Goal: Task Accomplishment & Management: Contribute content

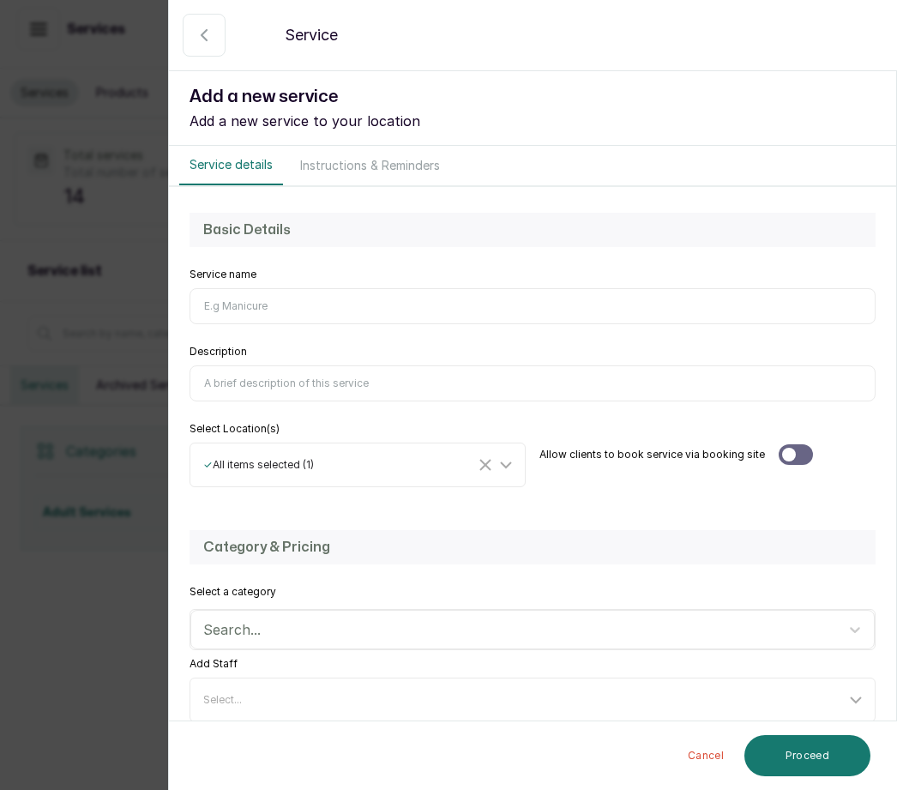
scroll to position [117, 0]
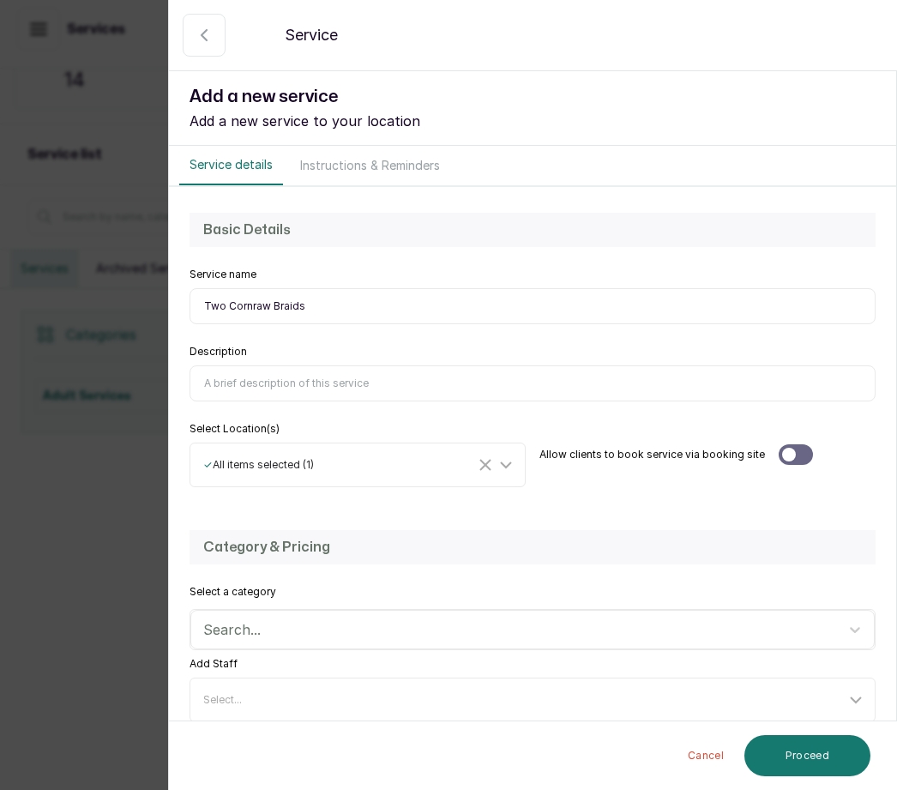
type input "Two Cornraw Braids"
click at [236, 376] on input "Description" at bounding box center [532, 383] width 686 height 36
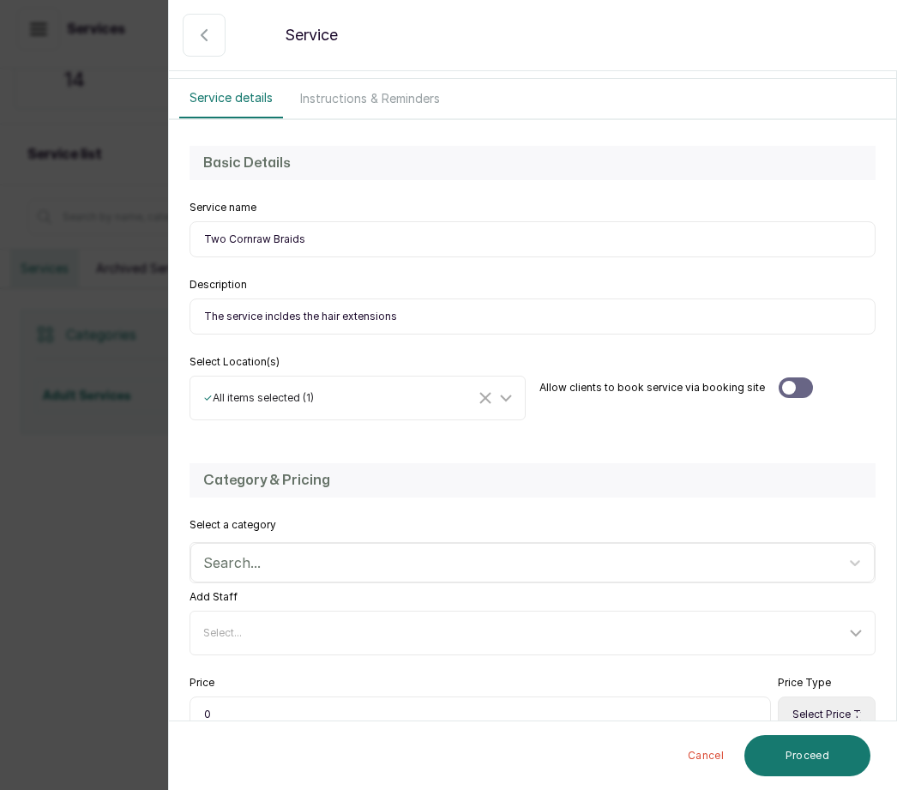
scroll to position [70, 0]
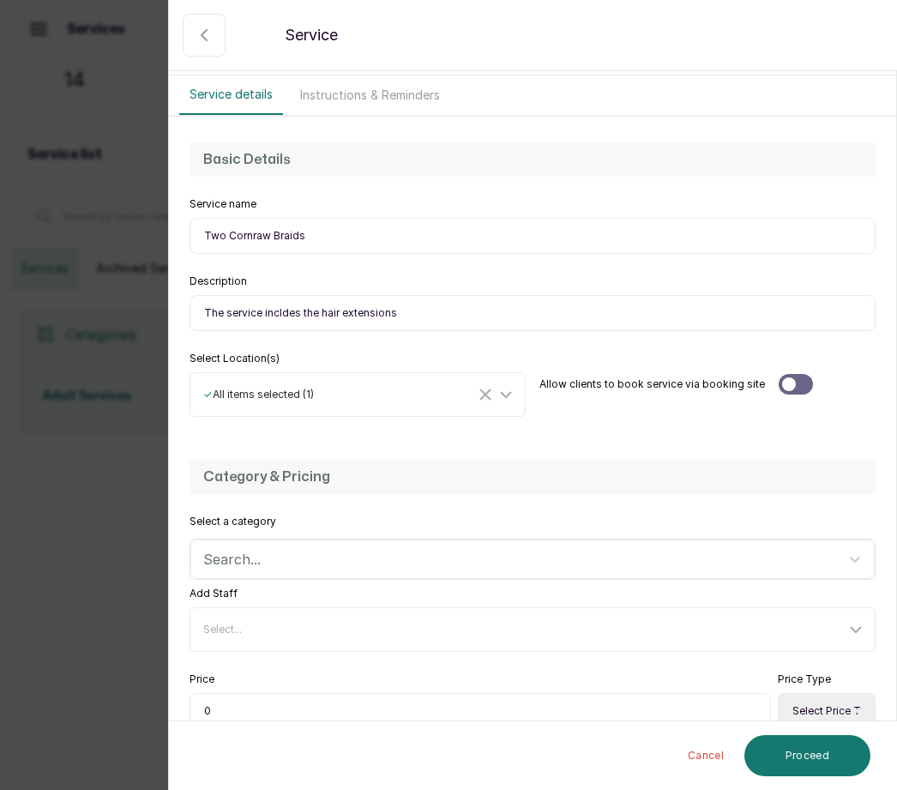
type input "The service incldes the hair extensions"
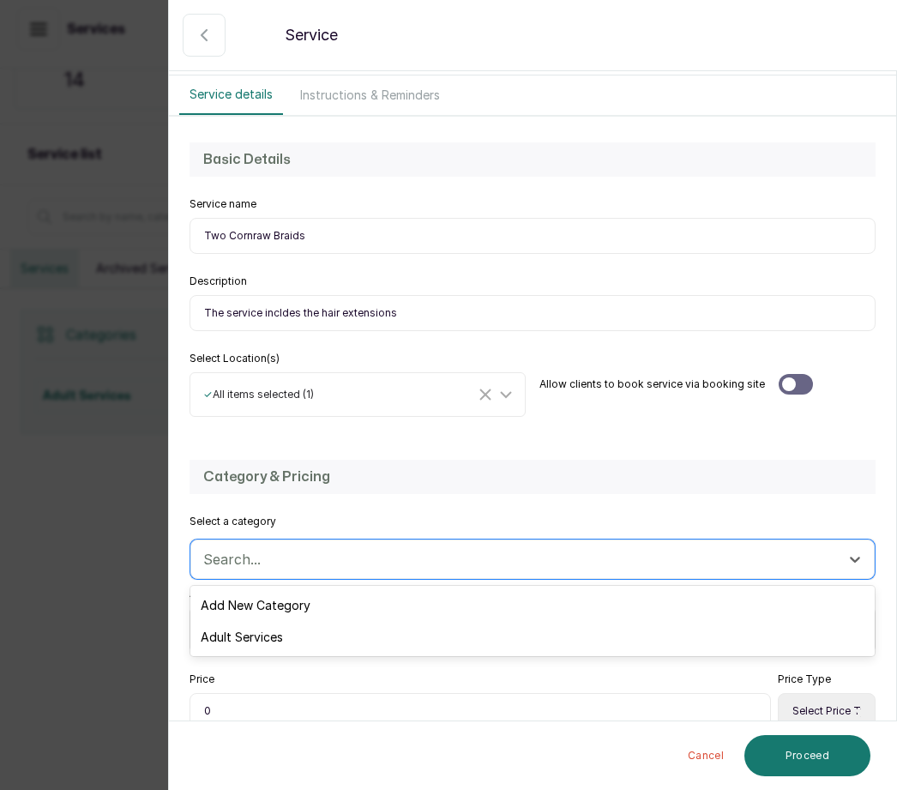
click at [286, 630] on div "Adult Services" at bounding box center [532, 637] width 684 height 32
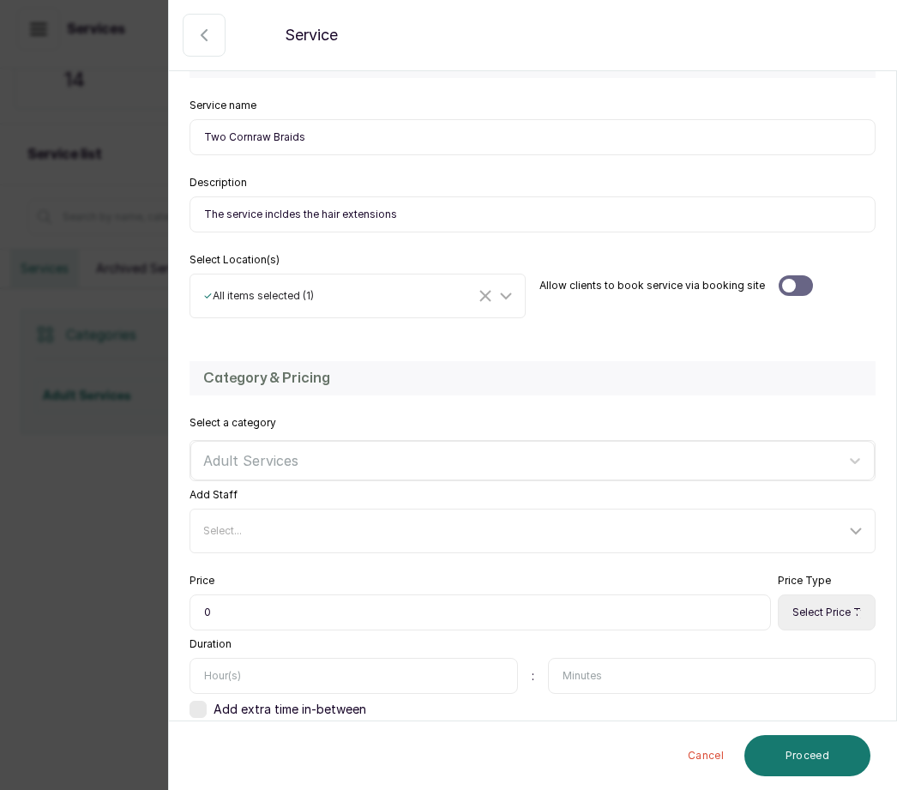
scroll to position [168, 0]
click at [244, 611] on input "0" at bounding box center [479, 613] width 581 height 36
type input "015,000"
click at [813, 604] on select "Select Price Type Fixed From" at bounding box center [827, 613] width 98 height 36
select select "fixed"
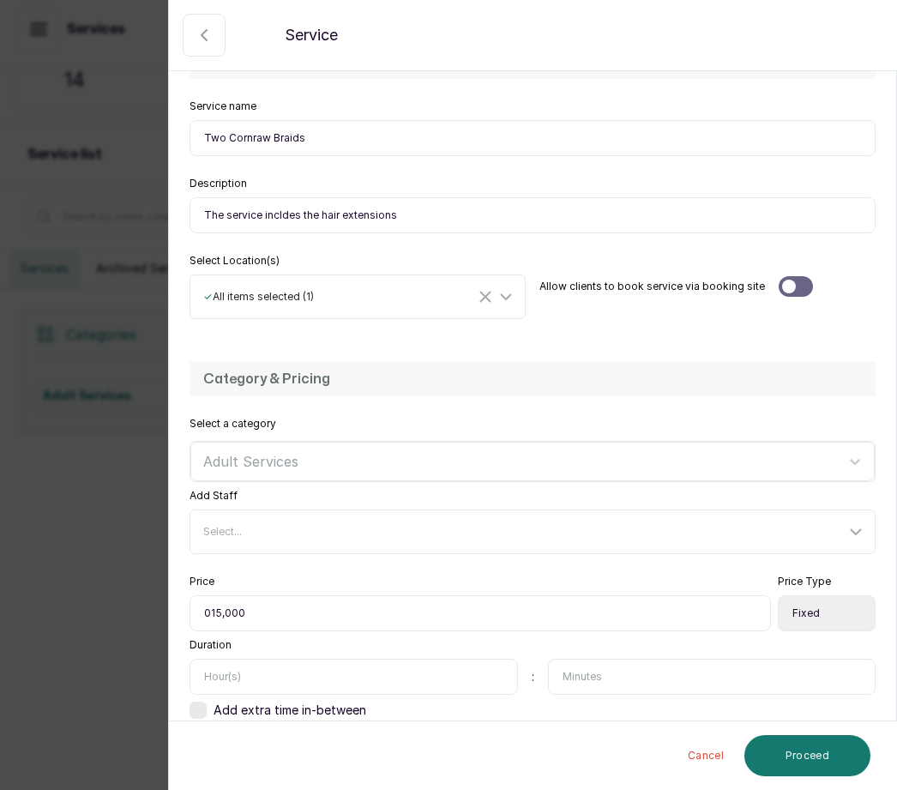
scroll to position [47, 0]
click at [238, 658] on input "text" at bounding box center [353, 676] width 328 height 36
type input "1"
click at [818, 761] on button "Proceed" at bounding box center [807, 755] width 126 height 41
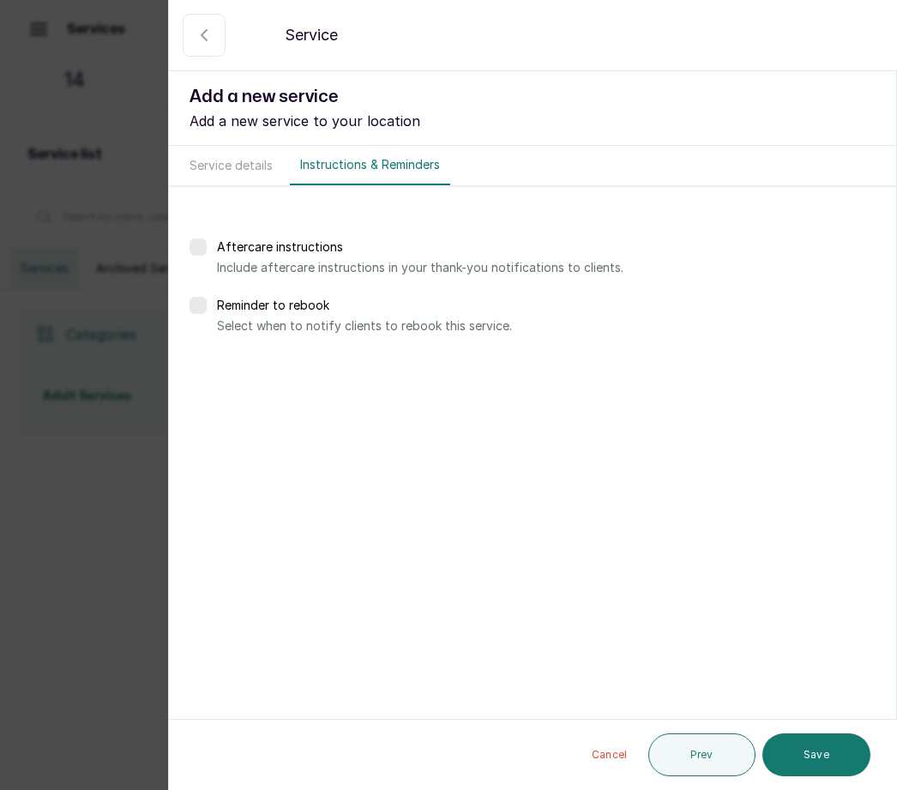
scroll to position [0, 0]
click at [822, 755] on button "Save" at bounding box center [816, 754] width 108 height 43
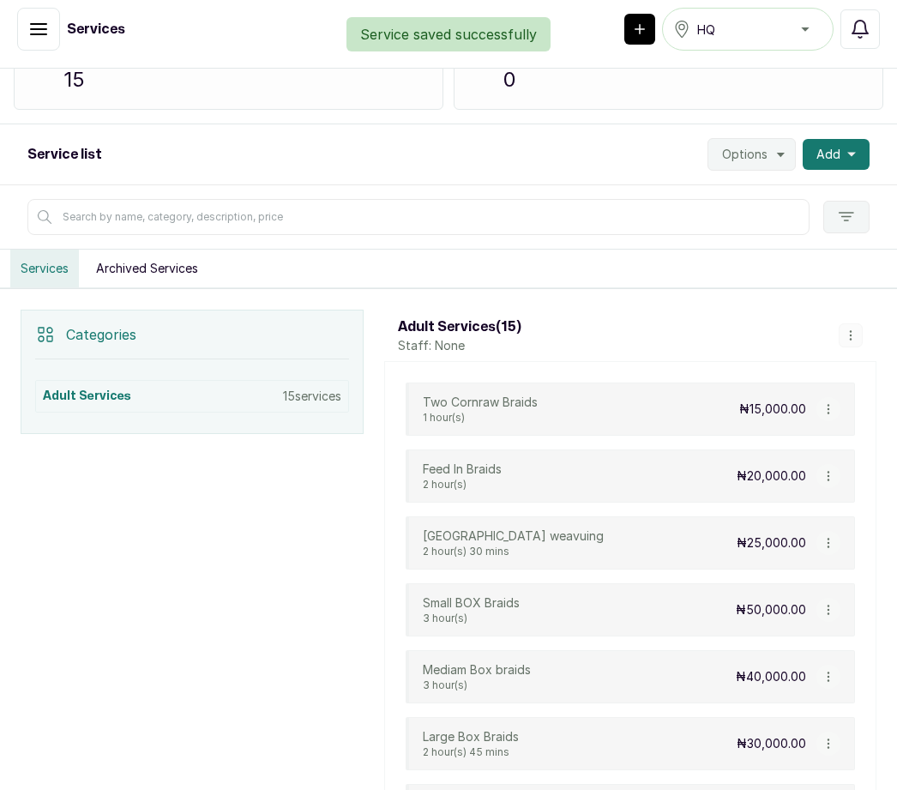
click at [847, 150] on icon "button" at bounding box center [851, 154] width 9 height 9
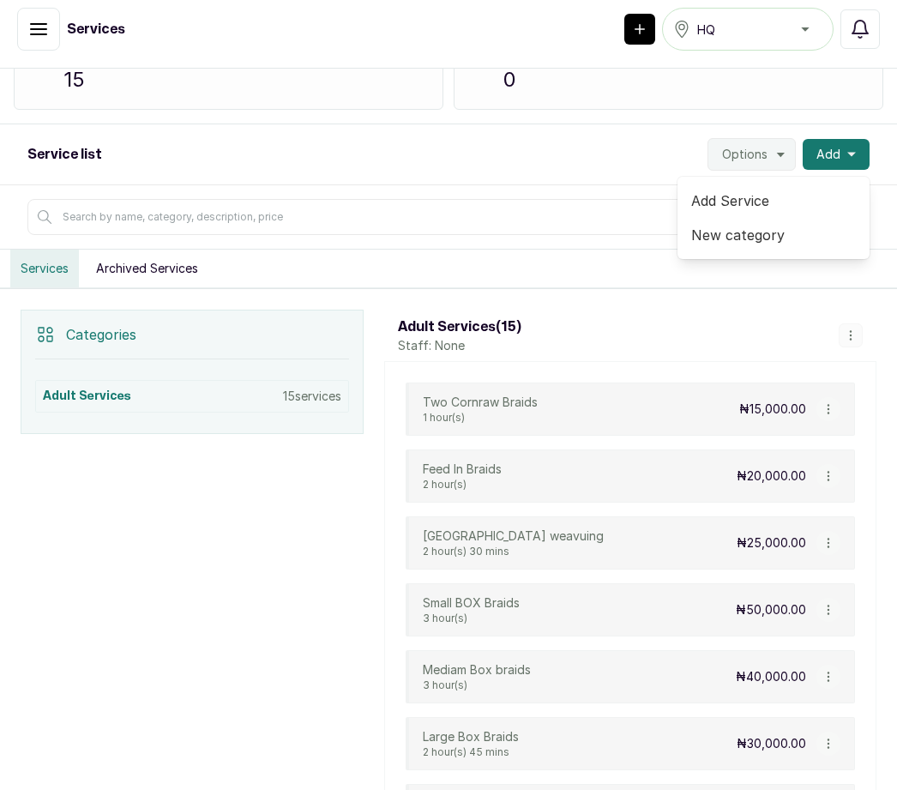
click at [761, 190] on span "Add Service" at bounding box center [773, 200] width 165 height 21
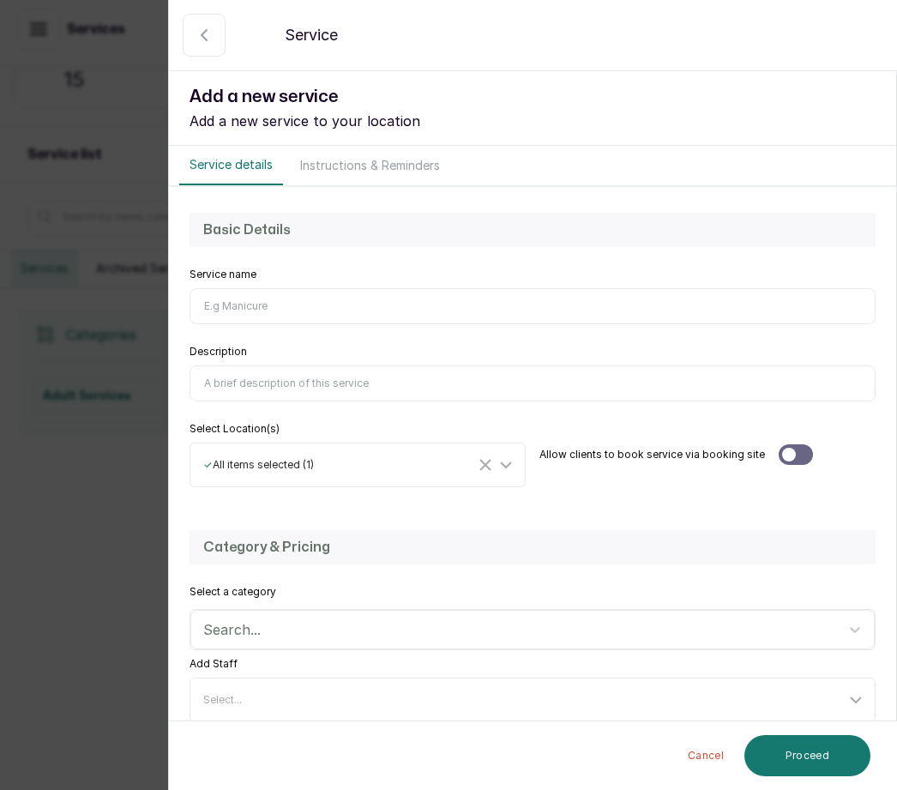
click at [231, 313] on input "Service name" at bounding box center [532, 306] width 686 height 36
click at [245, 301] on input "Service name" at bounding box center [532, 306] width 686 height 36
type input "Kinky Braids"
click at [229, 382] on input "Description" at bounding box center [532, 383] width 686 height 36
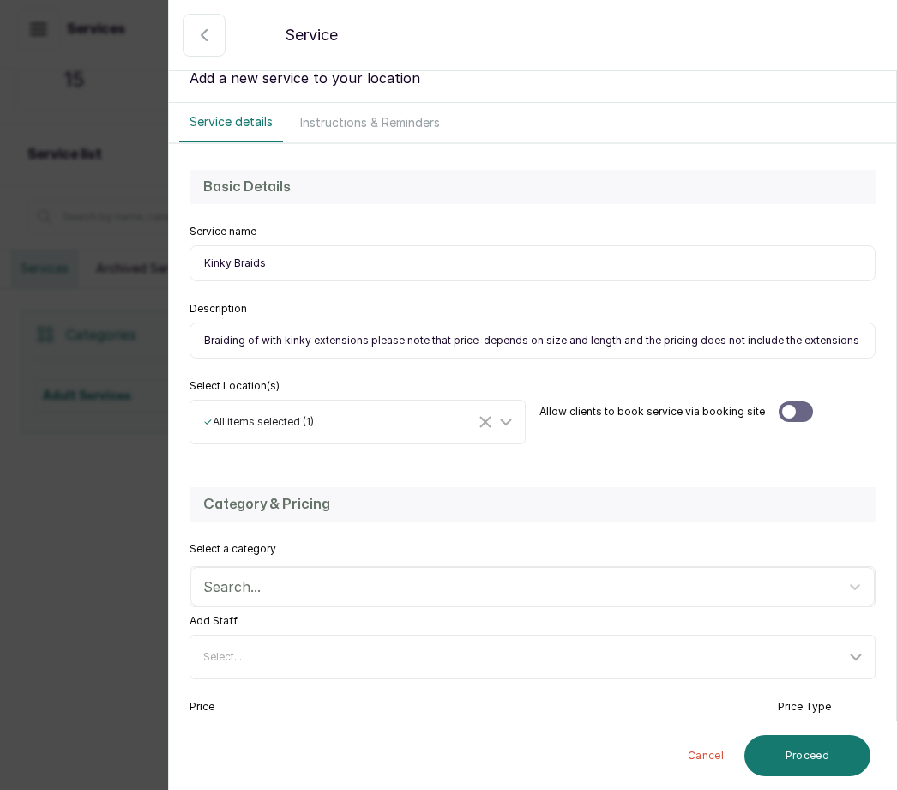
scroll to position [45, 0]
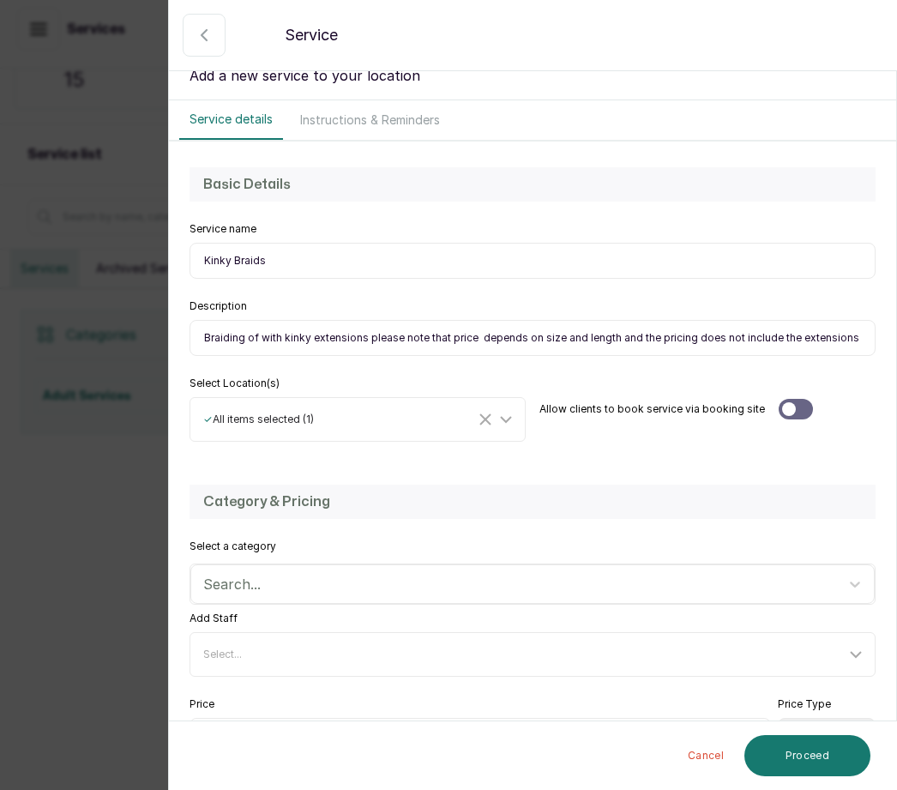
type input "Braiding of with kinky extensions please note that price depends on size and le…"
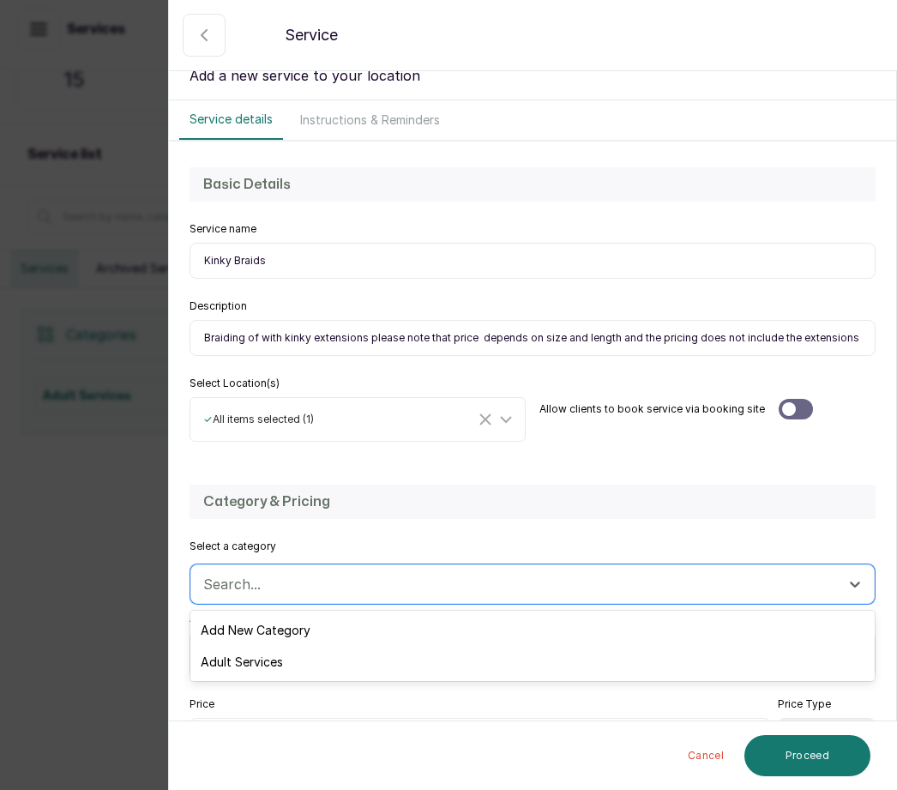
click at [276, 658] on div "Adult Services" at bounding box center [532, 662] width 684 height 32
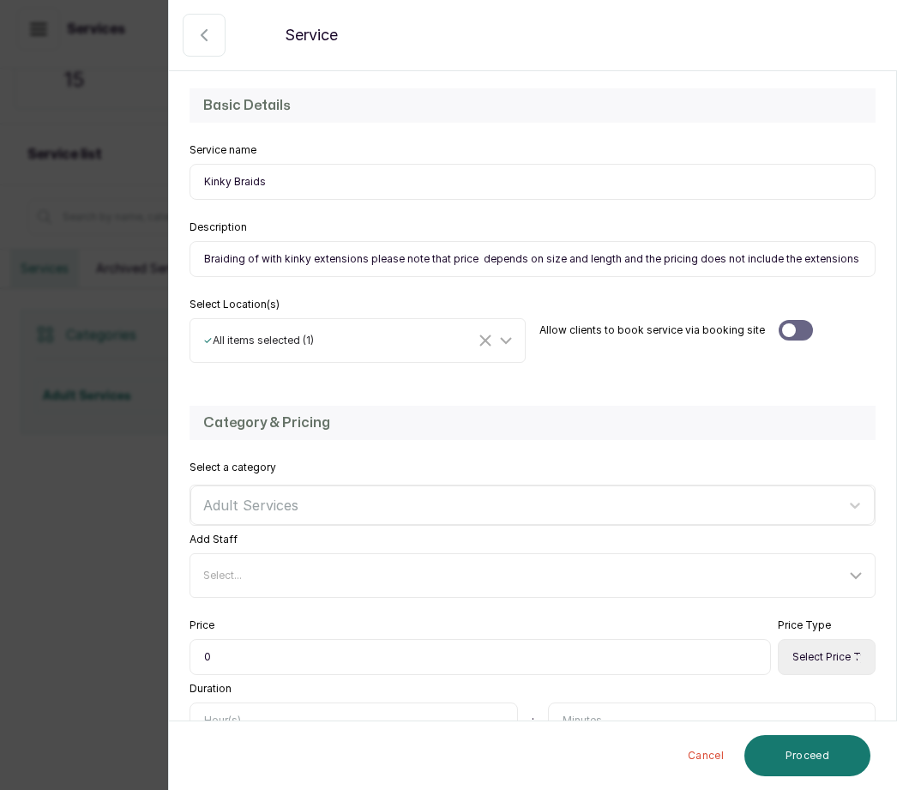
scroll to position [137, 0]
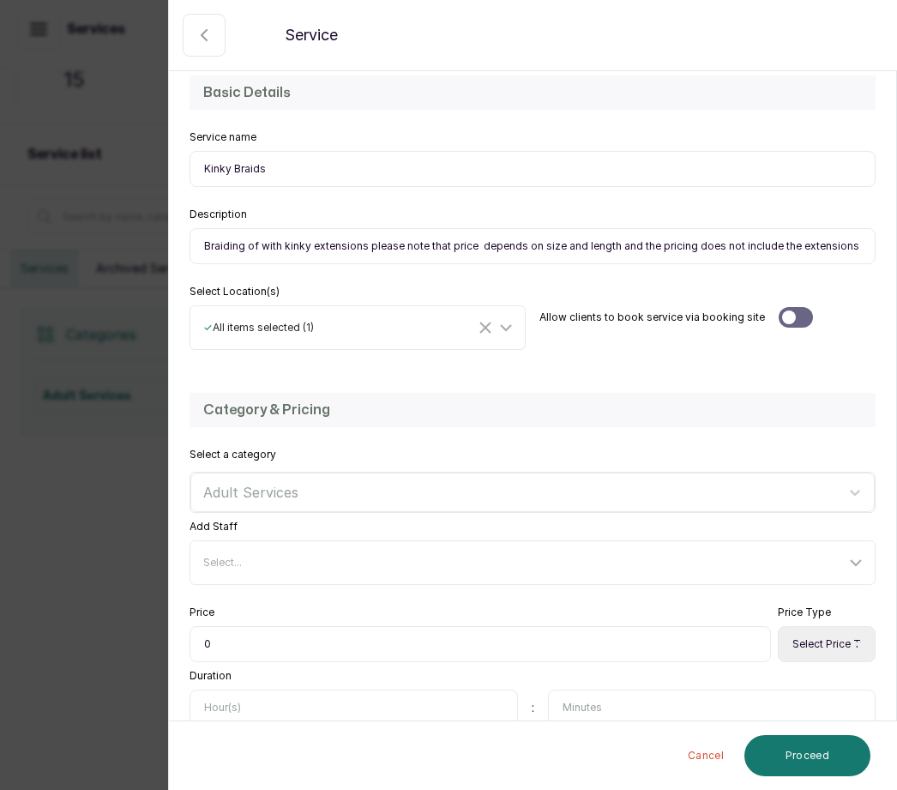
click at [242, 636] on input "0" at bounding box center [479, 644] width 581 height 36
click at [231, 643] on input "0" at bounding box center [479, 644] width 581 height 36
type input "018,000"
click at [826, 639] on select "Select Price Type Fixed From" at bounding box center [827, 644] width 98 height 36
select select "starting_at"
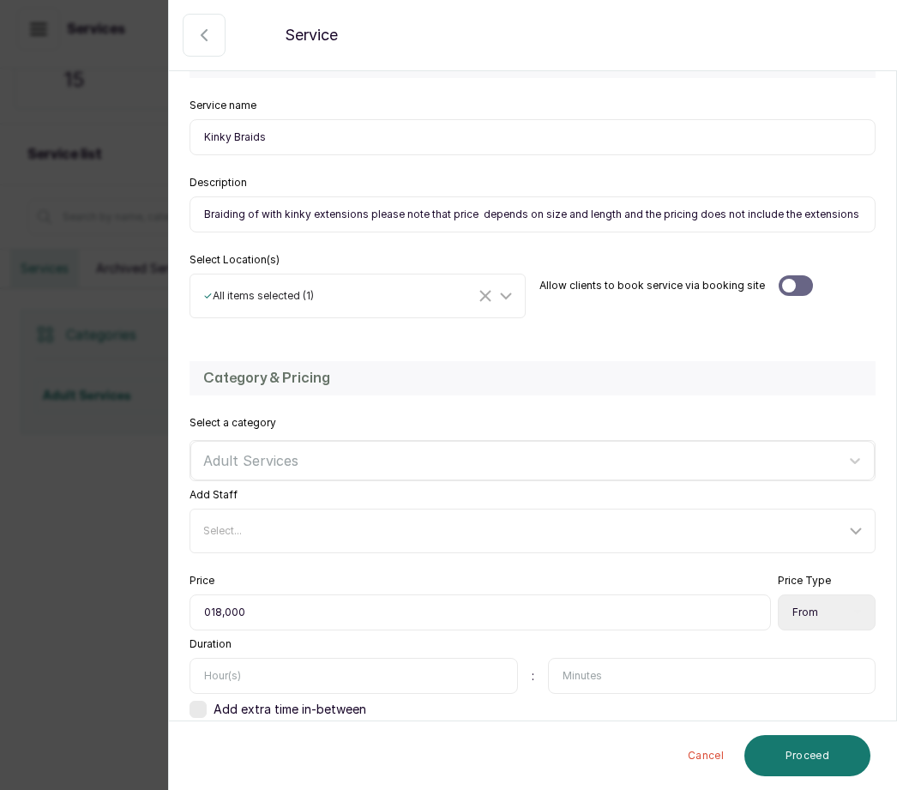
scroll to position [168, 0]
click at [254, 658] on input "text" at bounding box center [353, 676] width 328 height 36
type input "2"
click at [610, 676] on input "text" at bounding box center [712, 676] width 328 height 36
type input "30"
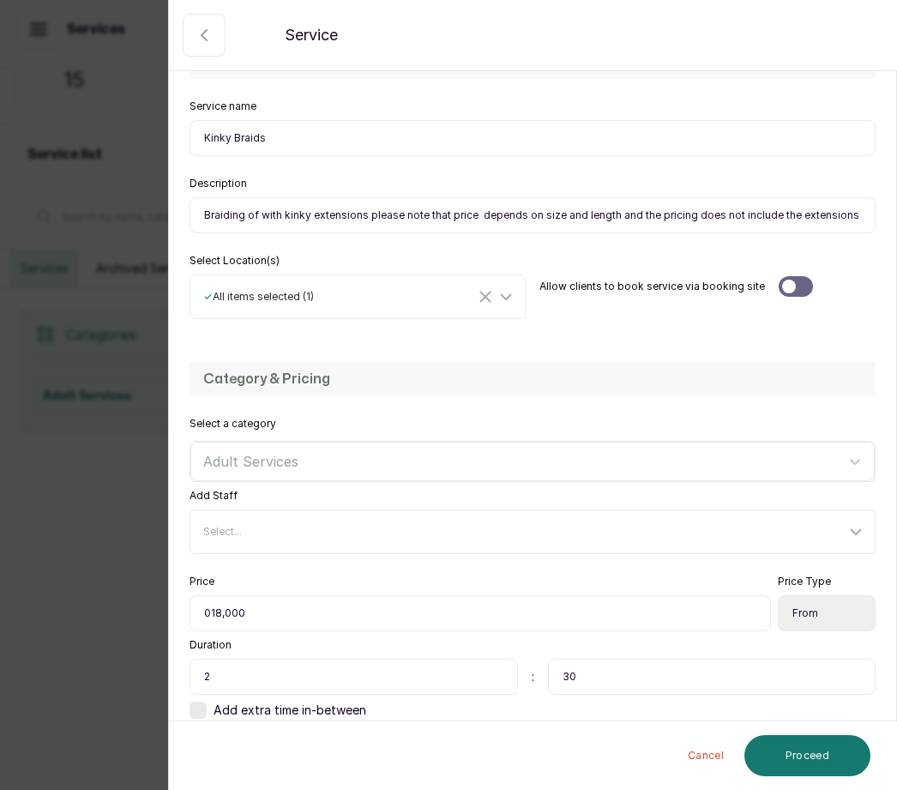
scroll to position [57, 0]
click at [812, 754] on button "Proceed" at bounding box center [807, 755] width 126 height 41
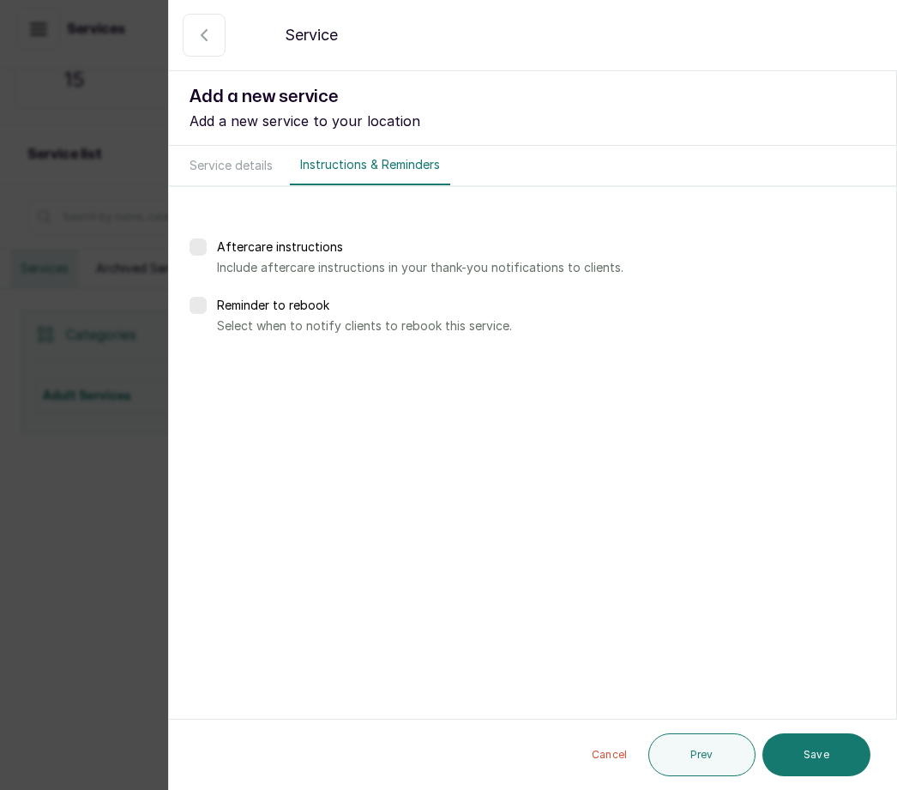
scroll to position [0, 0]
click at [827, 760] on button "Save" at bounding box center [816, 754] width 108 height 43
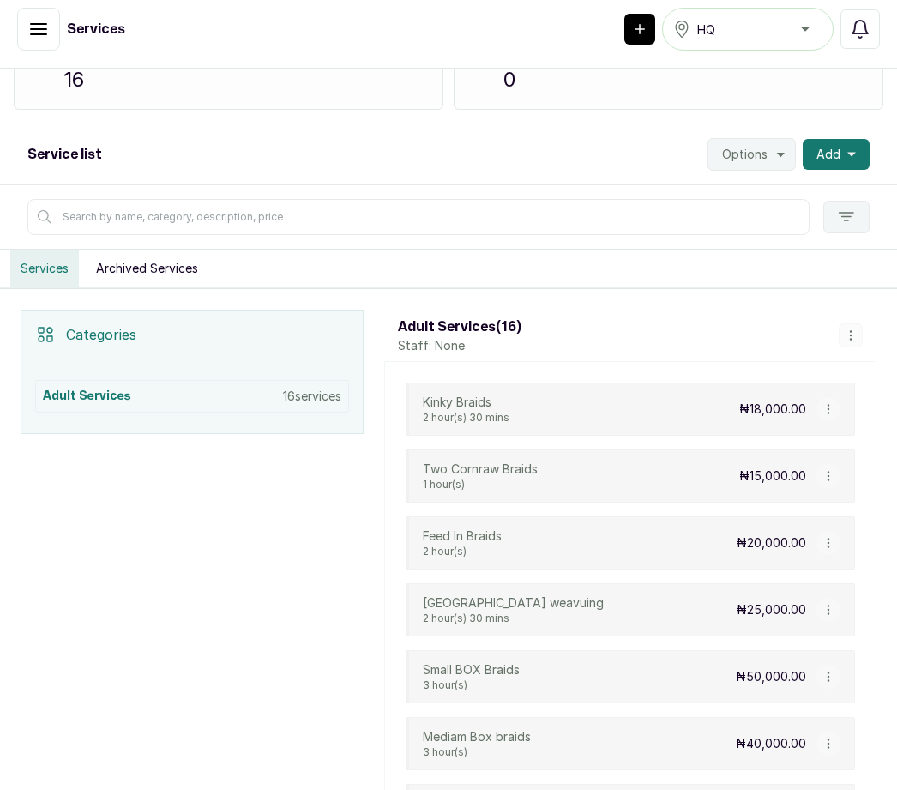
click at [845, 139] on button "Add" at bounding box center [836, 154] width 67 height 31
click at [759, 190] on span "Add Service" at bounding box center [773, 200] width 165 height 21
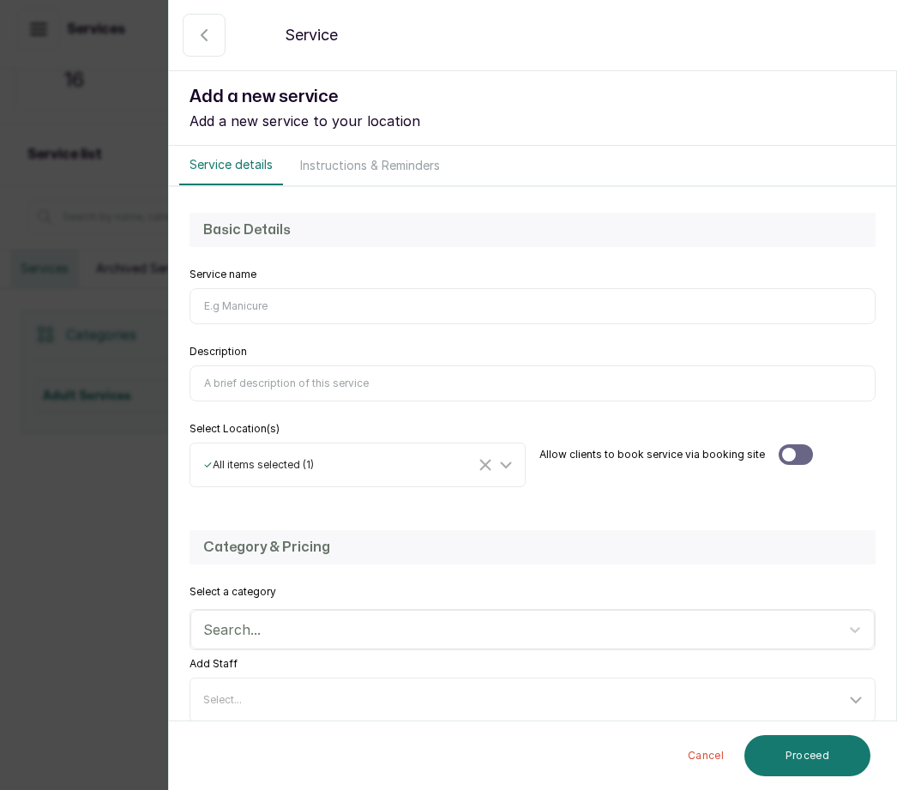
click at [228, 305] on input "Service name" at bounding box center [532, 306] width 686 height 36
type input "Twists Natural Hair"
click at [245, 379] on input "Description" at bounding box center [532, 383] width 686 height 36
type input "Twists without extensions"
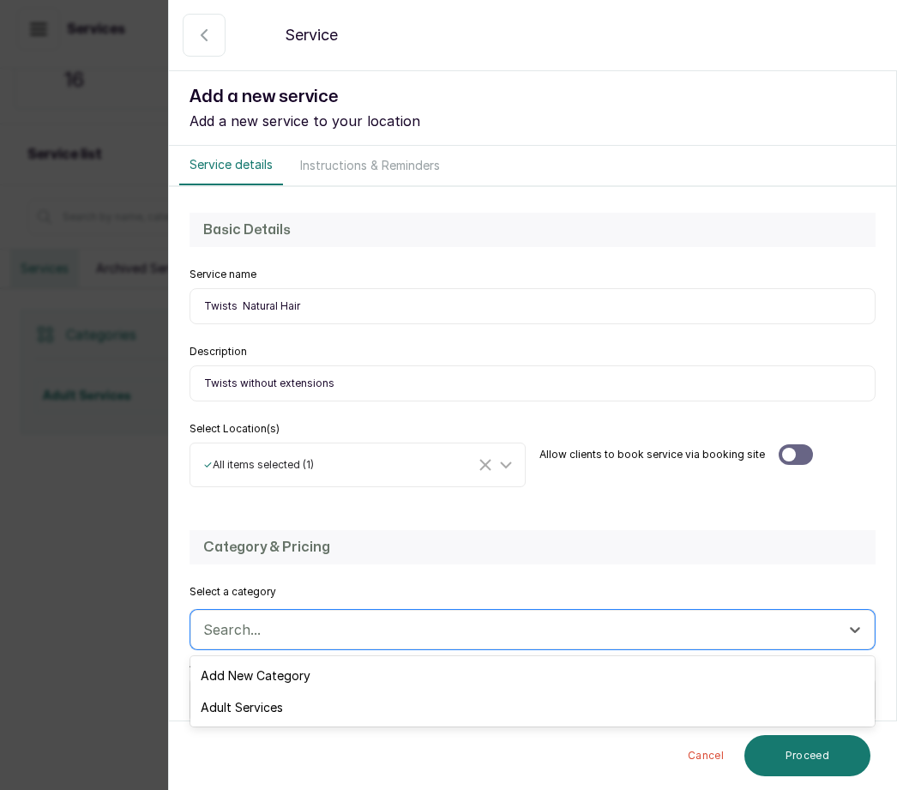
click at [267, 712] on div "Adult Services" at bounding box center [532, 707] width 684 height 32
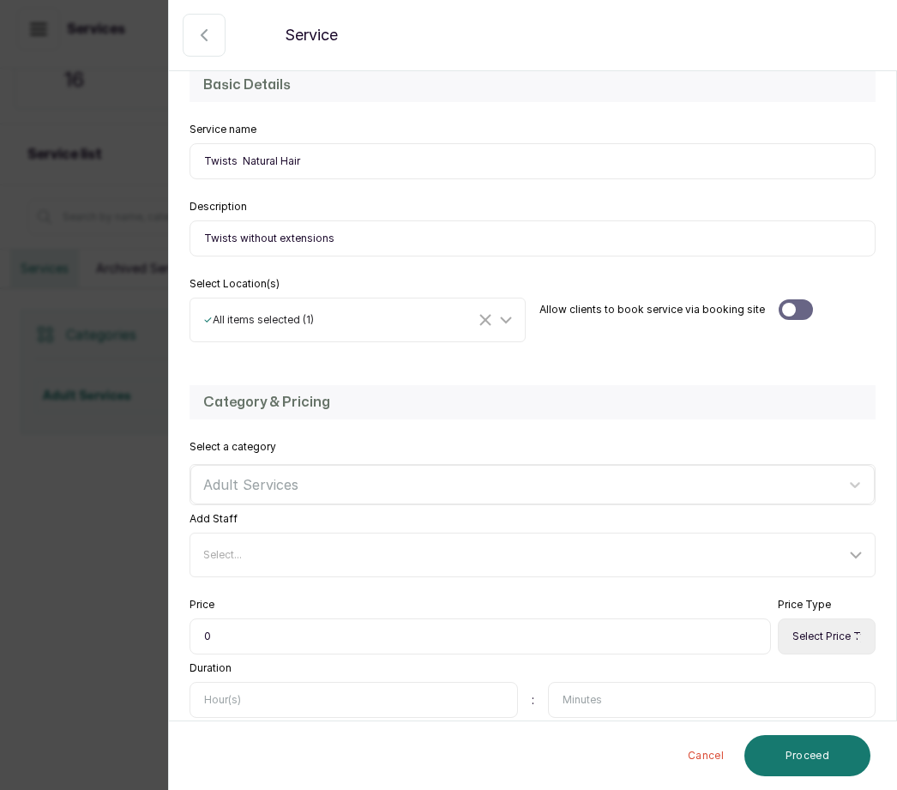
scroll to position [145, 0]
click at [236, 633] on input "0" at bounding box center [479, 636] width 581 height 36
type input "015,000"
click at [841, 647] on select "Select Price Type Fixed From" at bounding box center [827, 636] width 98 height 36
select select "starting_at"
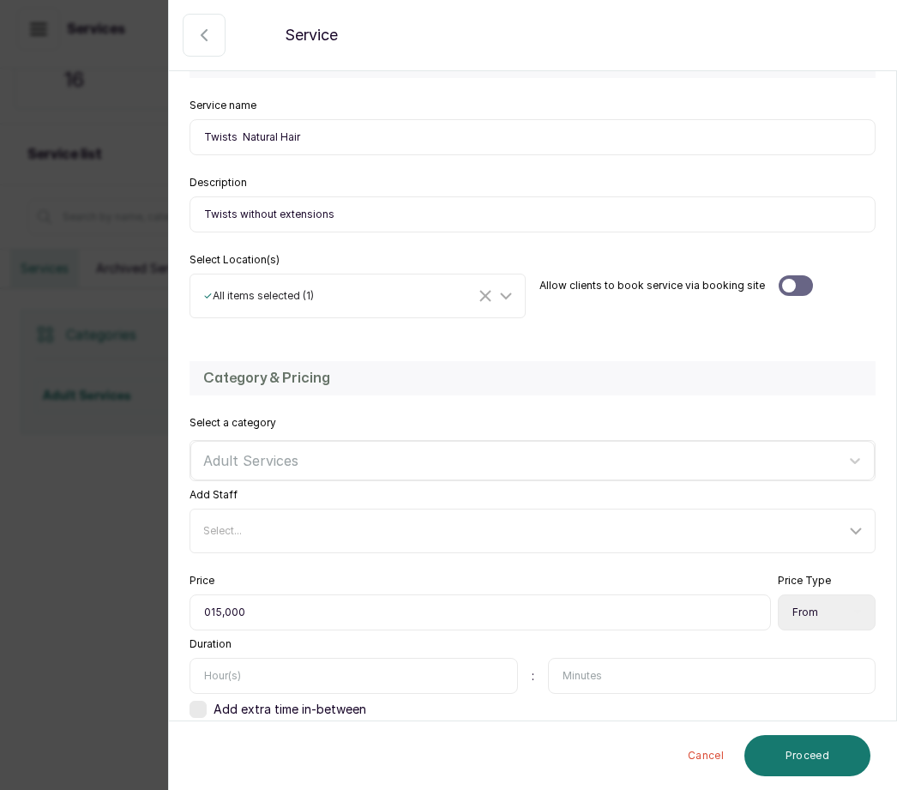
scroll to position [168, 0]
click at [254, 670] on input "text" at bounding box center [353, 676] width 328 height 36
type input "1"
click at [610, 674] on input "text" at bounding box center [712, 676] width 328 height 36
type input "30"
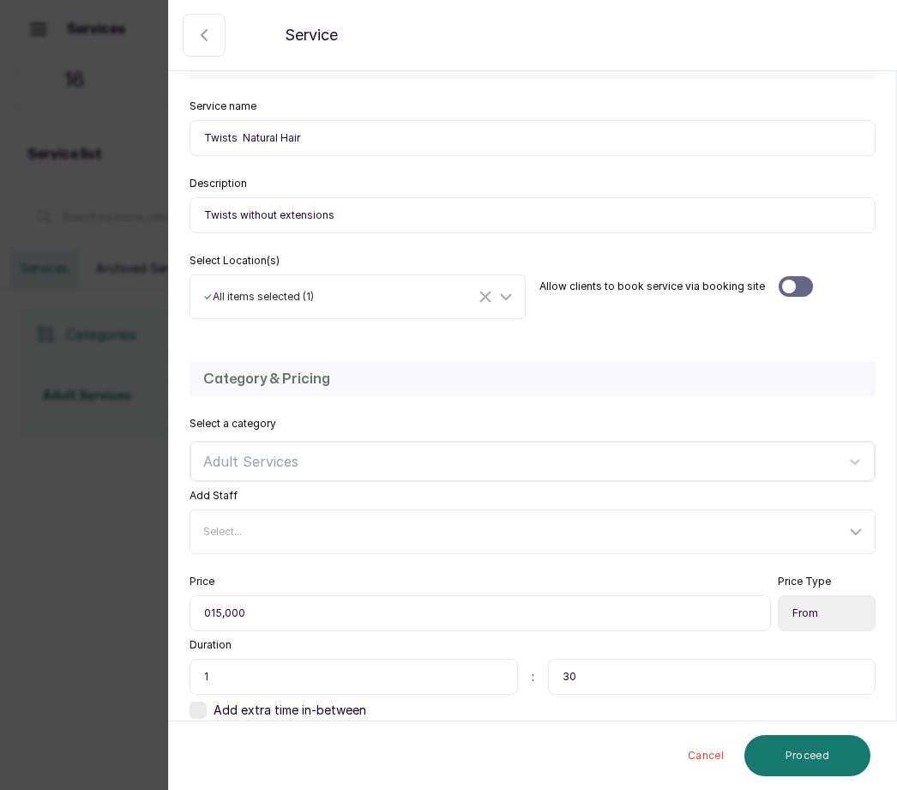
click at [816, 761] on button "Proceed" at bounding box center [807, 755] width 126 height 41
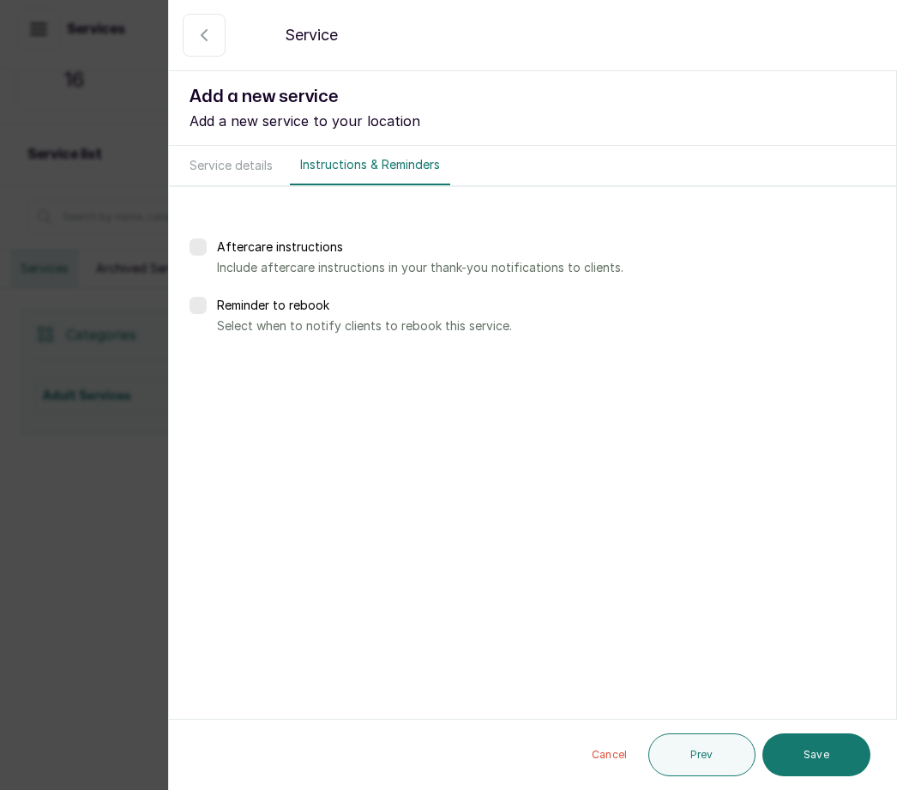
scroll to position [0, 0]
click at [821, 760] on button "Save" at bounding box center [816, 754] width 108 height 43
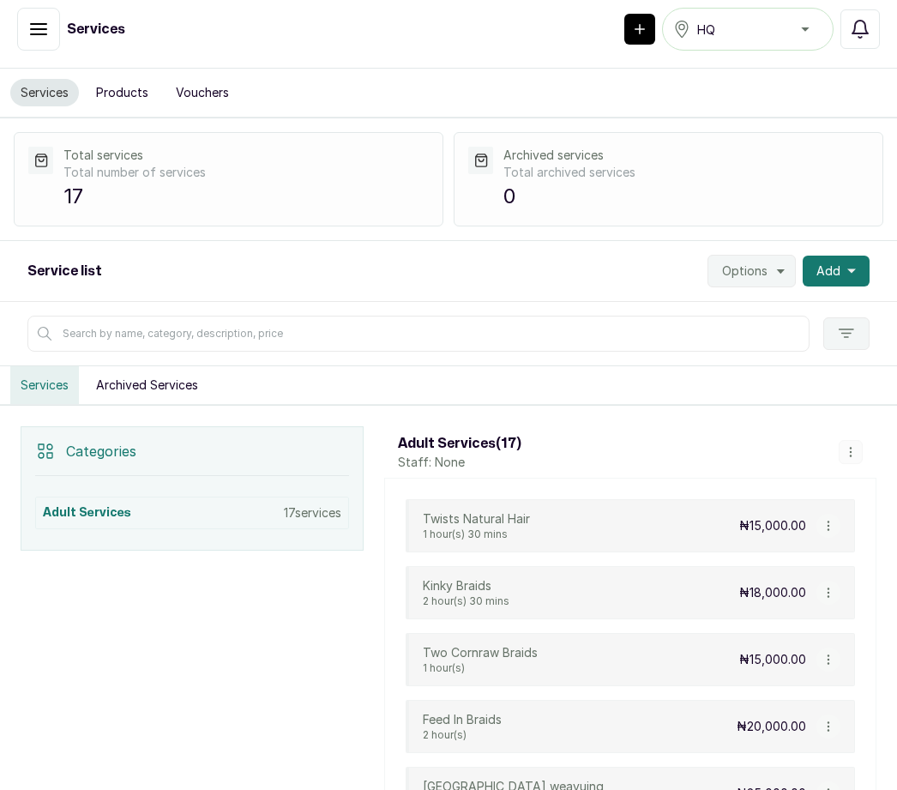
click at [837, 262] on span "Add" at bounding box center [828, 270] width 24 height 17
click at [768, 307] on span "Add Service" at bounding box center [773, 317] width 165 height 21
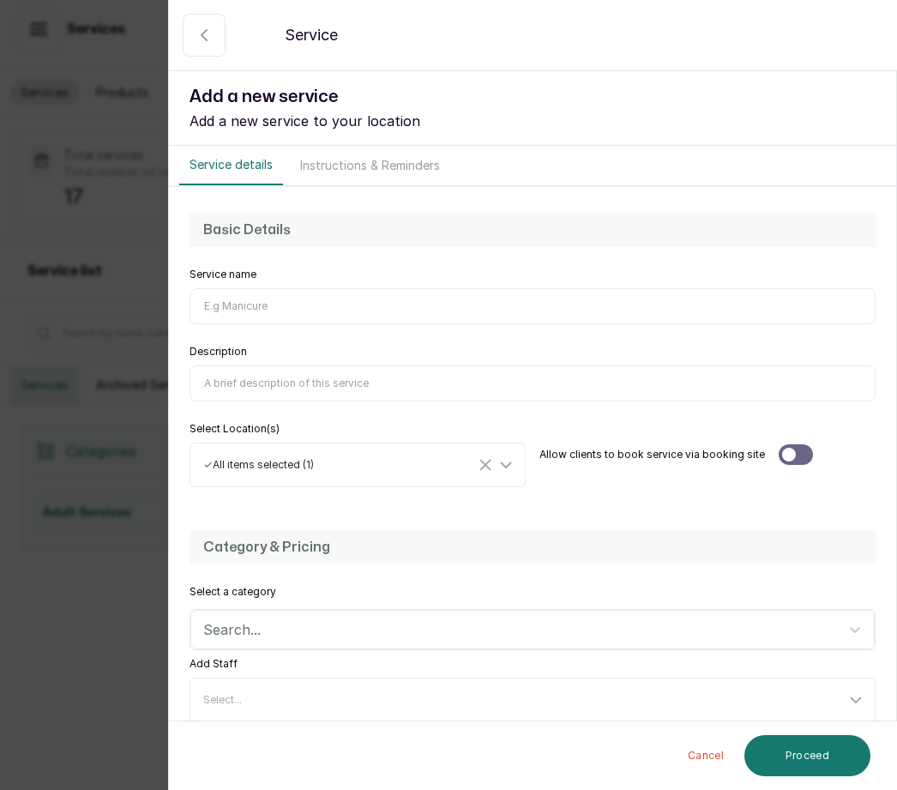
click at [243, 310] on input "Service name" at bounding box center [532, 306] width 686 height 36
type input "French Curls knotiess For Braids"
click at [288, 374] on input "Description" at bounding box center [532, 383] width 686 height 36
type input "Pleass nate knotiess customers are to come with their extensions"
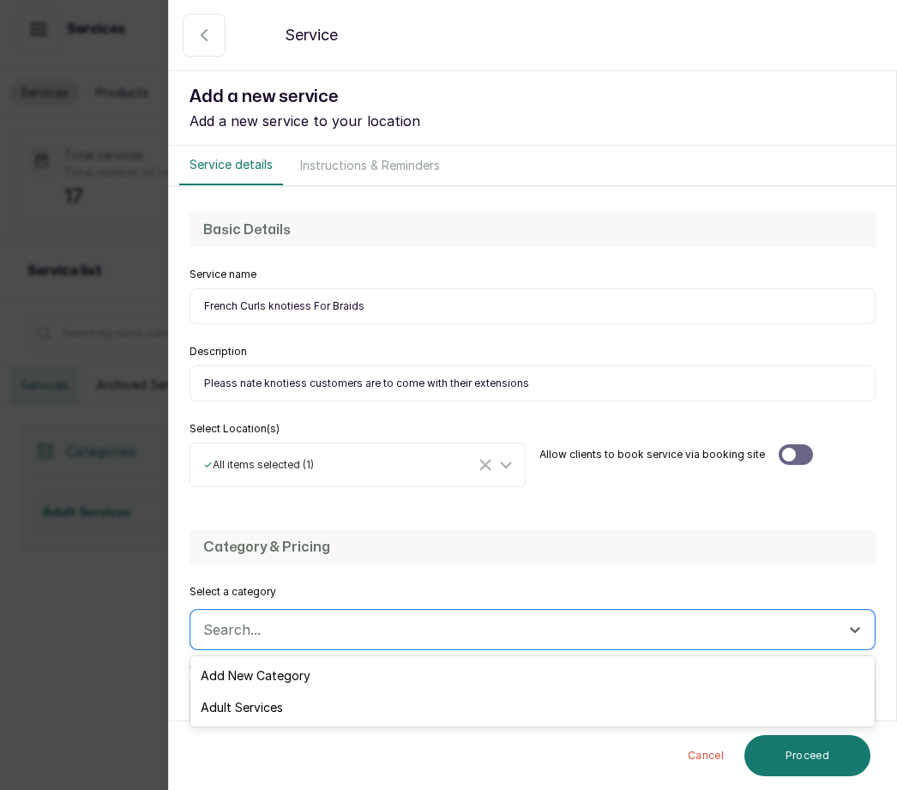
click at [292, 701] on div "Adult Services" at bounding box center [532, 707] width 684 height 32
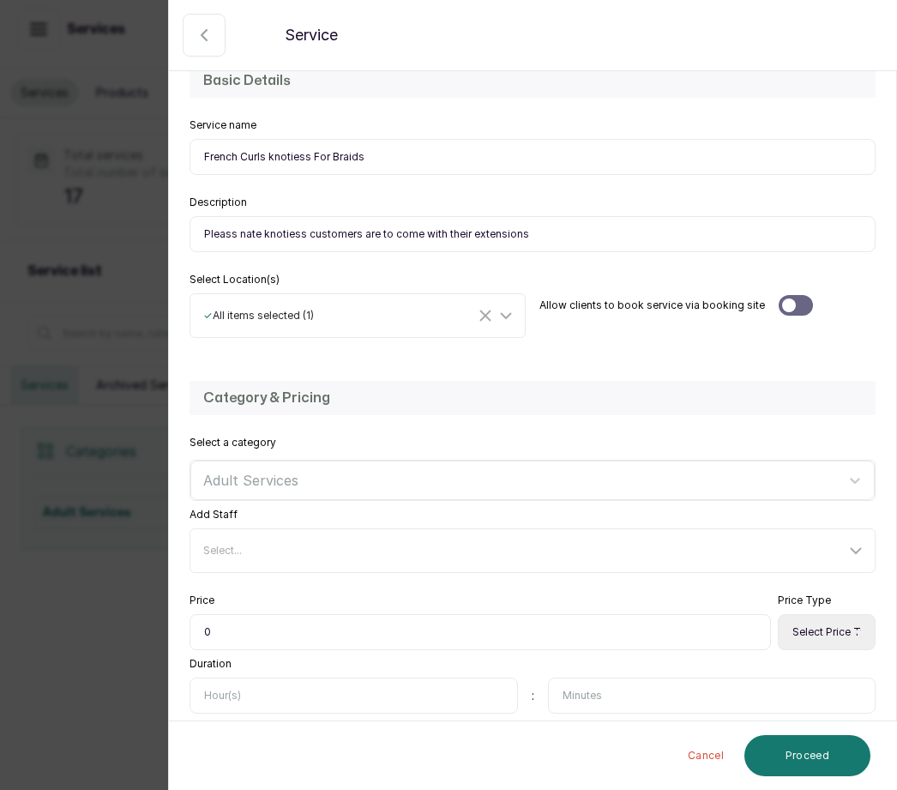
scroll to position [168, 0]
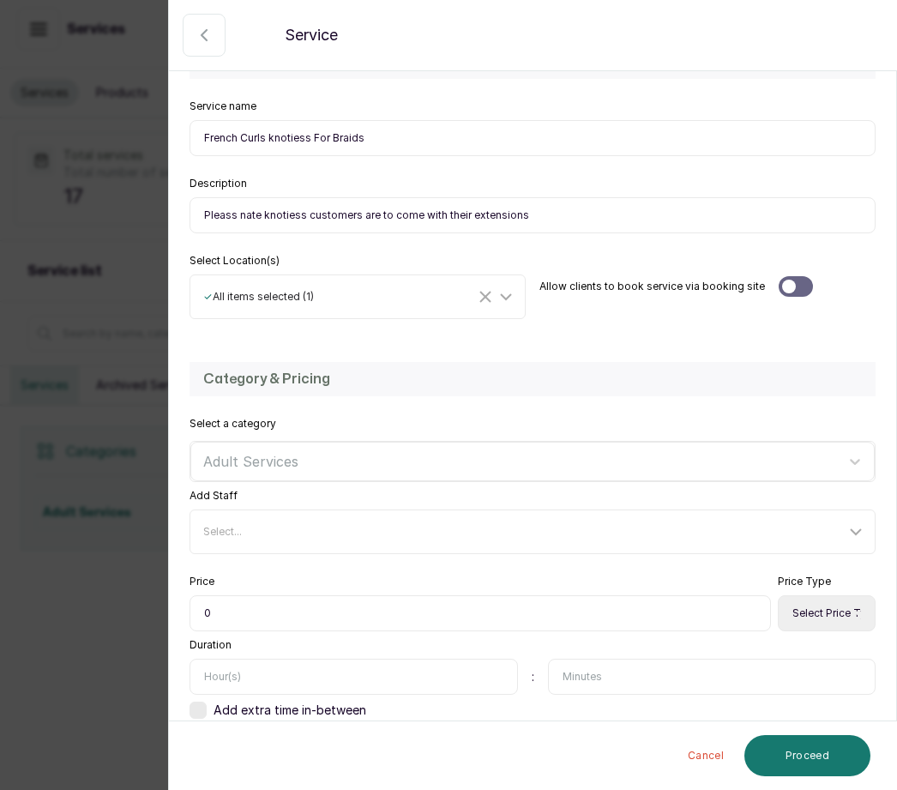
click at [245, 608] on input "0" at bounding box center [479, 613] width 581 height 36
type input "030,000"
click at [831, 615] on select "Select Price Type Fixed From" at bounding box center [827, 613] width 98 height 36
select select "starting_at"
click at [252, 661] on input "text" at bounding box center [353, 676] width 328 height 36
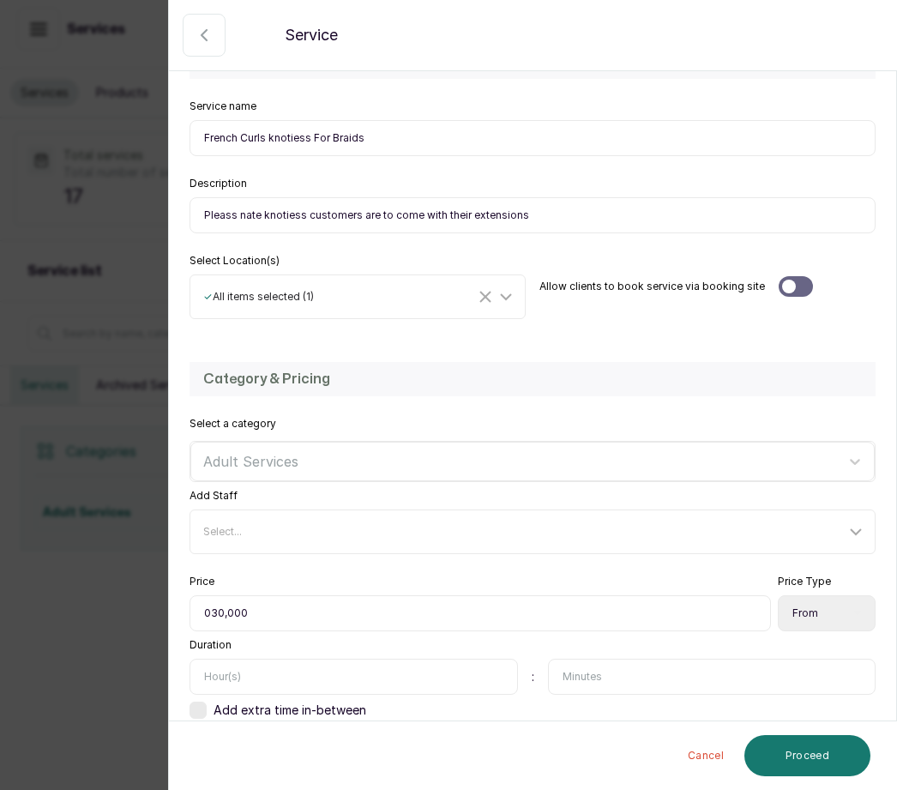
type input "4"
click at [806, 750] on button "Proceed" at bounding box center [807, 755] width 126 height 41
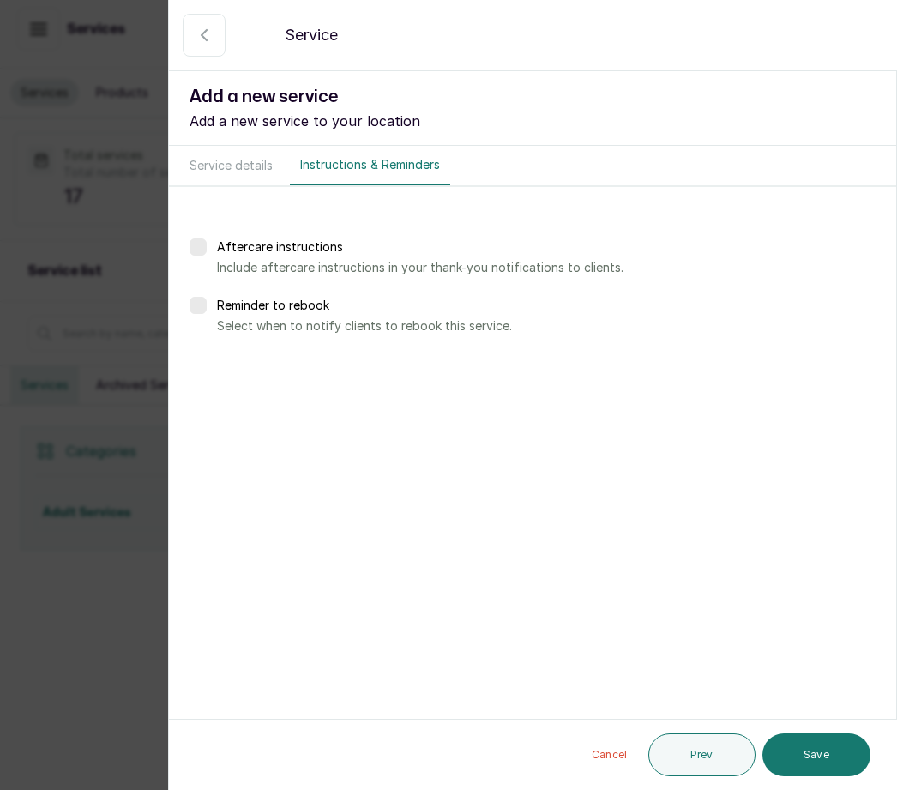
scroll to position [0, 0]
click at [820, 763] on button "Save" at bounding box center [816, 754] width 108 height 43
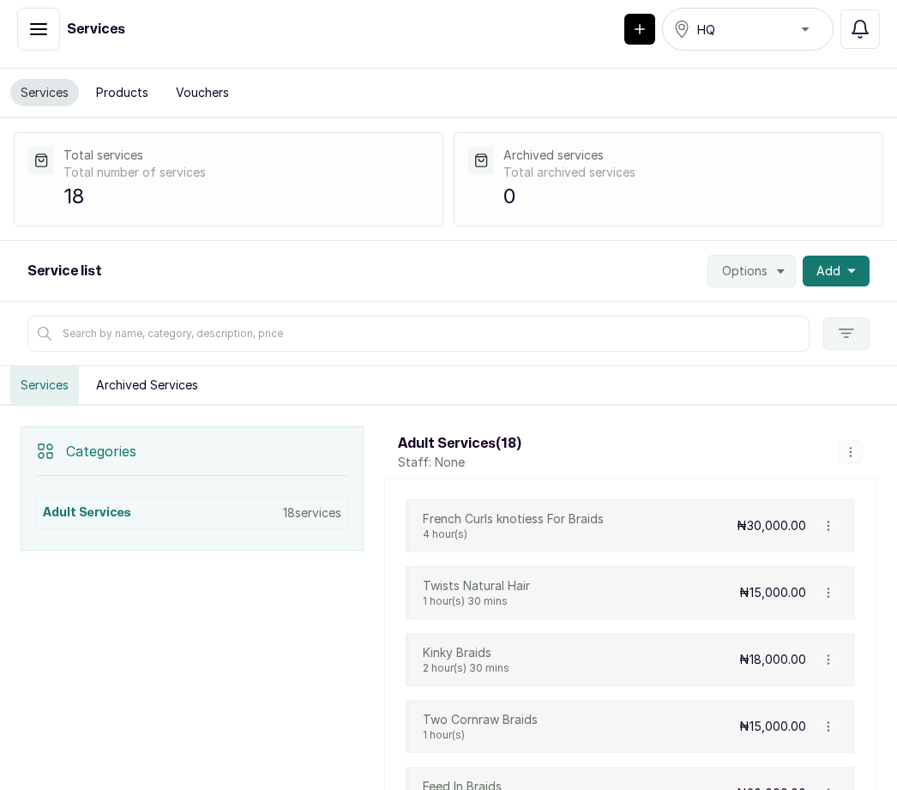
click at [862, 256] on button "Add" at bounding box center [836, 271] width 67 height 31
click at [762, 307] on span "Add Service" at bounding box center [773, 317] width 165 height 21
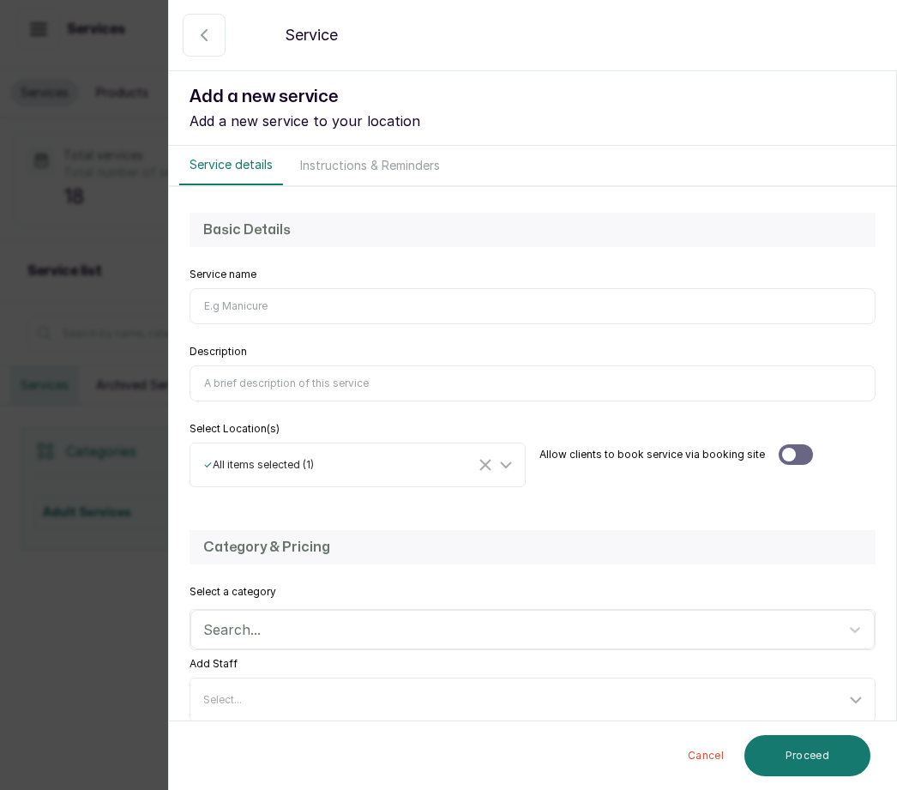
click at [240, 304] on input "Service name" at bounding box center [532, 306] width 686 height 36
type input "t"
type input "Stitching"
click at [262, 392] on input "Description" at bounding box center [532, 383] width 686 height 36
type input "Stitch braids with extensions note that extensions are sold separately"
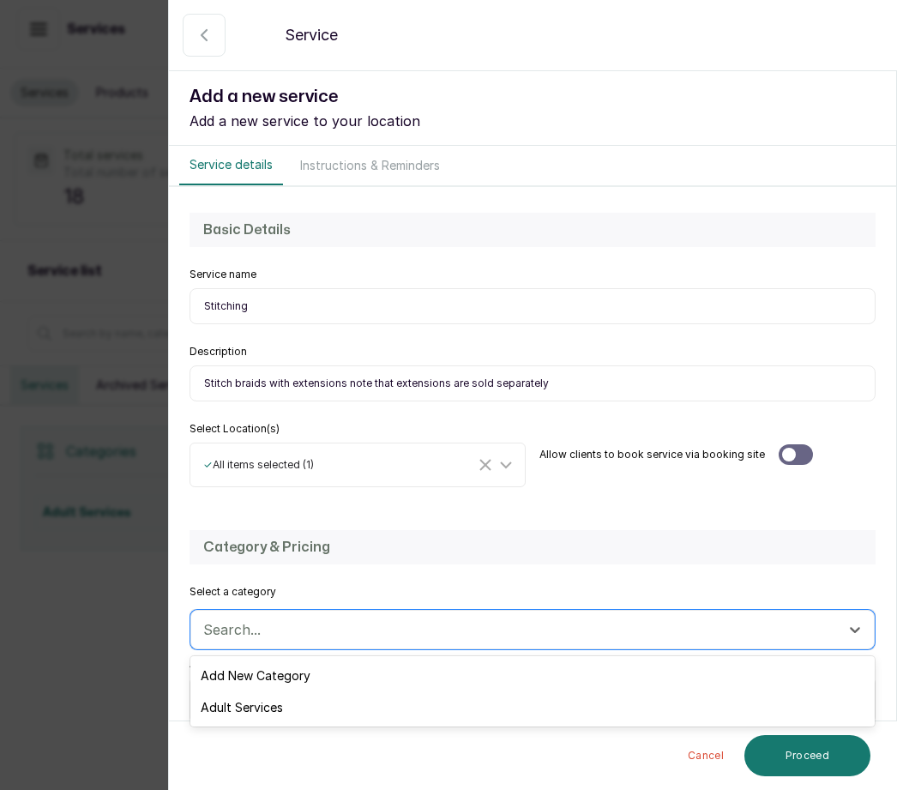
click at [293, 706] on div "Adult Services" at bounding box center [532, 707] width 684 height 32
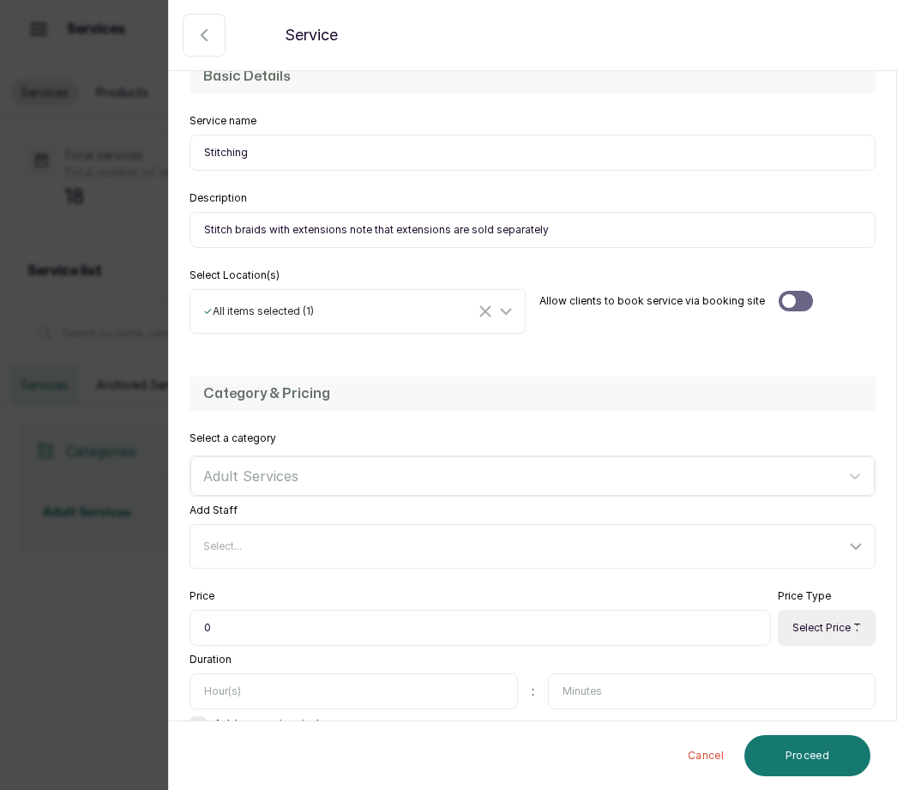
scroll to position [153, 0]
click at [231, 625] on input "0" at bounding box center [479, 628] width 581 height 36
type input "020,000"
click at [822, 628] on select "Select Price Type Fixed From" at bounding box center [827, 628] width 98 height 36
select select "starting_at"
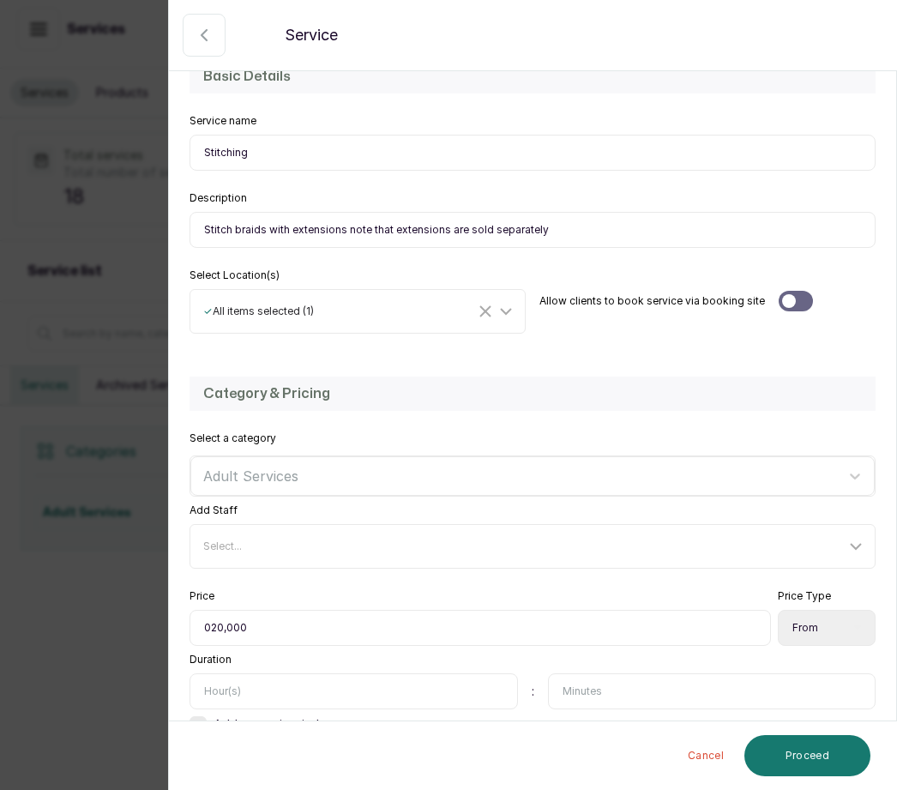
click at [231, 689] on input "text" at bounding box center [353, 691] width 328 height 36
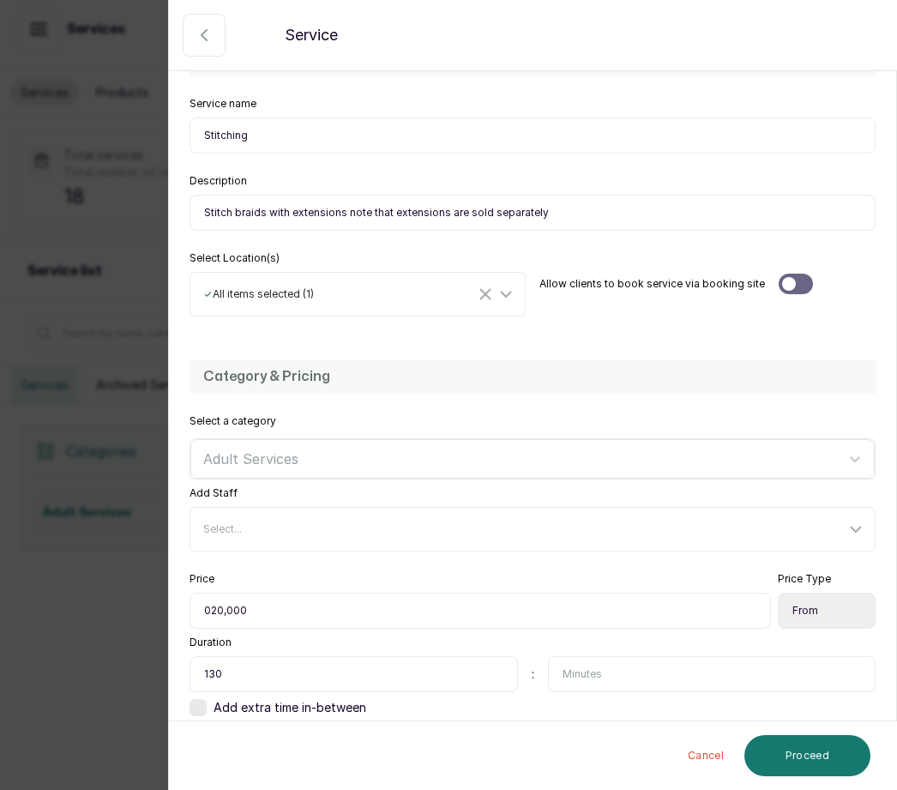
scroll to position [168, 0]
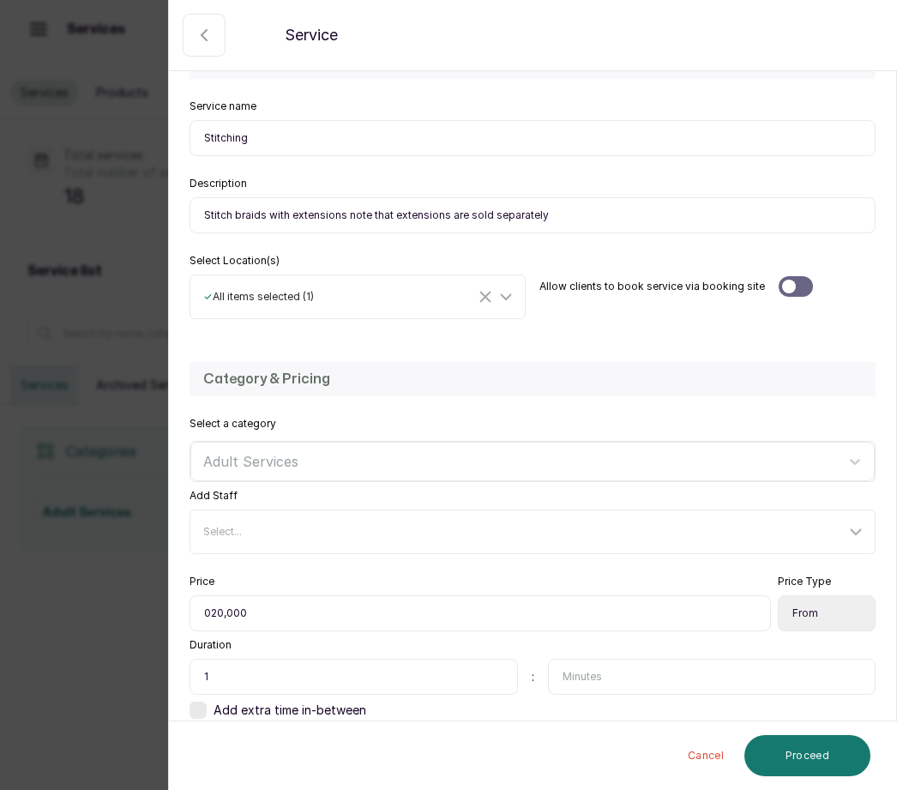
type input "1"
click at [616, 672] on input "text" at bounding box center [712, 676] width 328 height 36
type input "30"
click at [812, 749] on button "Proceed" at bounding box center [807, 755] width 126 height 41
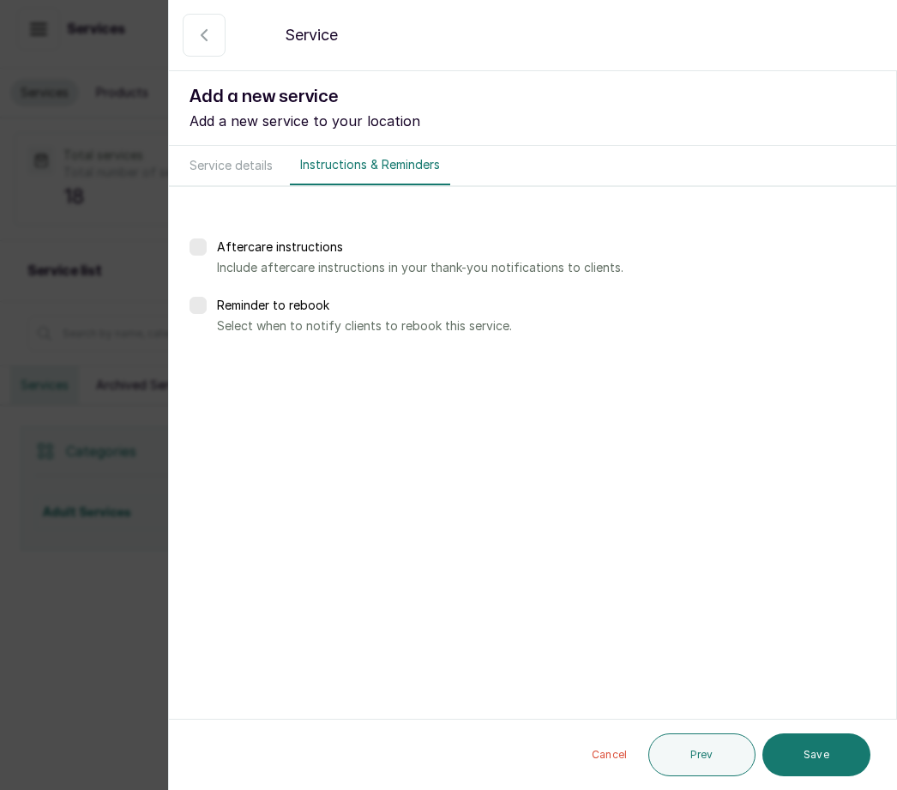
scroll to position [0, 0]
click at [826, 754] on button "Save" at bounding box center [816, 754] width 108 height 43
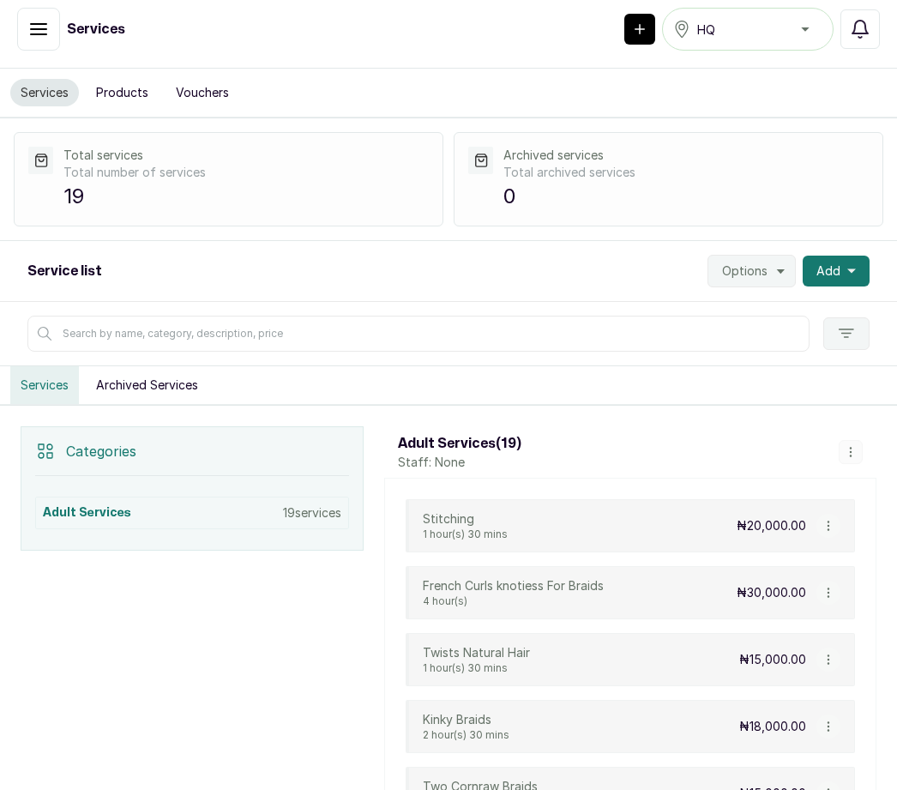
click at [850, 256] on button "Add" at bounding box center [836, 271] width 67 height 31
click at [771, 307] on span "Add Service" at bounding box center [773, 317] width 165 height 21
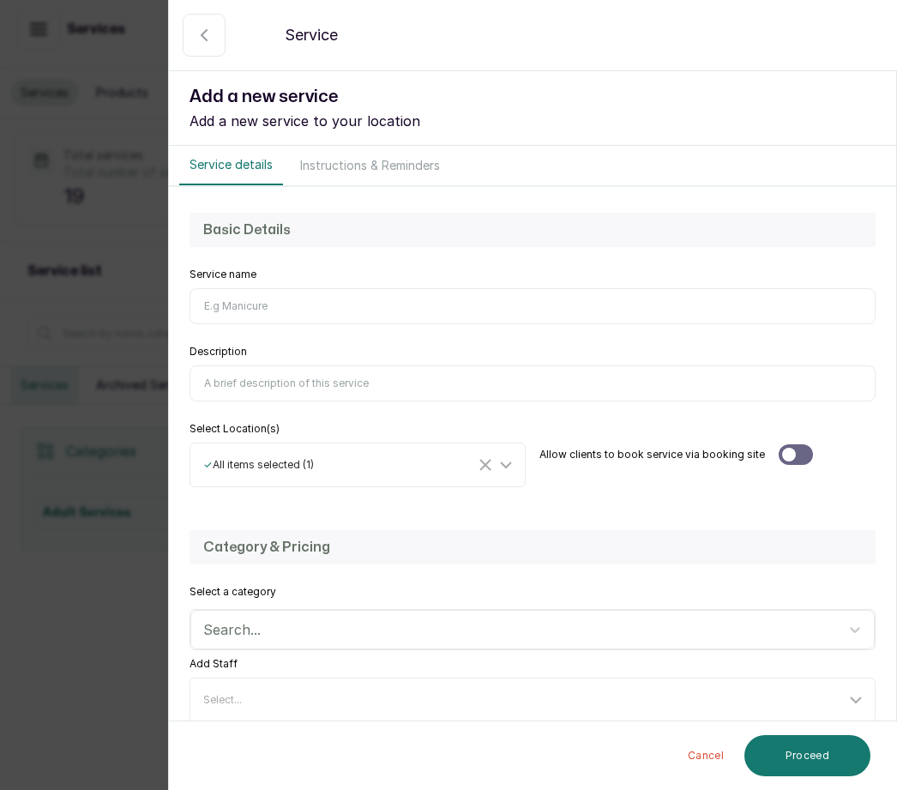
click at [239, 298] on input "Service name" at bounding box center [532, 306] width 686 height 36
type input "Ponytail- Extension"
click at [230, 376] on input "Description" at bounding box center [532, 383] width 686 height 36
type input "Please note we do ponytail extension customers mustn come in with thirs"
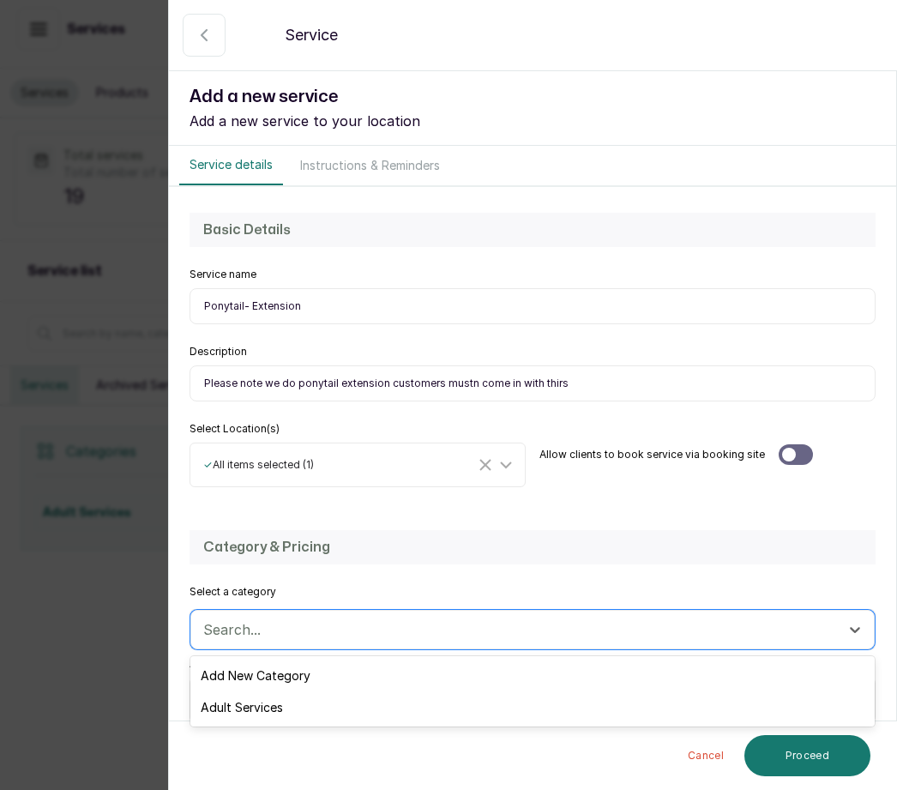
click at [271, 707] on div "Adult Services" at bounding box center [532, 707] width 684 height 32
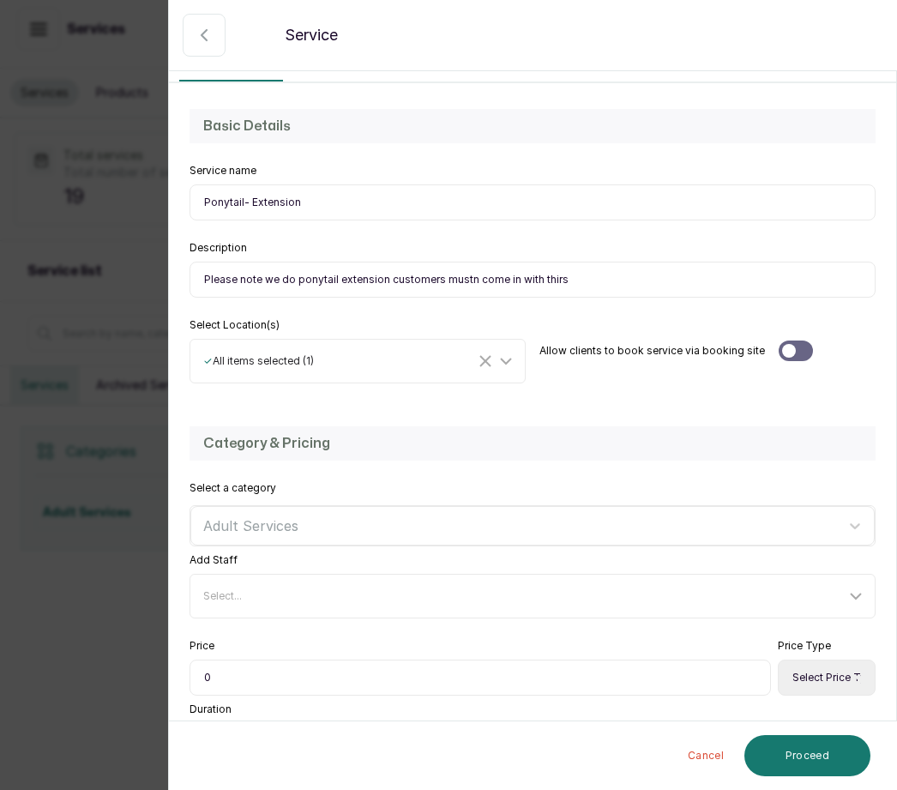
scroll to position [109, 0]
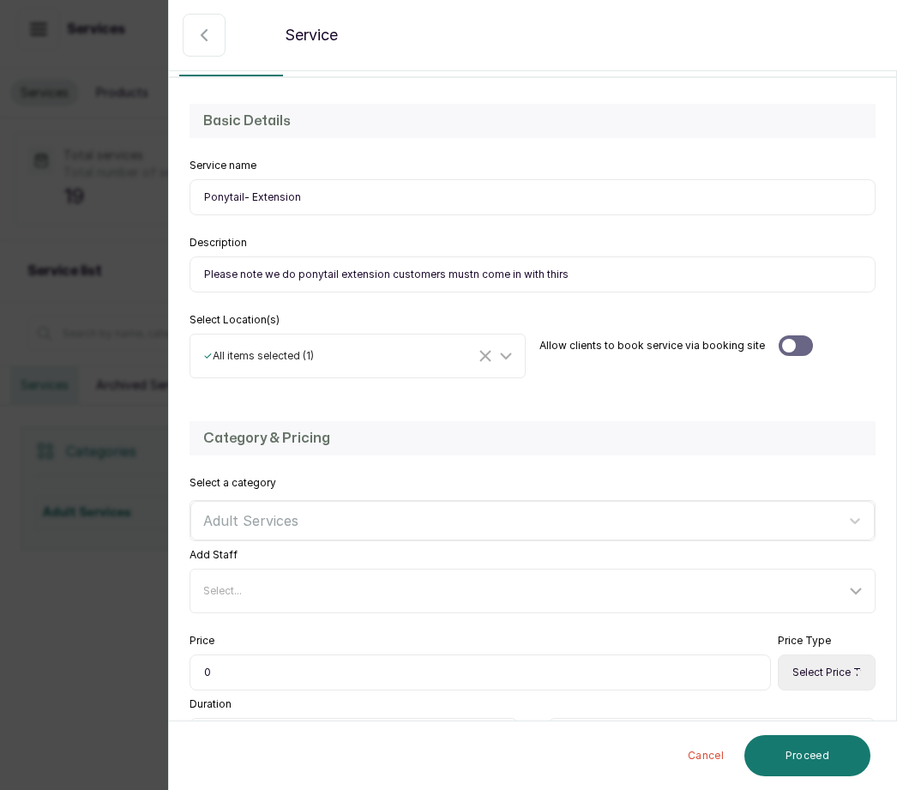
click at [242, 682] on input "0" at bounding box center [479, 672] width 581 height 36
type input "015,000"
click at [819, 672] on select "Select Price Type Fixed From" at bounding box center [827, 672] width 98 height 36
select select "starting_at"
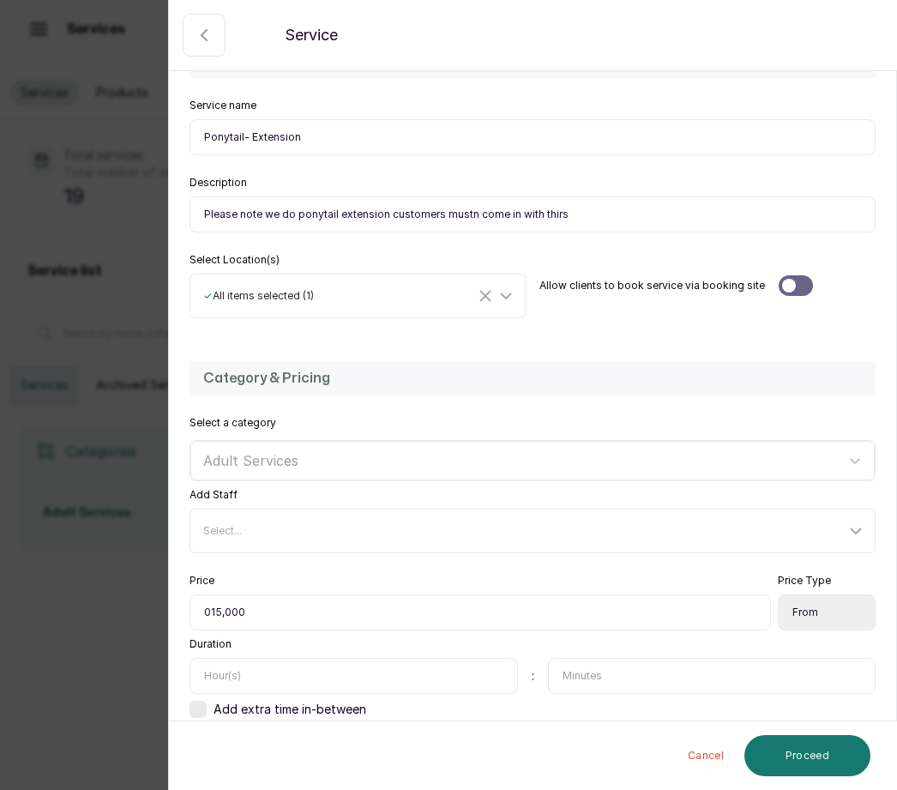
scroll to position [168, 0]
click at [260, 673] on input "text" at bounding box center [353, 676] width 328 height 36
type input "1"
click at [595, 662] on input "text" at bounding box center [712, 676] width 328 height 36
type input "40"
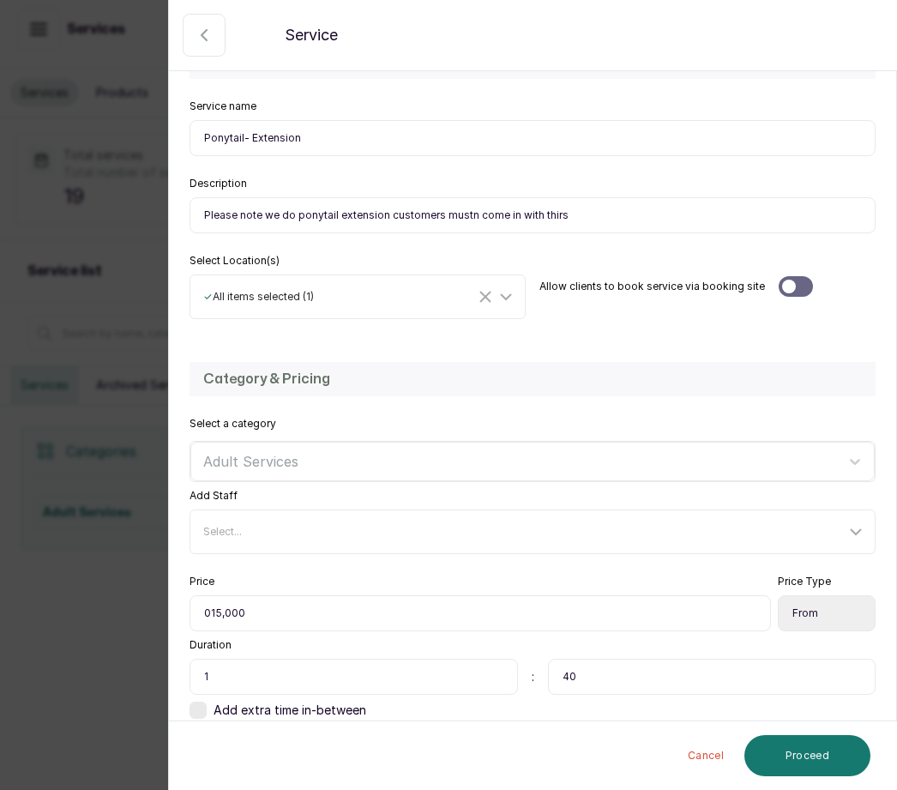
scroll to position [0, 0]
click at [837, 752] on button "Proceed" at bounding box center [807, 755] width 126 height 41
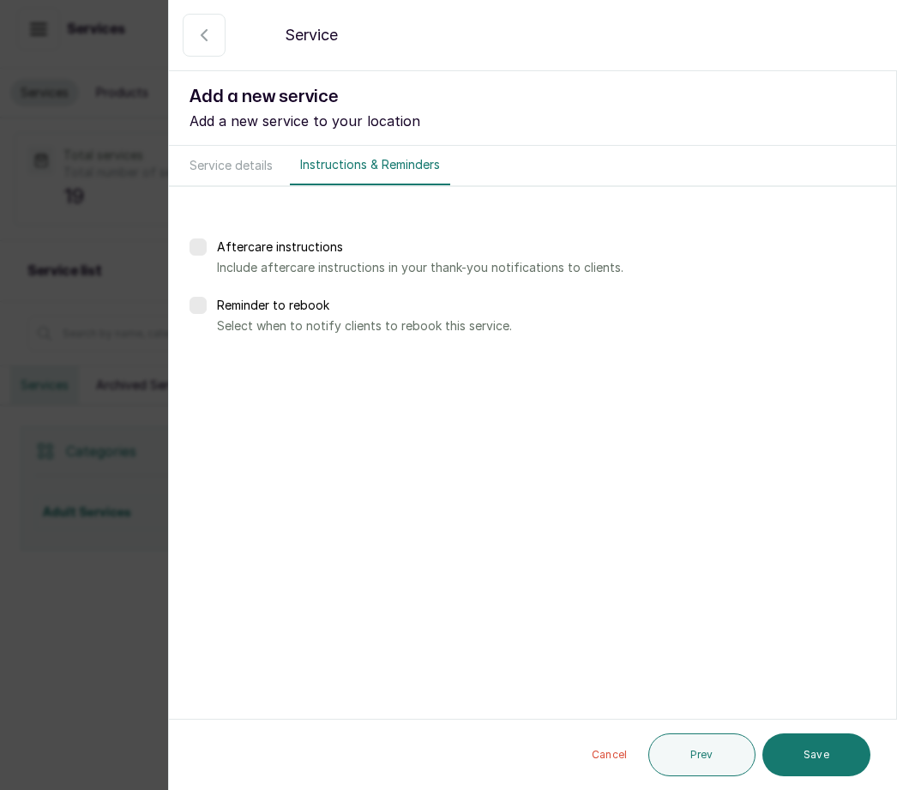
click at [825, 747] on button "Save" at bounding box center [816, 754] width 108 height 43
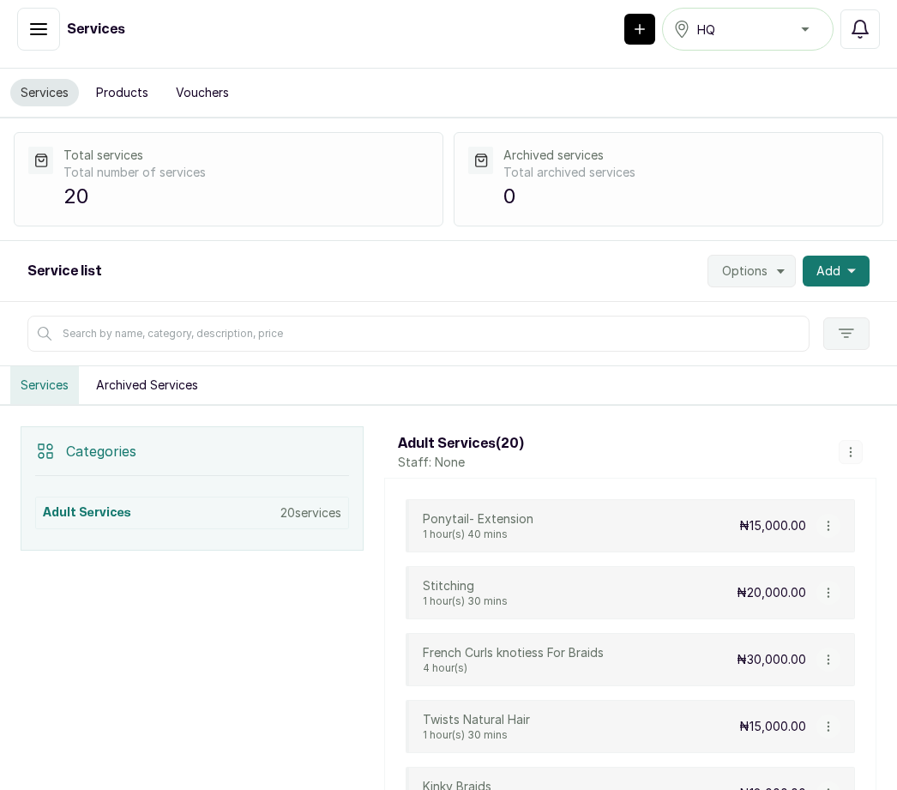
click at [839, 256] on button "Add" at bounding box center [836, 271] width 67 height 31
click at [773, 307] on span "Add Service" at bounding box center [773, 317] width 165 height 21
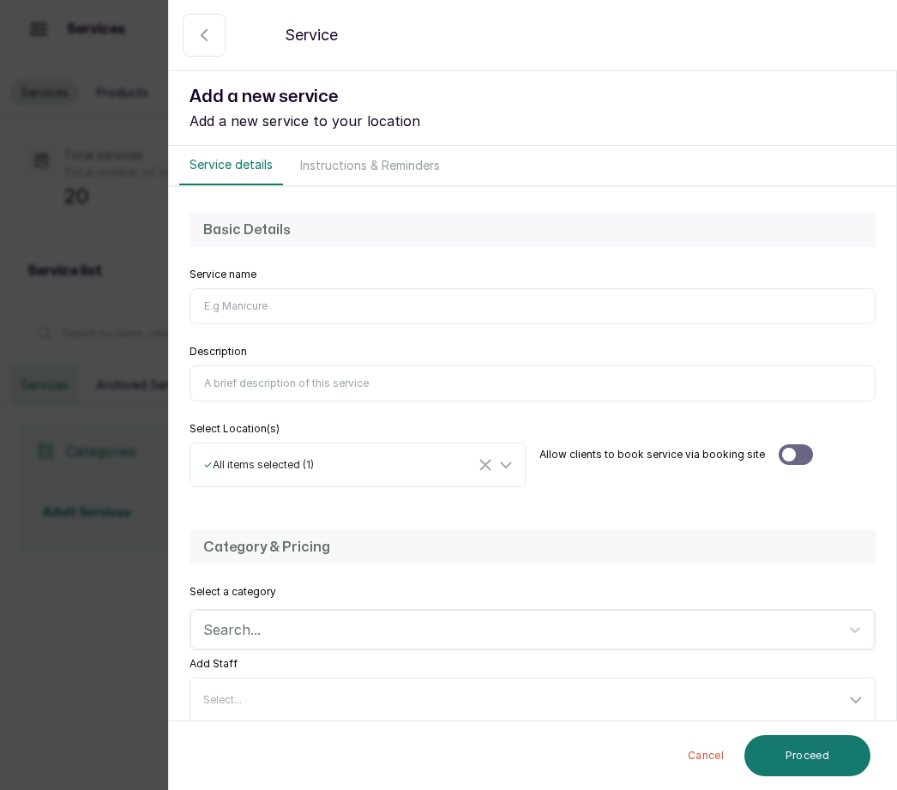
click at [226, 294] on input "Service name" at bounding box center [532, 306] width 686 height 36
type input "W"
type input "Weaving"
click at [225, 380] on input "Description" at bounding box center [532, 383] width 686 height 36
type input "General styles"
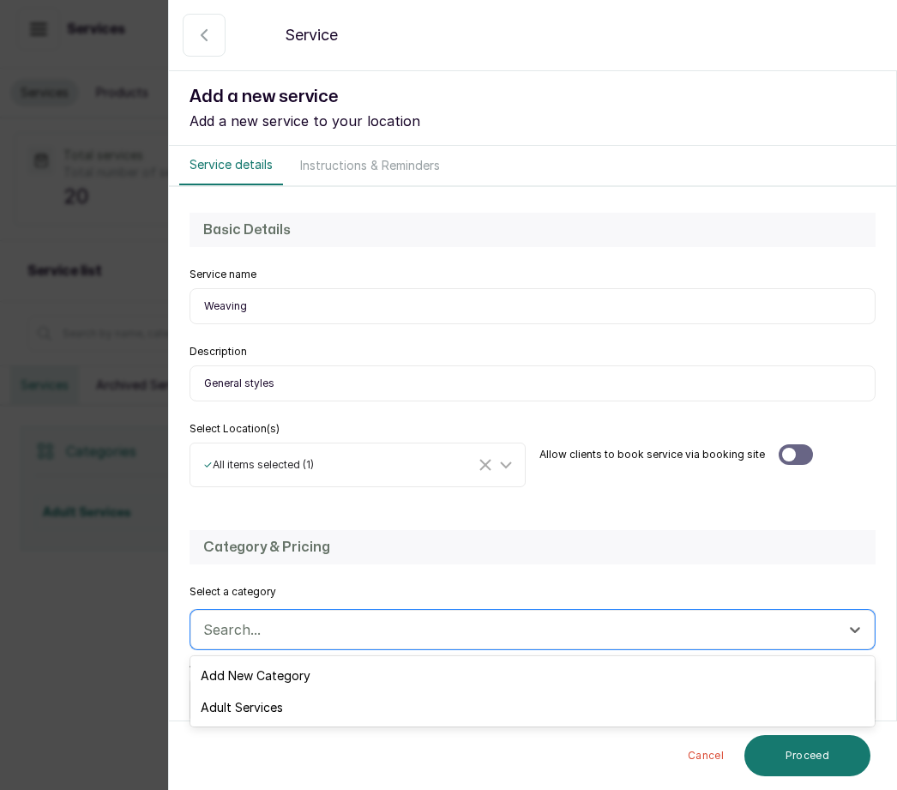
click at [272, 706] on div "Adult Services" at bounding box center [532, 707] width 684 height 32
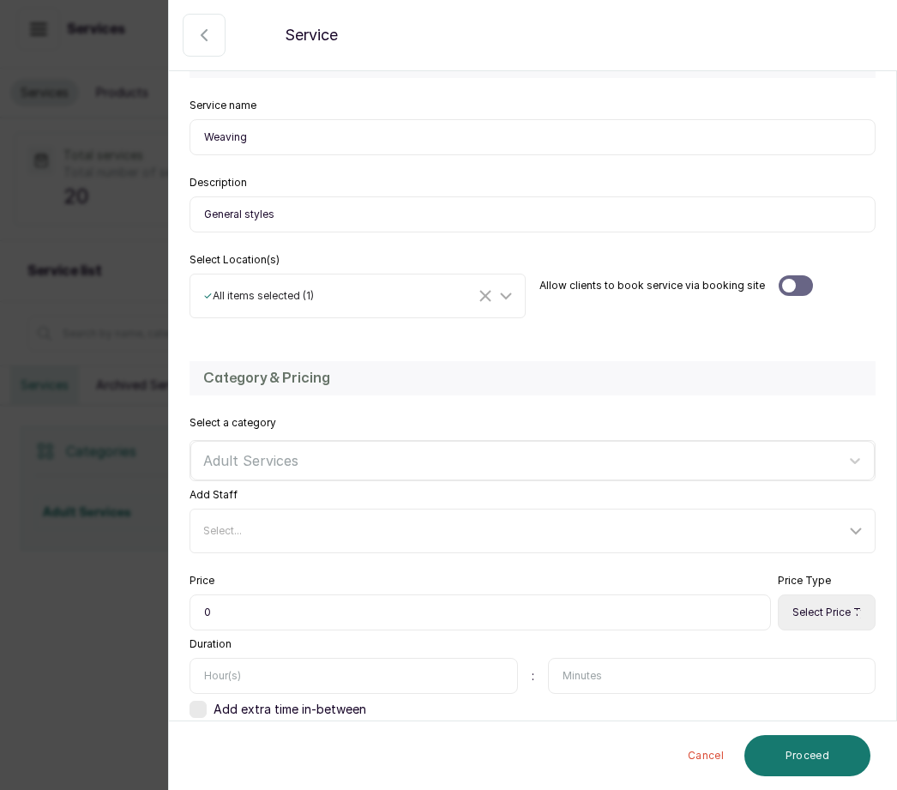
scroll to position [168, 0]
click at [225, 598] on input "0" at bounding box center [479, 613] width 581 height 36
click at [244, 609] on input "0" at bounding box center [479, 613] width 581 height 36
type input "08,500"
click at [827, 613] on select "Select Price Type Fixed From" at bounding box center [827, 613] width 98 height 36
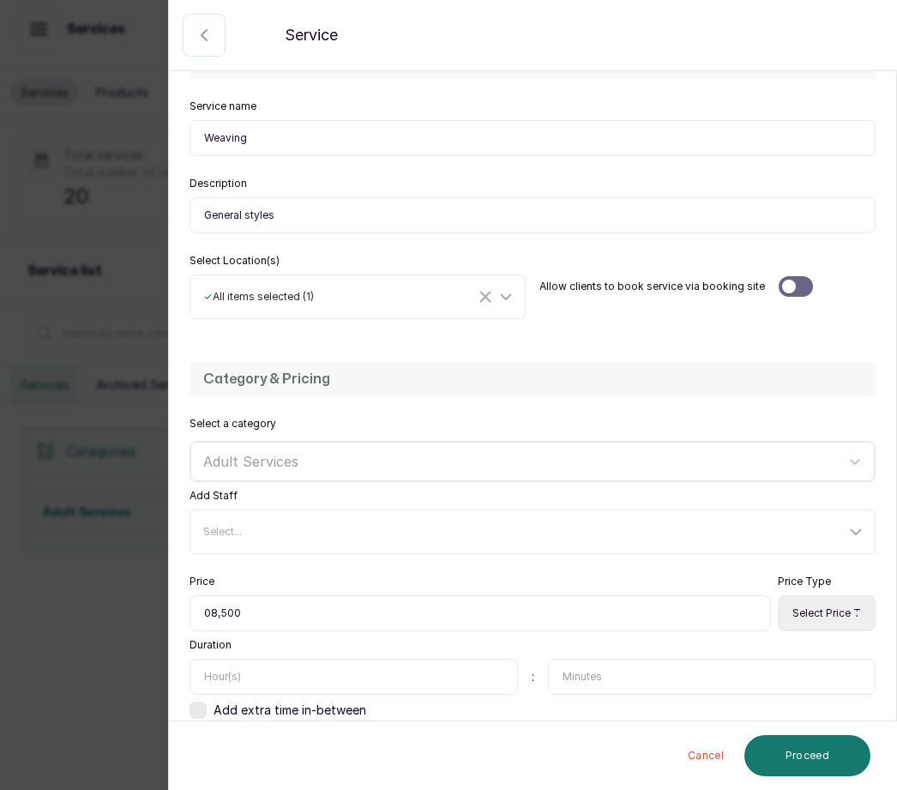
select select "starting_at"
click at [225, 675] on input "text" at bounding box center [353, 676] width 328 height 36
type input "2"
click at [798, 747] on button "Proceed" at bounding box center [807, 755] width 126 height 41
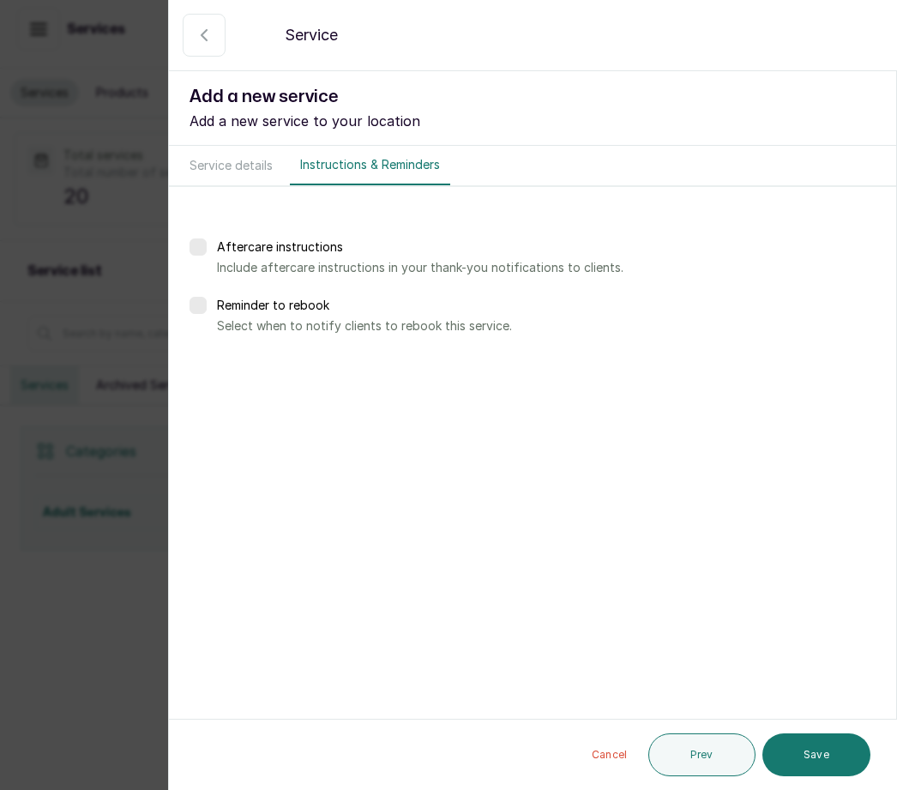
scroll to position [0, 0]
click at [827, 749] on button "Save" at bounding box center [816, 754] width 108 height 43
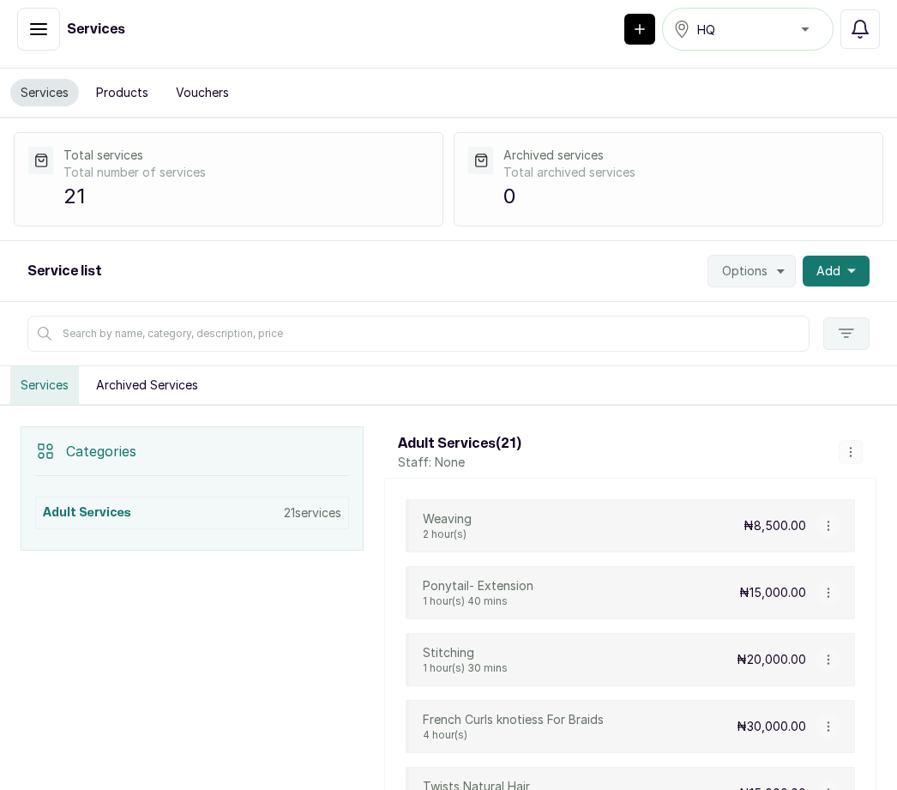
click at [855, 256] on button "Add" at bounding box center [836, 271] width 67 height 31
click at [777, 307] on span "Add Service" at bounding box center [773, 317] width 165 height 21
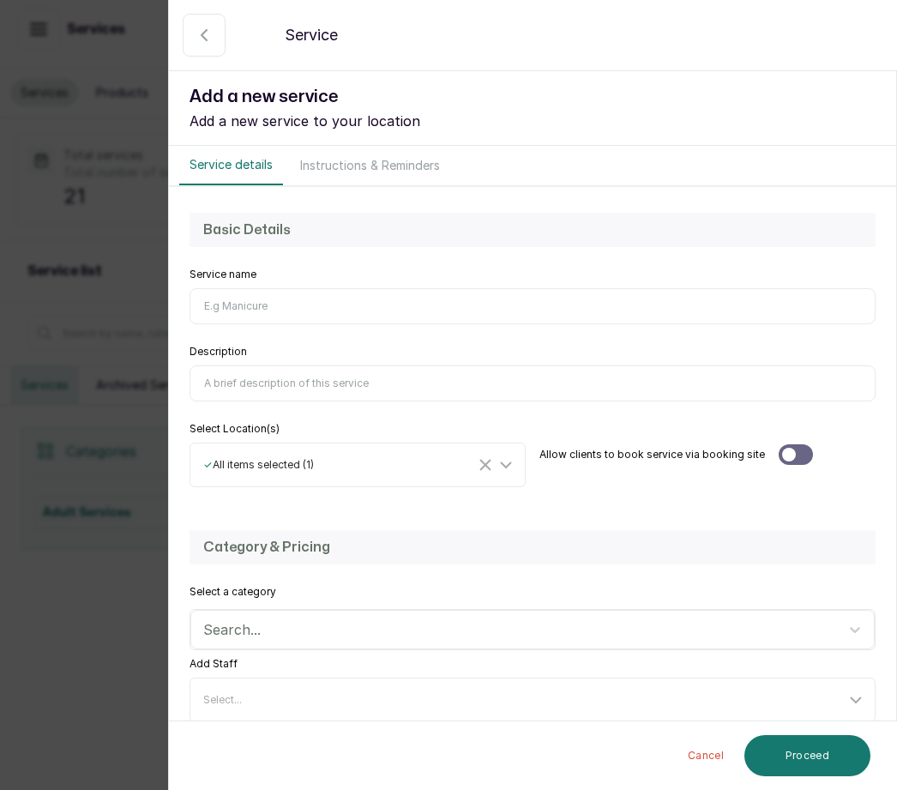
click at [245, 303] on input "Service name" at bounding box center [532, 306] width 686 height 36
type input "Looseing -Briades Twists"
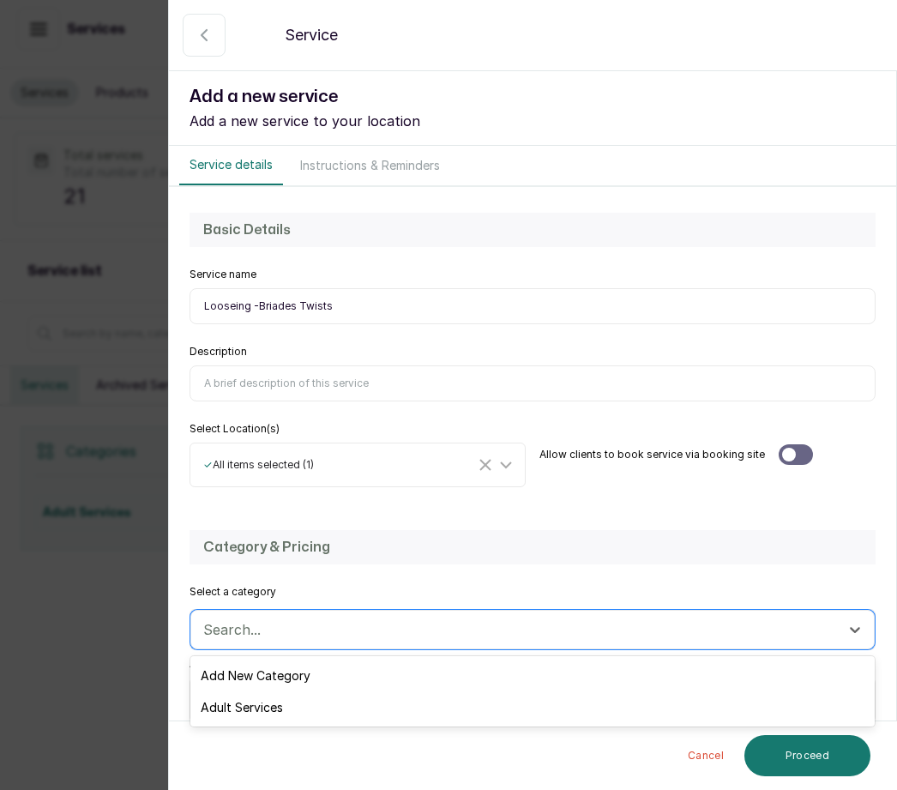
click at [286, 710] on div "Adult Services" at bounding box center [532, 707] width 684 height 32
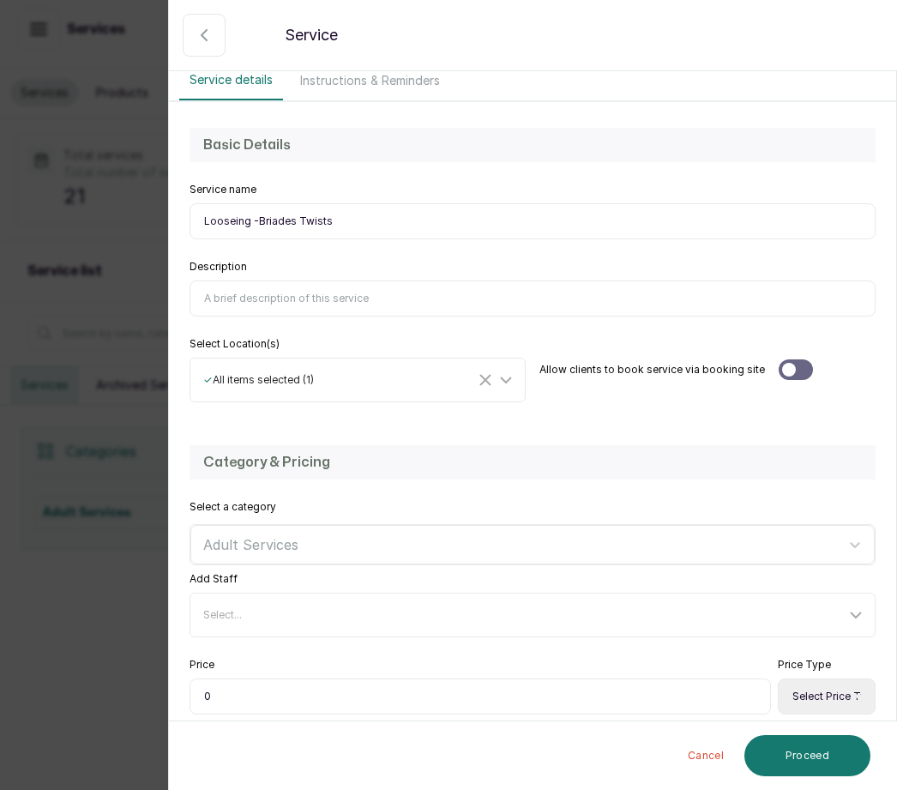
scroll to position [94, 0]
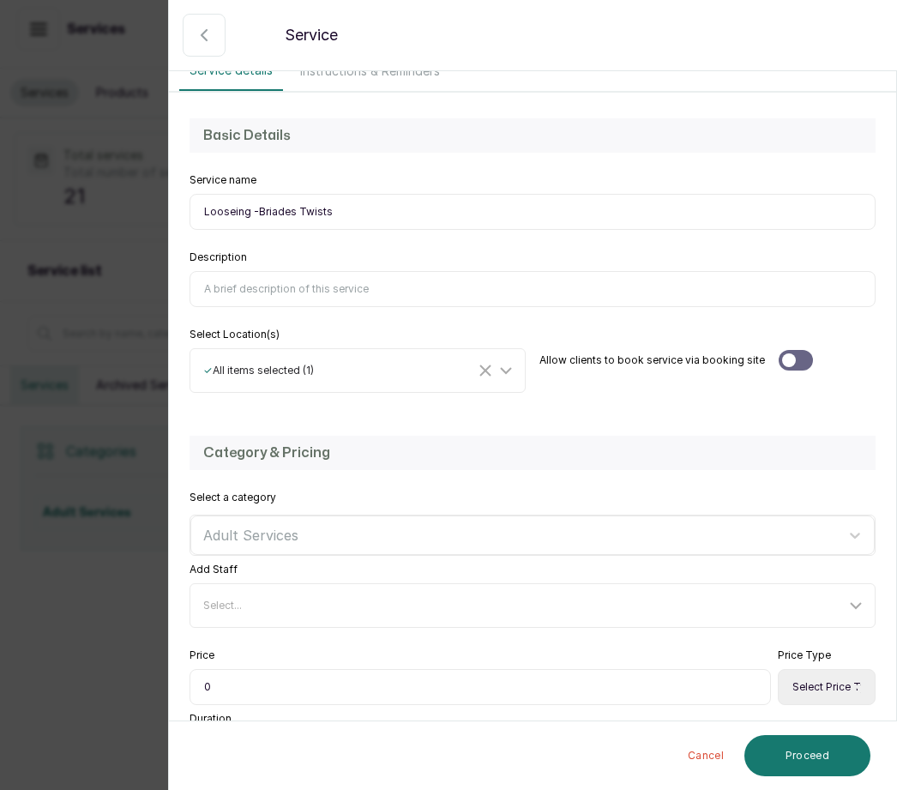
click at [231, 682] on input "0" at bounding box center [479, 687] width 581 height 36
type input "03,000"
click at [818, 692] on select "Select Price Type Fixed From" at bounding box center [827, 687] width 98 height 36
select select "fixed"
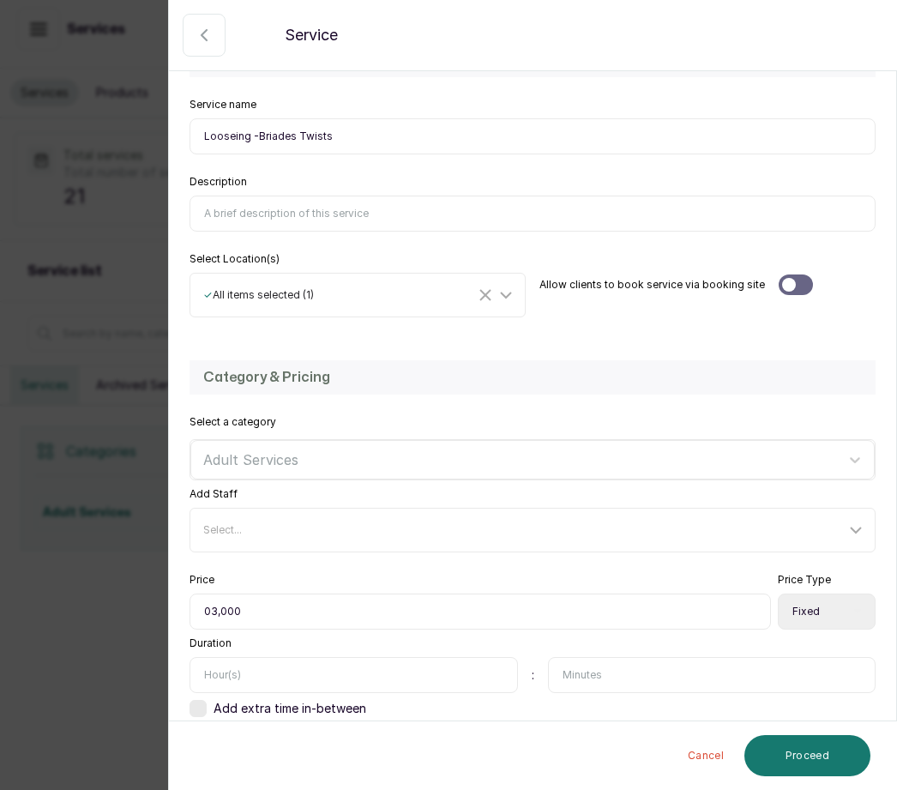
scroll to position [168, 0]
click at [248, 664] on input "text" at bounding box center [353, 676] width 328 height 36
type input "1"
click at [618, 667] on input "text" at bounding box center [712, 676] width 328 height 36
type input "40"
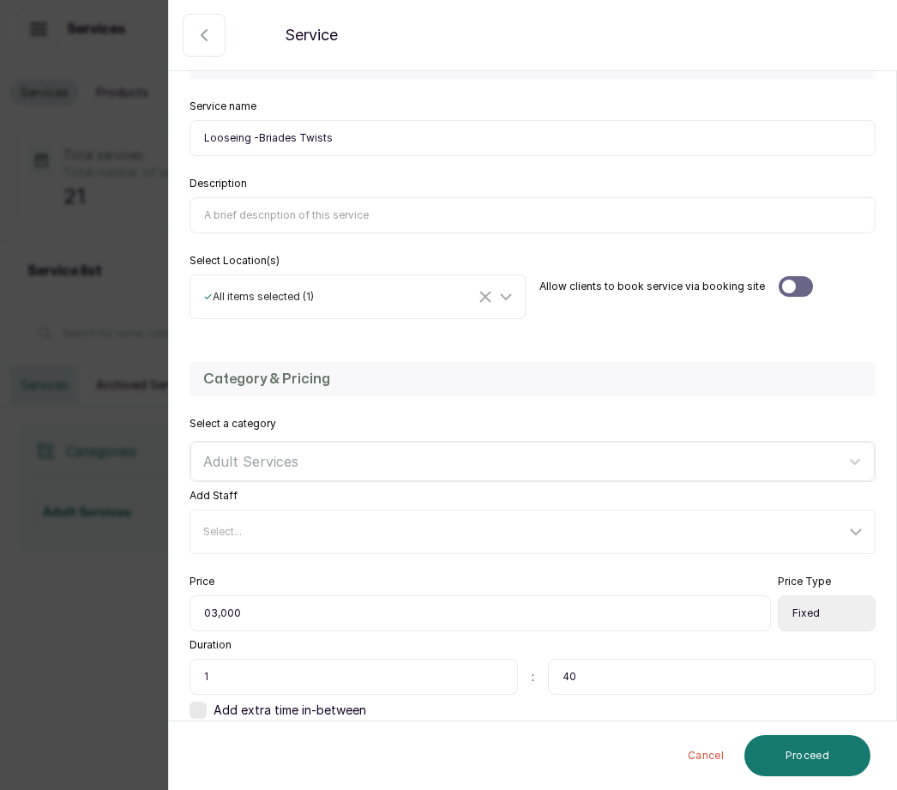
click at [812, 754] on button "Proceed" at bounding box center [807, 755] width 126 height 41
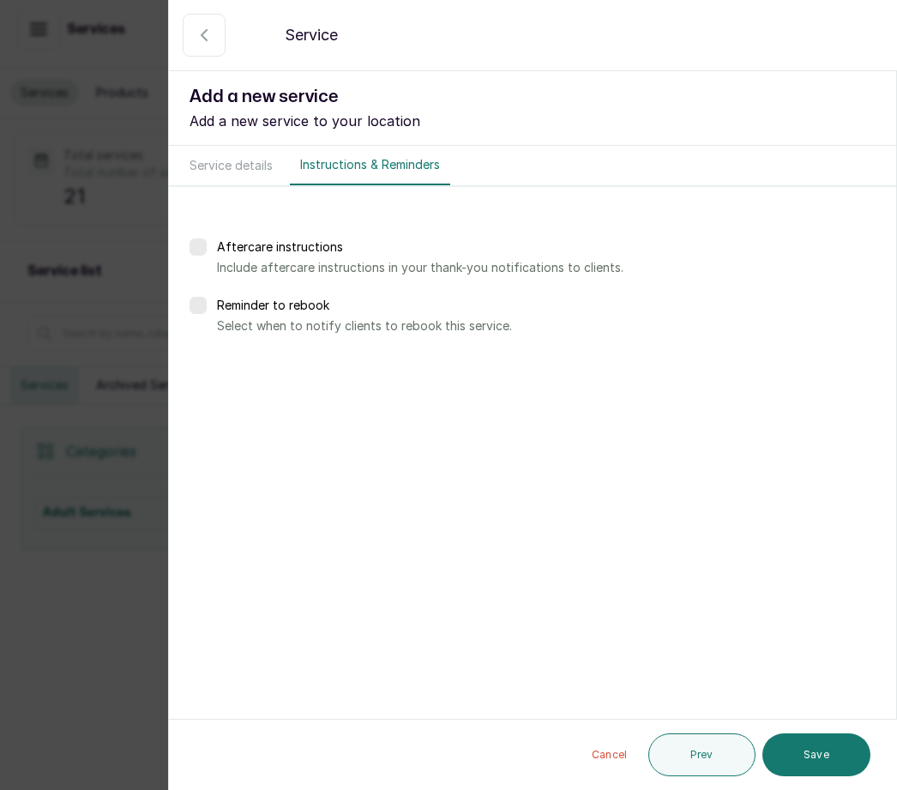
scroll to position [0, 0]
click at [827, 752] on button "Save" at bounding box center [816, 754] width 108 height 43
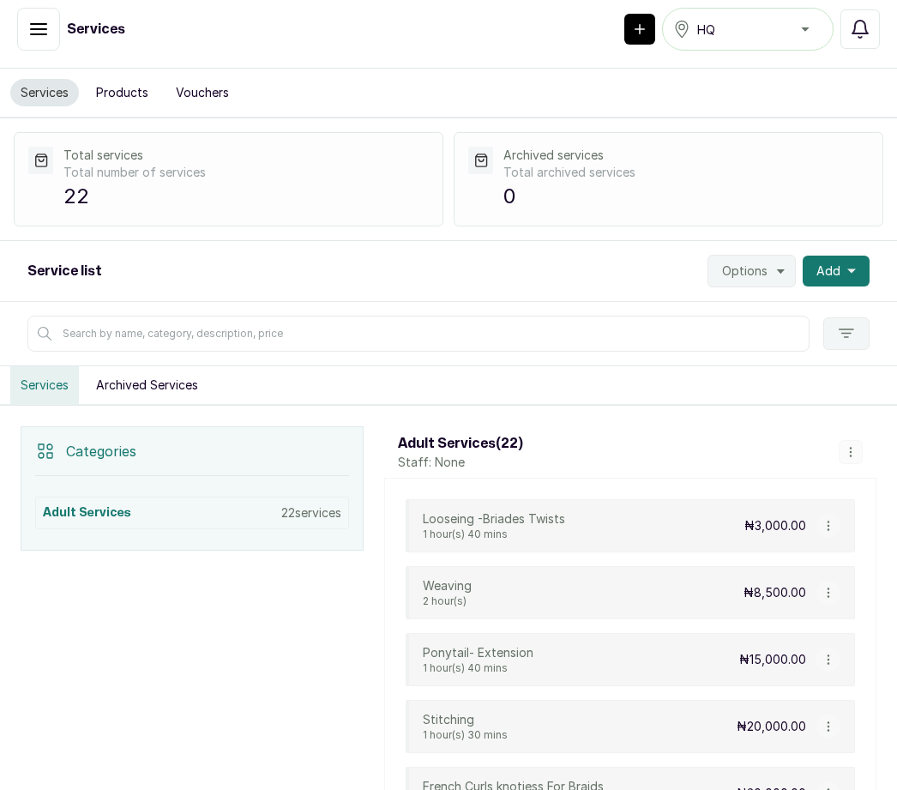
click at [845, 256] on button "Add" at bounding box center [836, 271] width 67 height 31
click at [783, 307] on span "Add Service" at bounding box center [773, 317] width 165 height 21
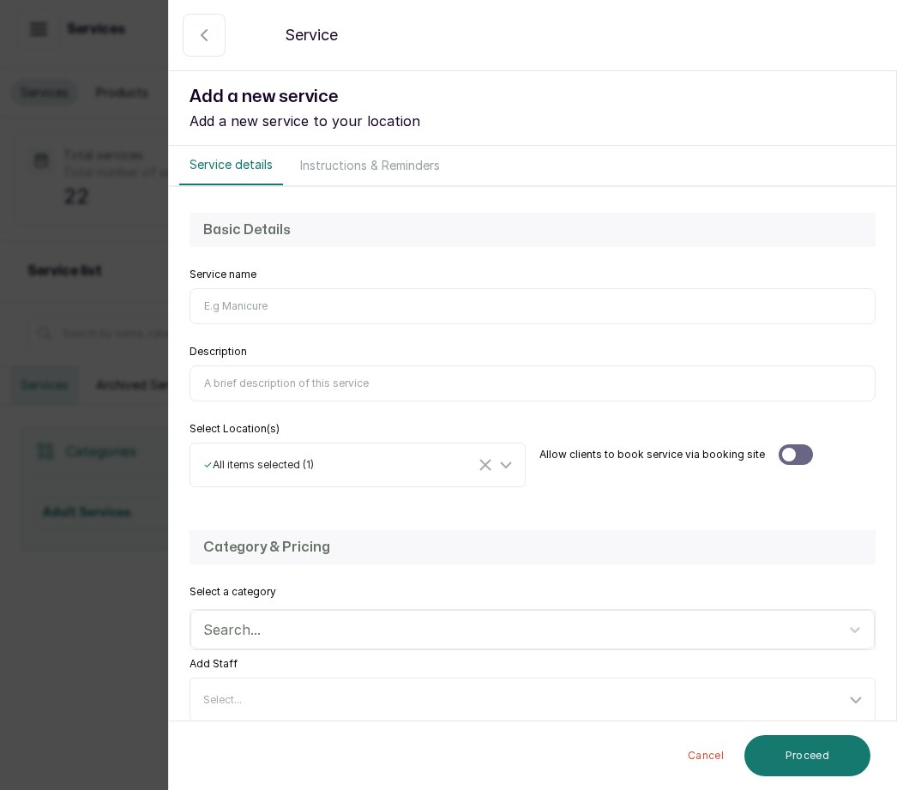
click at [233, 308] on input "Service name" at bounding box center [532, 306] width 686 height 36
type input "V"
type input "Relaxer"
click at [242, 379] on input "Description" at bounding box center [532, 383] width 686 height 36
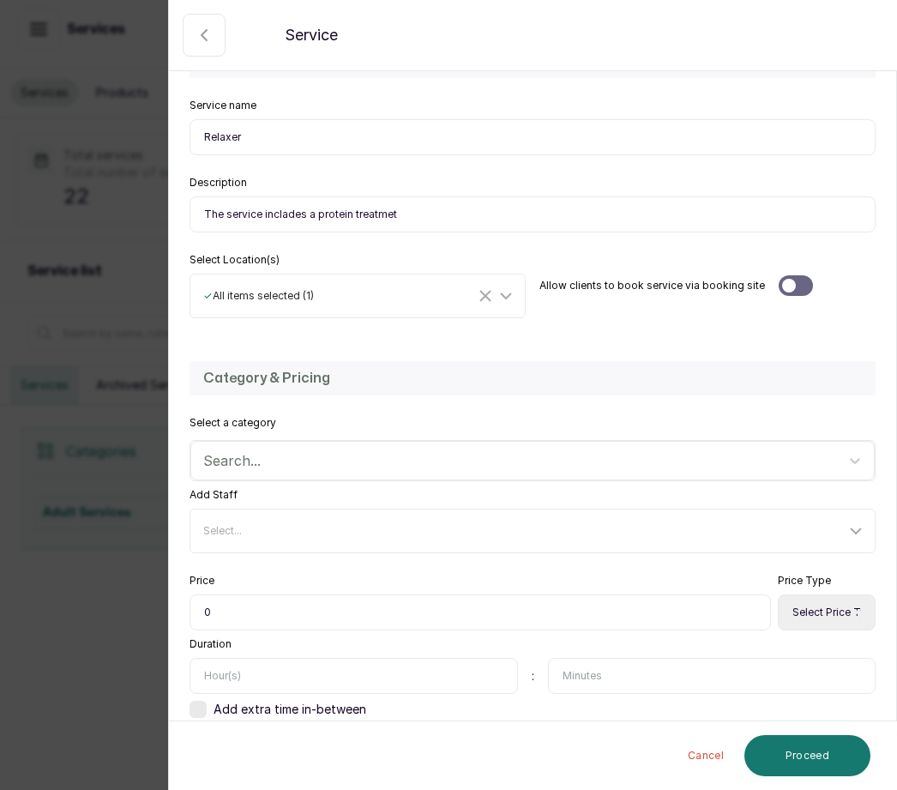
scroll to position [168, 0]
type input "The service inclades a protein treatmet"
click at [835, 611] on select "Select Price Type Fixed From" at bounding box center [827, 613] width 98 height 36
select select "fixed"
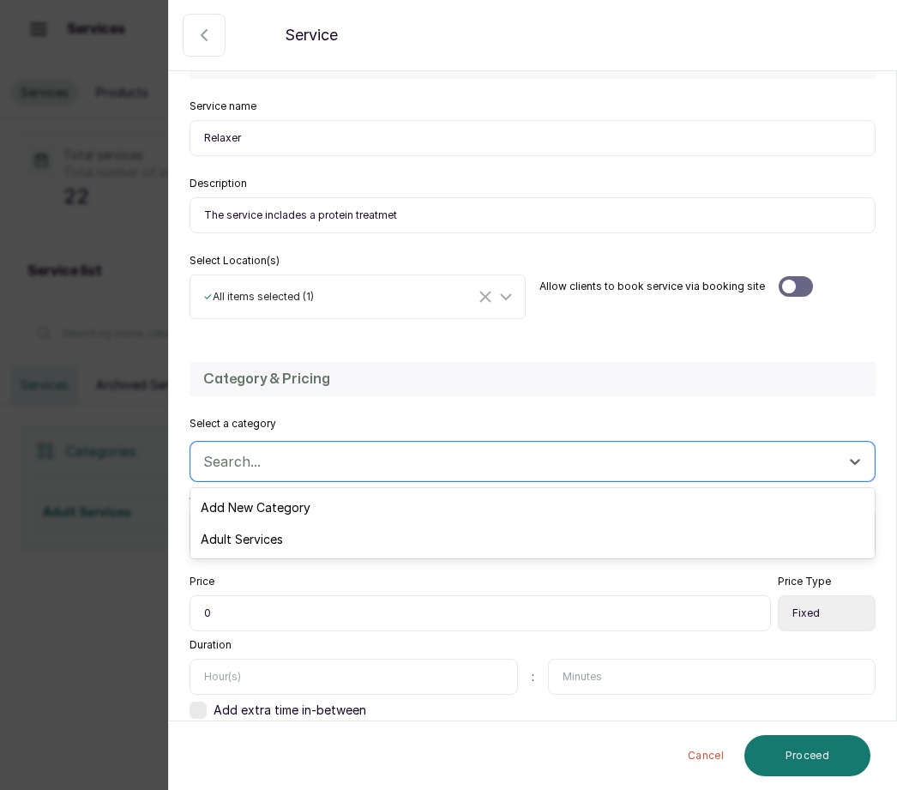
click at [270, 536] on div "Adult Services" at bounding box center [532, 539] width 684 height 32
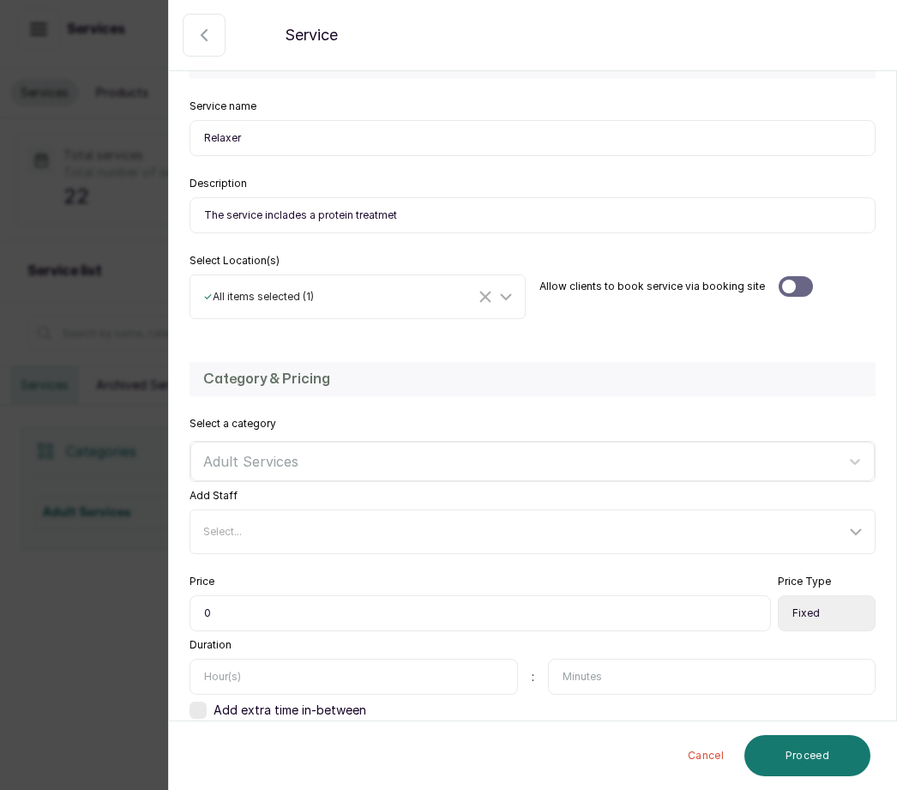
click at [244, 612] on input "0" at bounding box center [479, 613] width 581 height 36
type input "018,000"
click at [256, 660] on input "text" at bounding box center [353, 676] width 328 height 36
type input "1"
click at [592, 682] on input "text" at bounding box center [712, 676] width 328 height 36
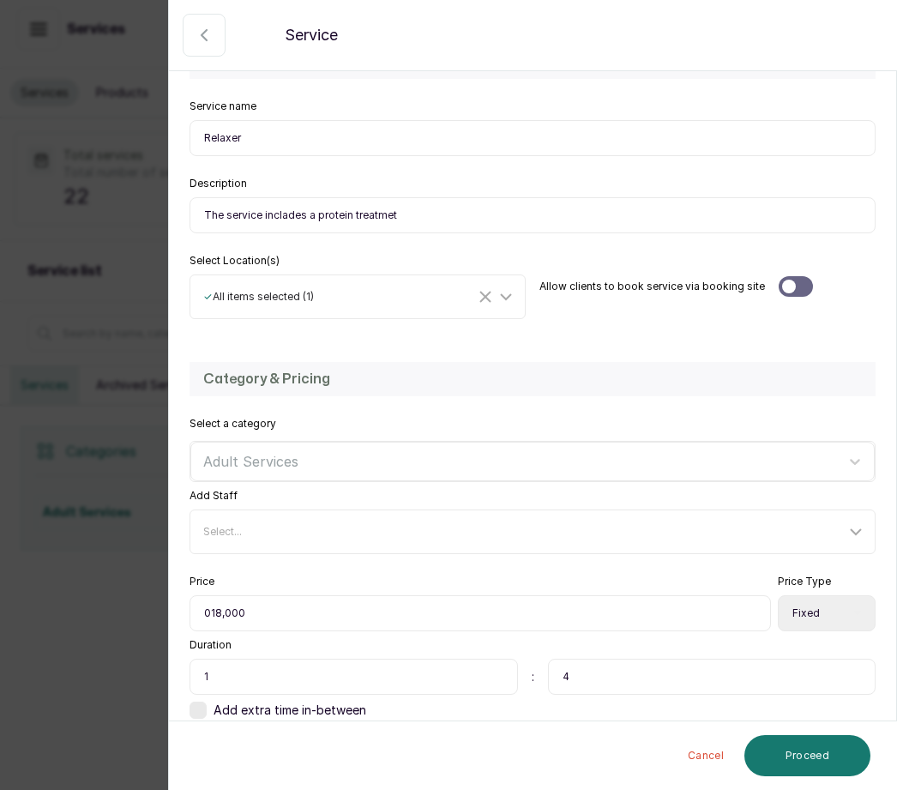
type input "40"
click at [808, 748] on button "Proceed" at bounding box center [807, 755] width 126 height 41
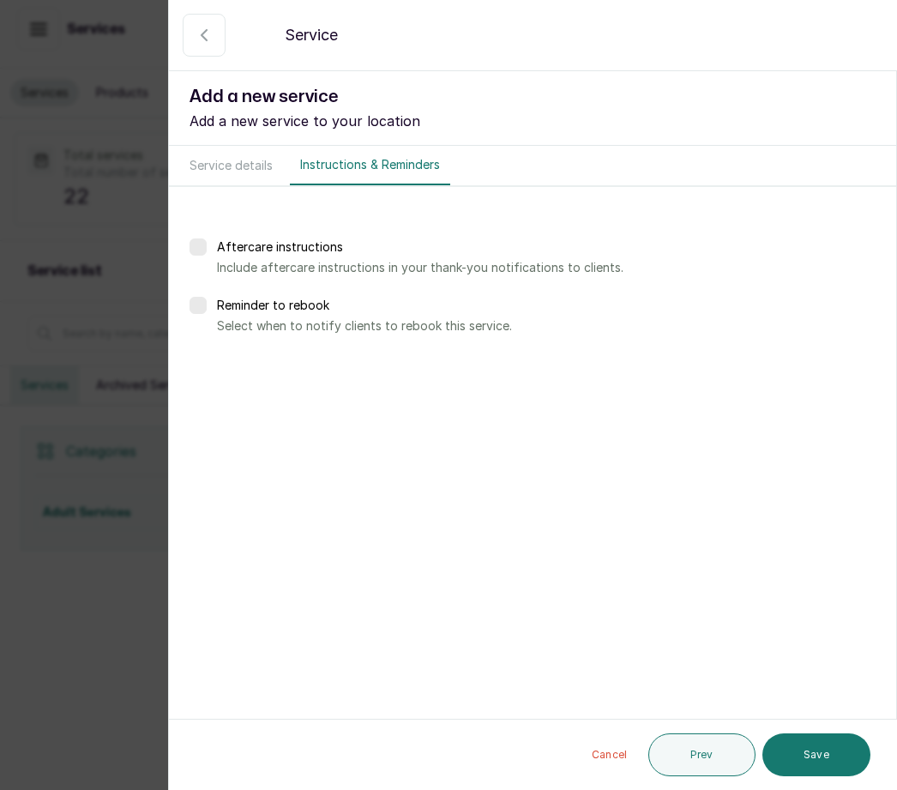
scroll to position [0, 0]
click at [833, 753] on button "Save" at bounding box center [816, 754] width 108 height 43
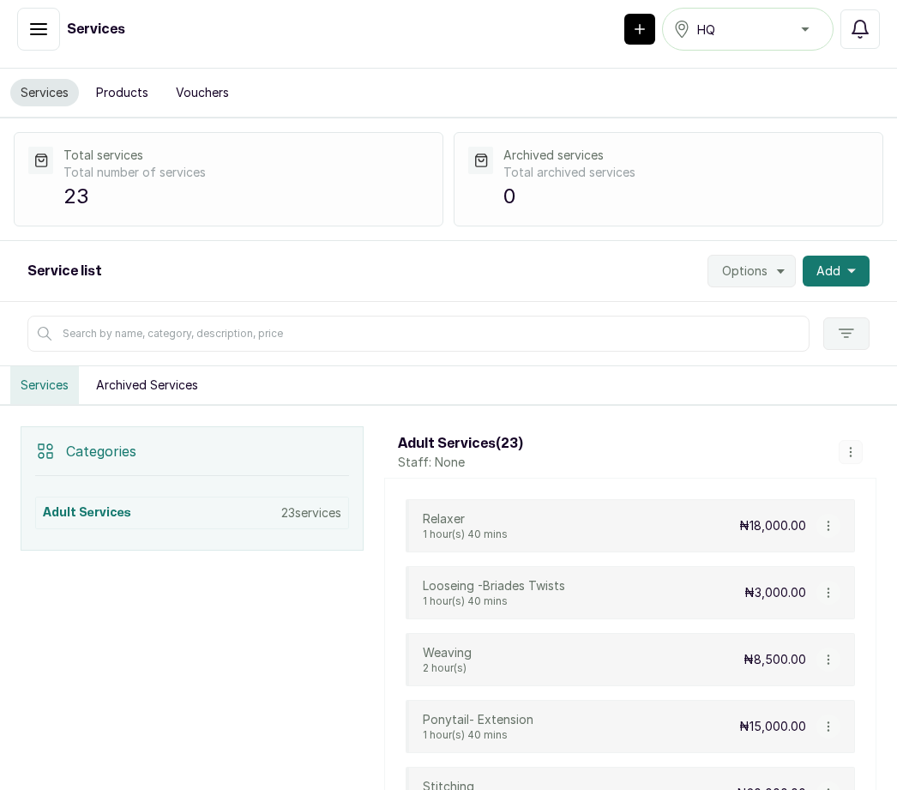
click at [502, 577] on p "Looseing -Briades Twists" at bounding box center [494, 585] width 142 height 17
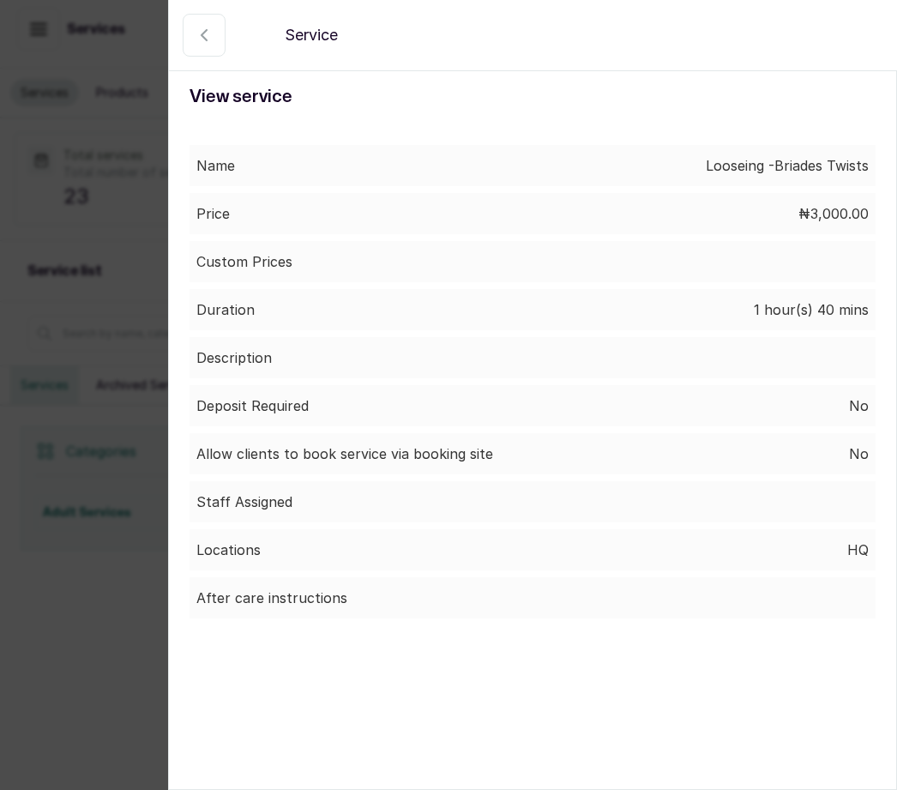
click at [205, 30] on icon "button" at bounding box center [204, 35] width 21 height 21
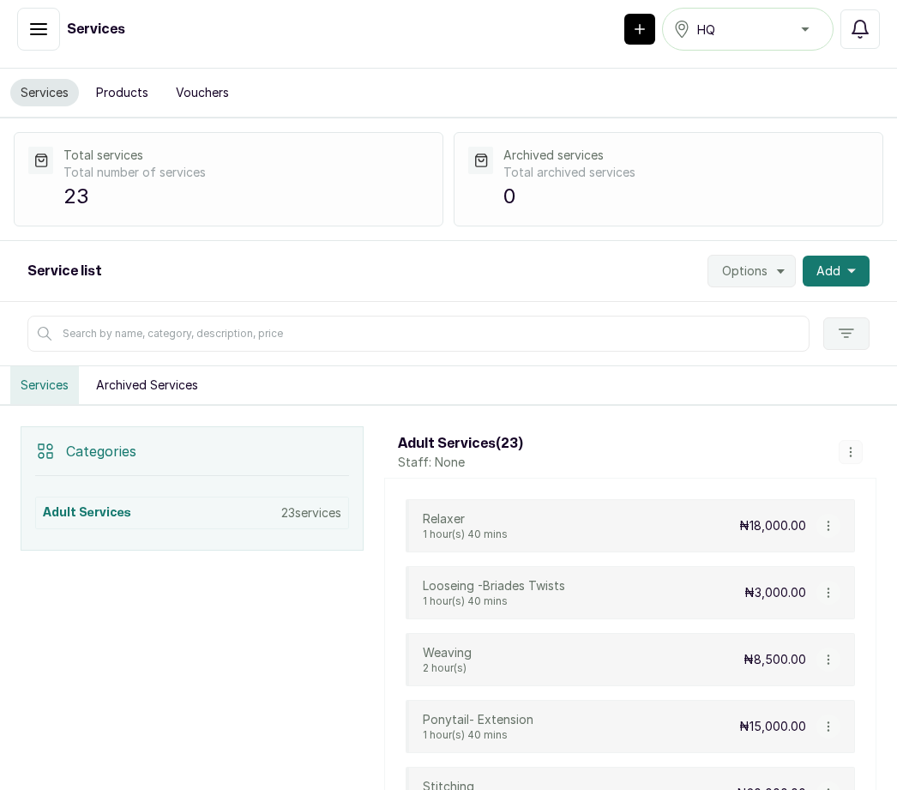
click at [835, 262] on span "Add" at bounding box center [828, 270] width 24 height 17
click at [764, 307] on span "Add Service" at bounding box center [773, 317] width 165 height 21
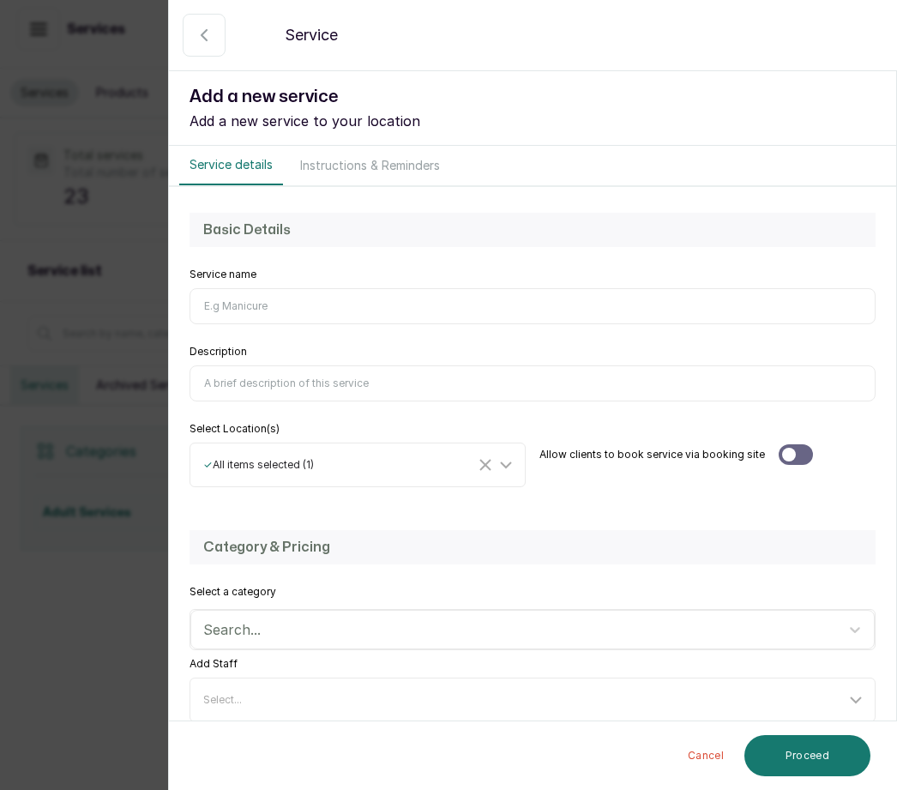
click at [268, 310] on input "Service name" at bounding box center [532, 306] width 686 height 36
type input "P"
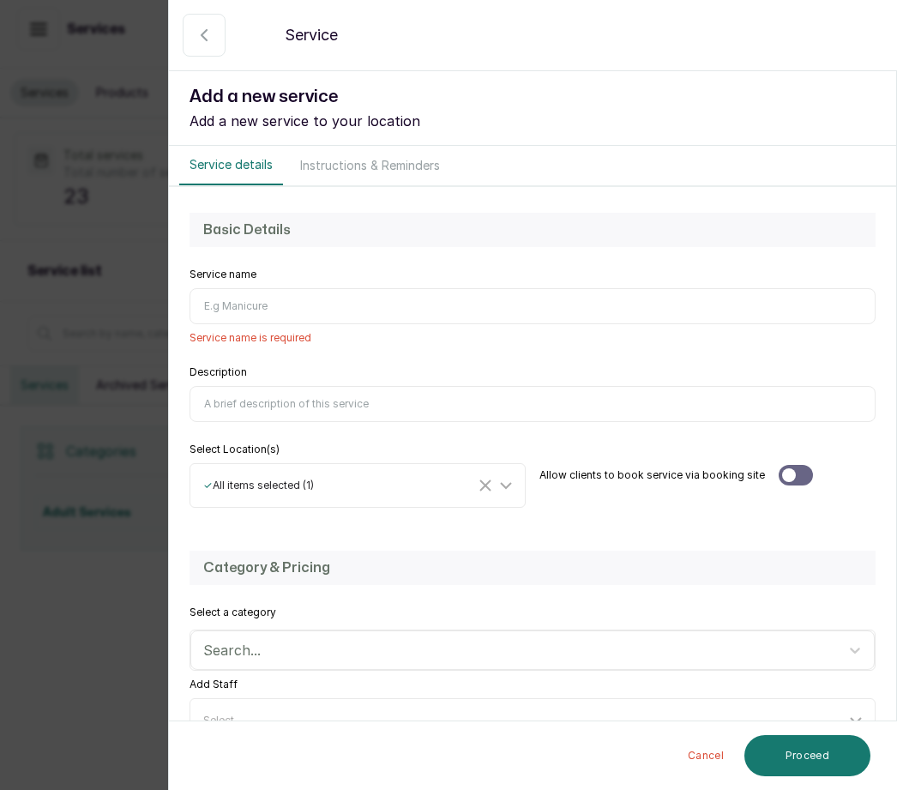
type input "O"
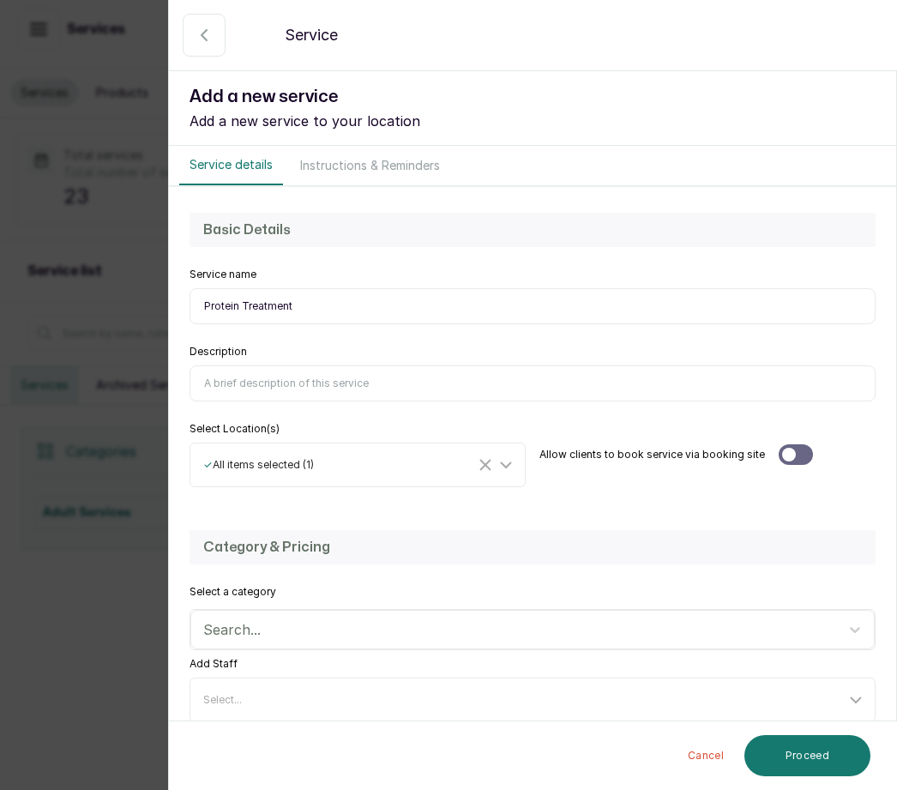
type input "Protein Treatment"
click at [231, 368] on input "Description" at bounding box center [532, 383] width 686 height 36
type input "Prevents further demage while rehydreting the hair"
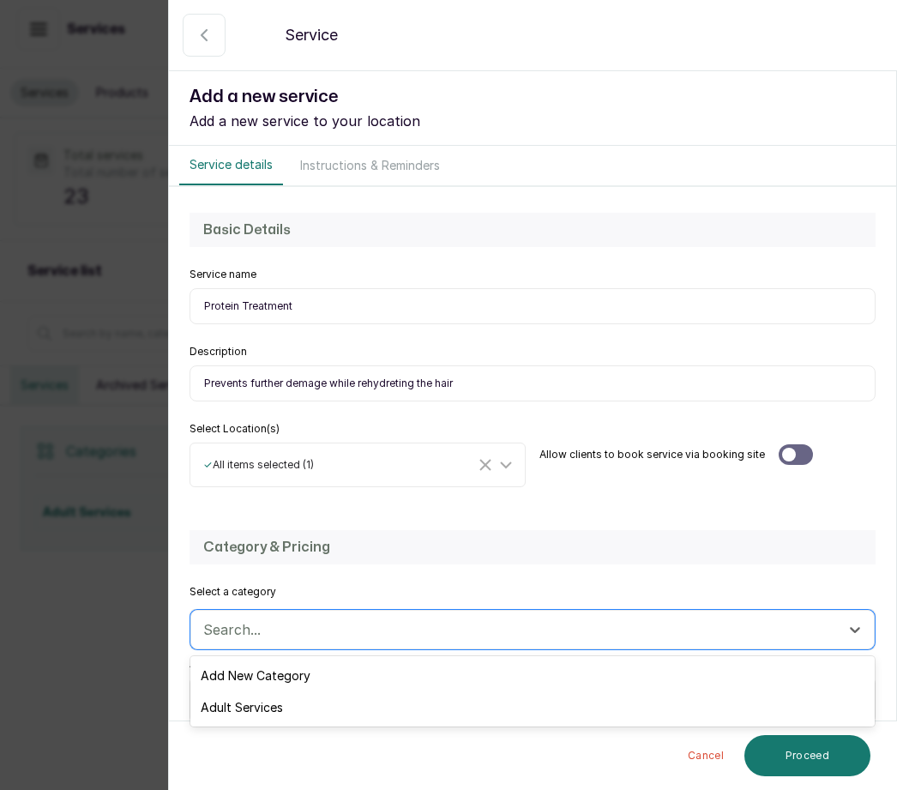
click at [271, 707] on div "Adult Services" at bounding box center [532, 707] width 684 height 32
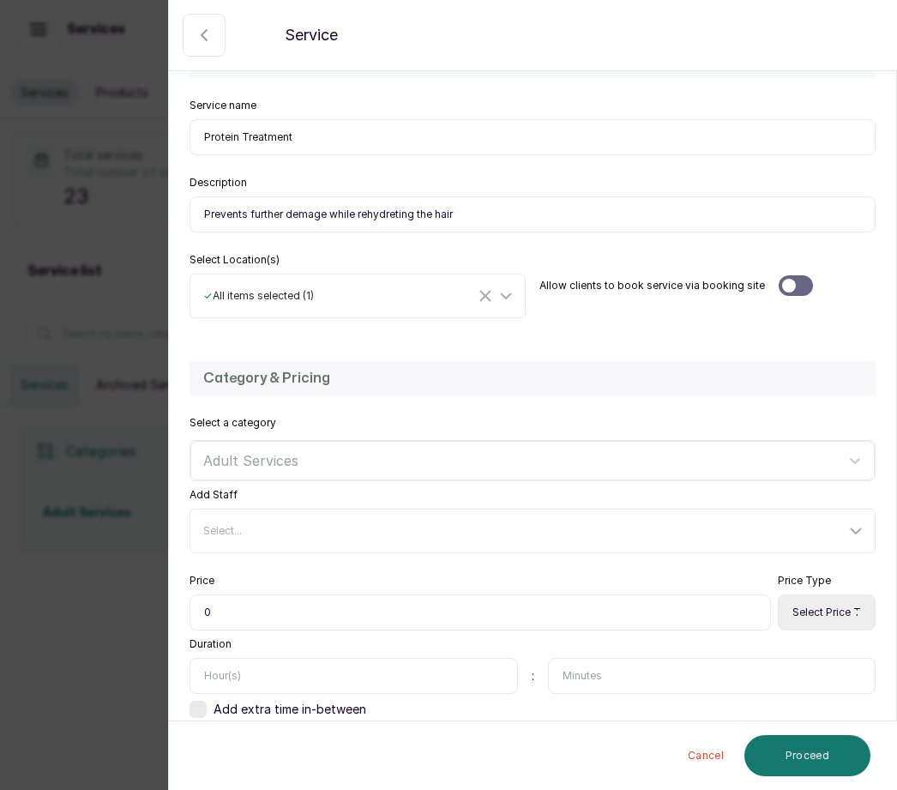
click at [229, 610] on input "0" at bounding box center [479, 612] width 581 height 36
type input "013,500"
click at [826, 599] on select "Select Price Type Fixed From" at bounding box center [827, 613] width 98 height 36
select select "fixed"
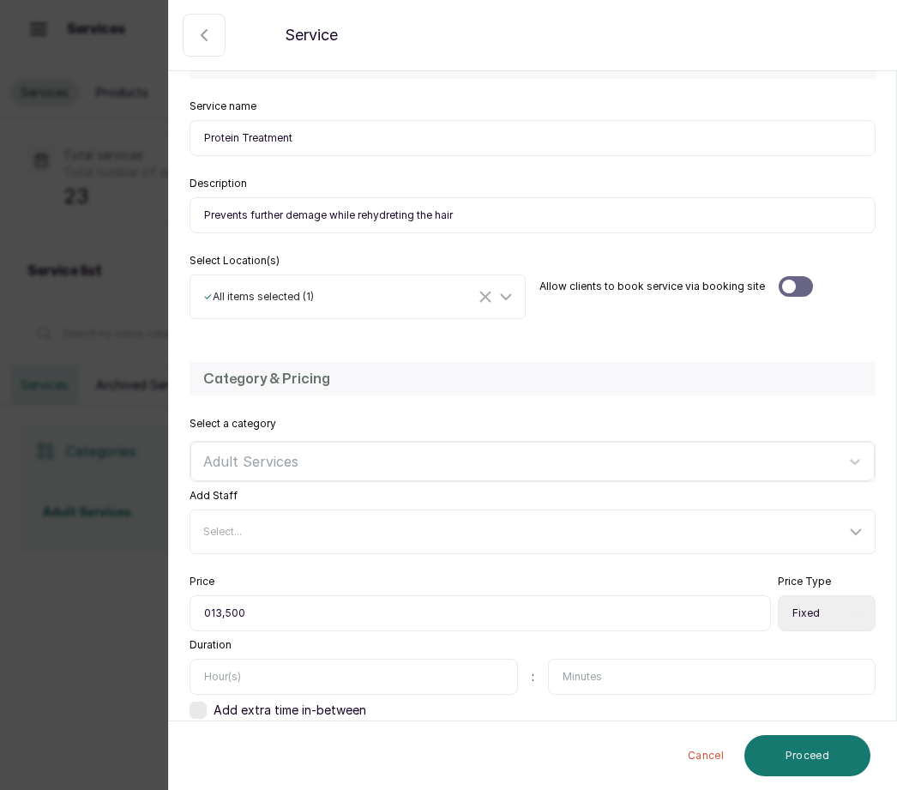
click at [238, 672] on input "text" at bounding box center [353, 676] width 328 height 36
type input "1"
click at [592, 671] on input "text" at bounding box center [712, 676] width 328 height 36
type input "30"
click at [814, 755] on button "Proceed" at bounding box center [807, 755] width 126 height 41
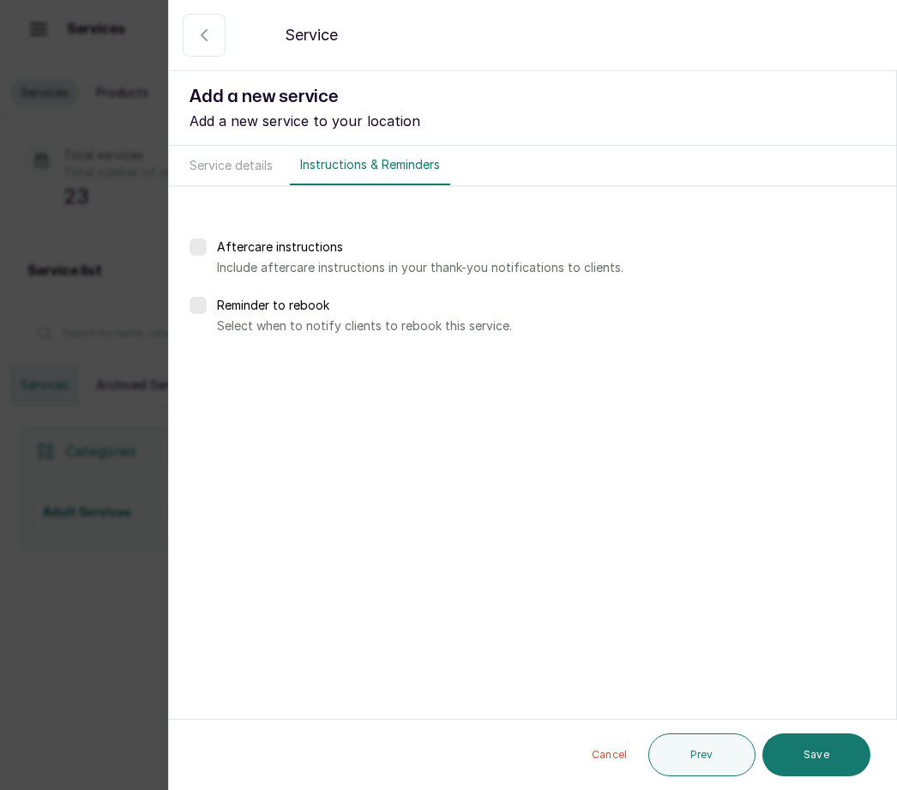
scroll to position [0, 0]
click at [822, 748] on button "Save" at bounding box center [816, 754] width 108 height 43
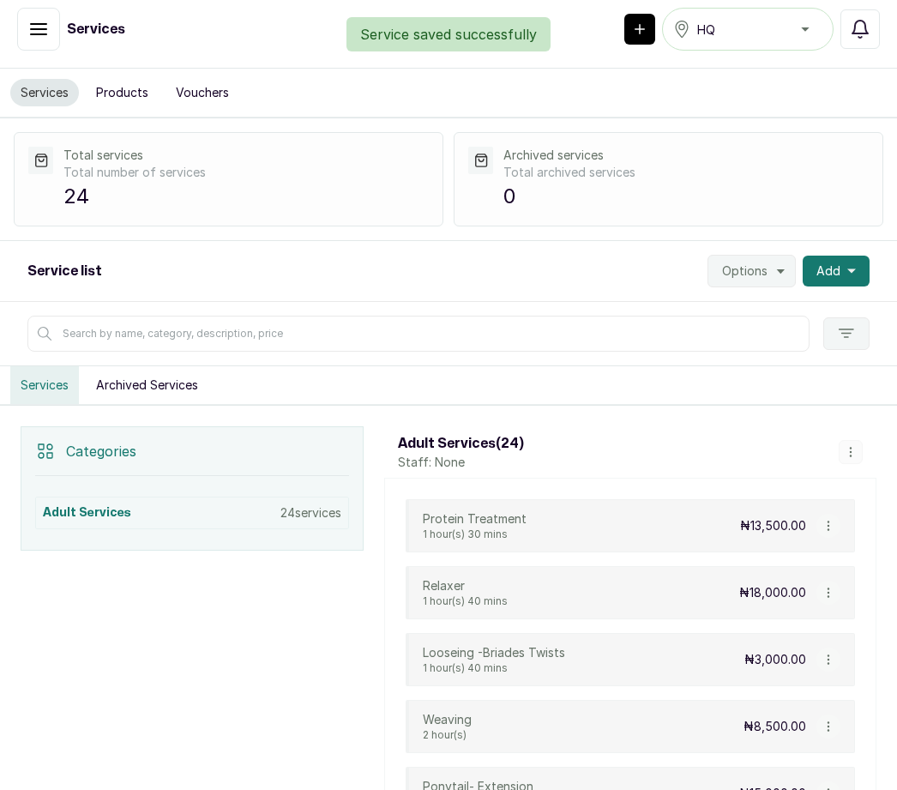
click at [820, 262] on span "Add" at bounding box center [828, 270] width 24 height 17
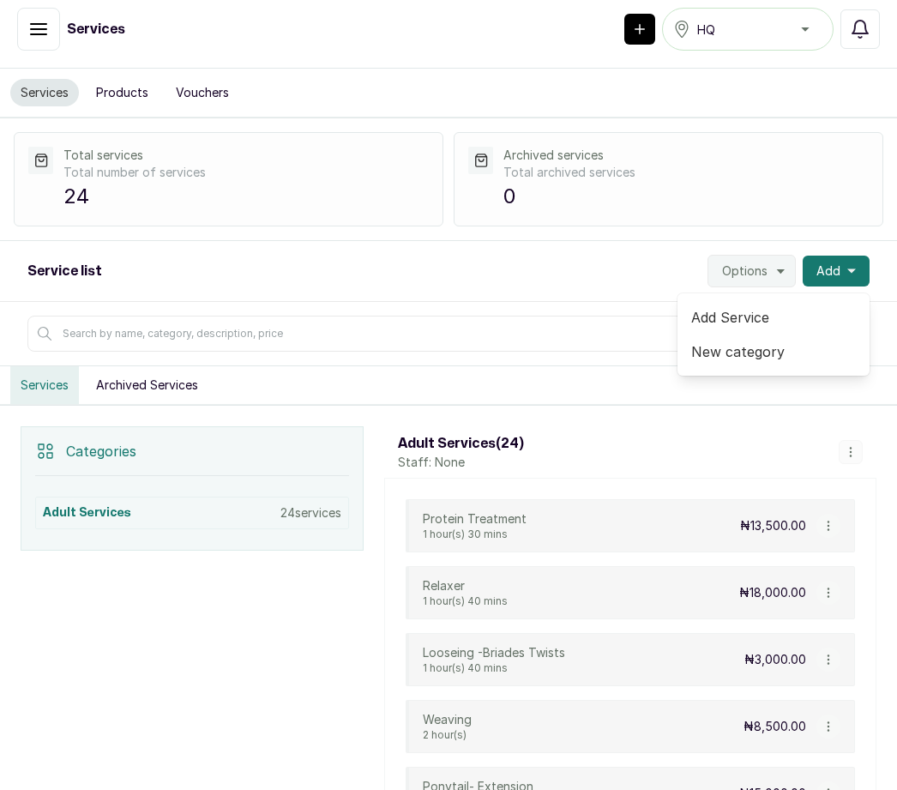
click at [773, 307] on span "Add Service" at bounding box center [773, 317] width 165 height 21
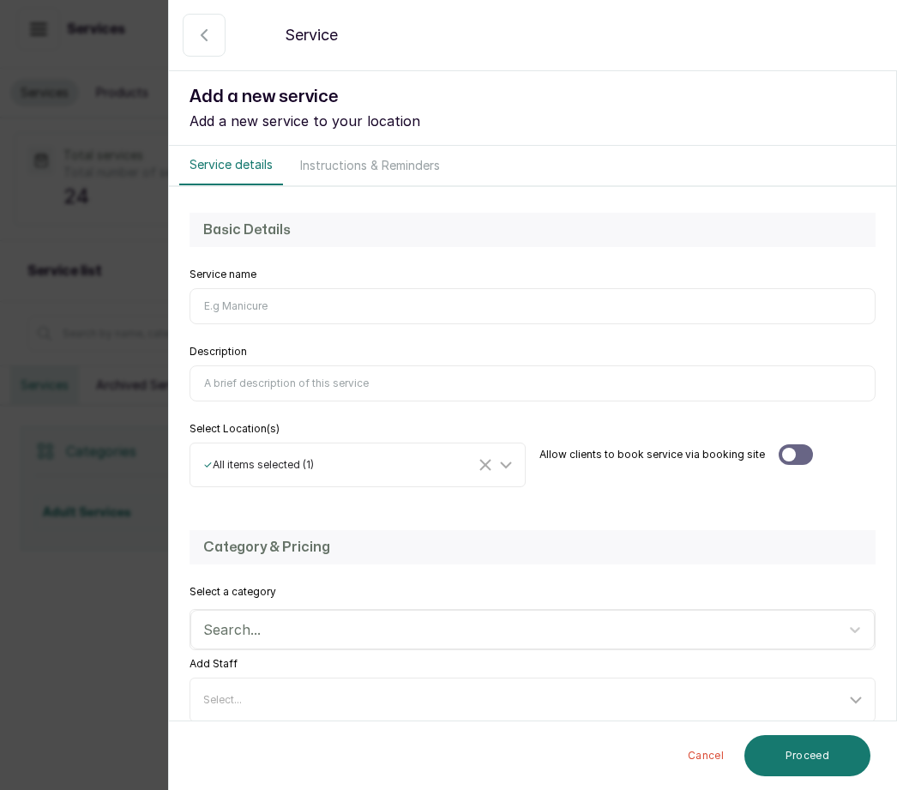
click at [220, 290] on input "Service name" at bounding box center [532, 306] width 686 height 36
click at [250, 291] on input "Intense moisturs" at bounding box center [532, 306] width 686 height 36
click at [258, 304] on input "Intense moisturs" at bounding box center [532, 306] width 686 height 36
click at [246, 300] on input "Intense moisturs" at bounding box center [532, 306] width 686 height 36
click at [280, 302] on input "Intense moisturs" at bounding box center [532, 306] width 686 height 36
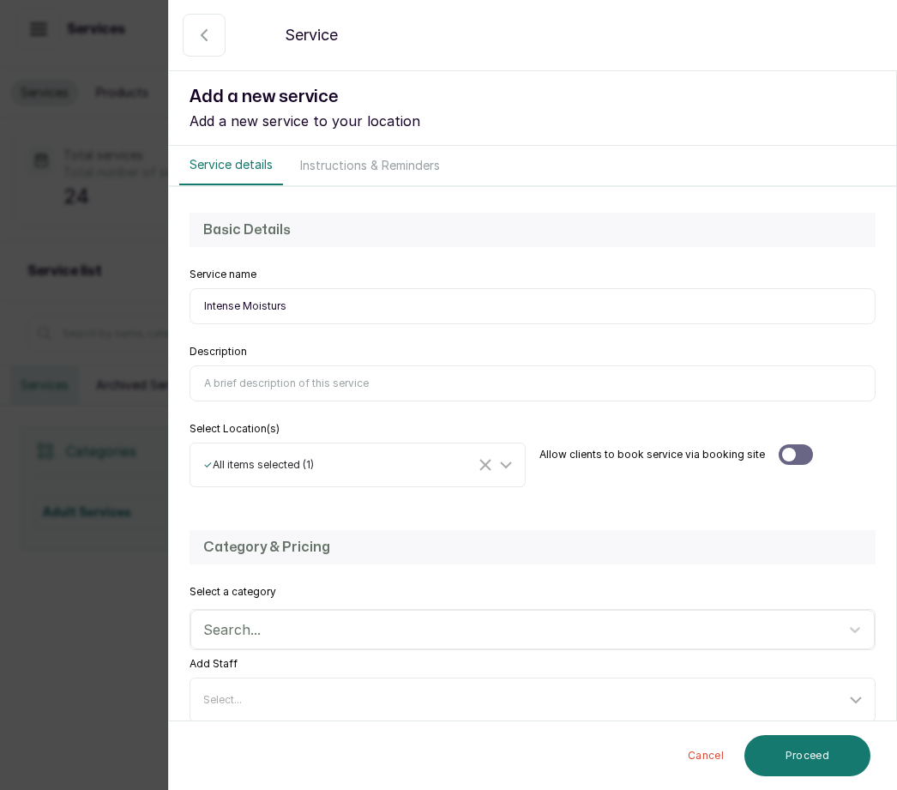
click at [360, 315] on input "Intense Moisturs" at bounding box center [532, 306] width 686 height 36
type input "Intense Moisturs Treatment"
click at [208, 367] on input "Description" at bounding box center [532, 383] width 686 height 36
click at [435, 381] on input "Deed conditioning that helps replenish moistare repair damage" at bounding box center [532, 383] width 686 height 36
click at [533, 375] on input "Deed conditioning that helps replenish moistare, repair damage" at bounding box center [532, 383] width 686 height 36
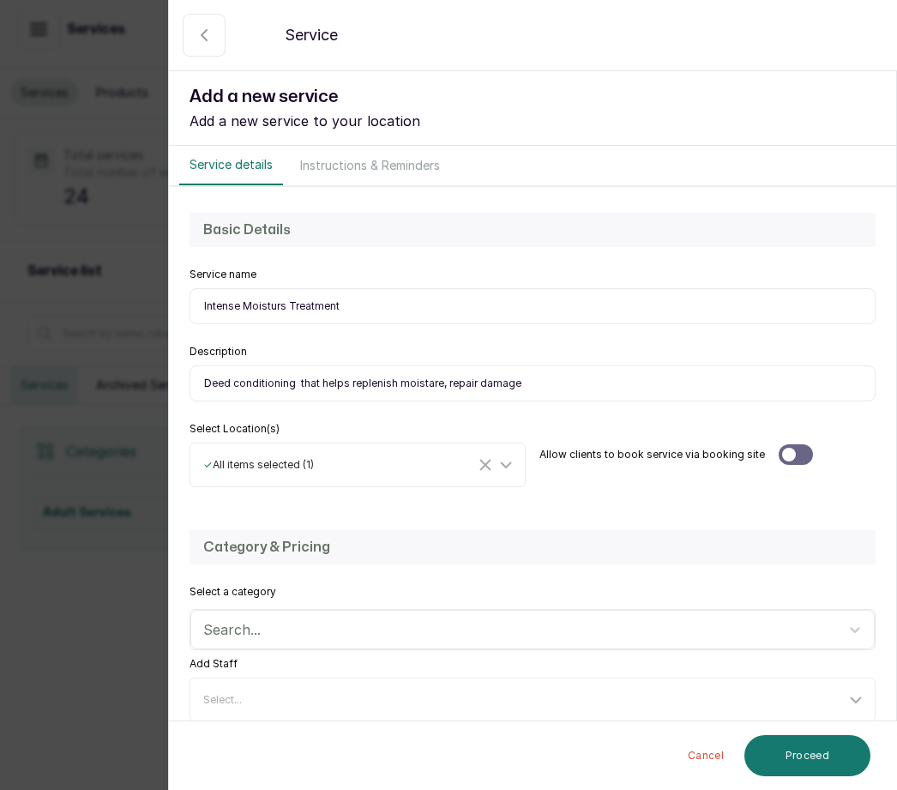
click at [529, 384] on input "Deed conditioning that helps replenish moistare, repair damage" at bounding box center [532, 383] width 686 height 36
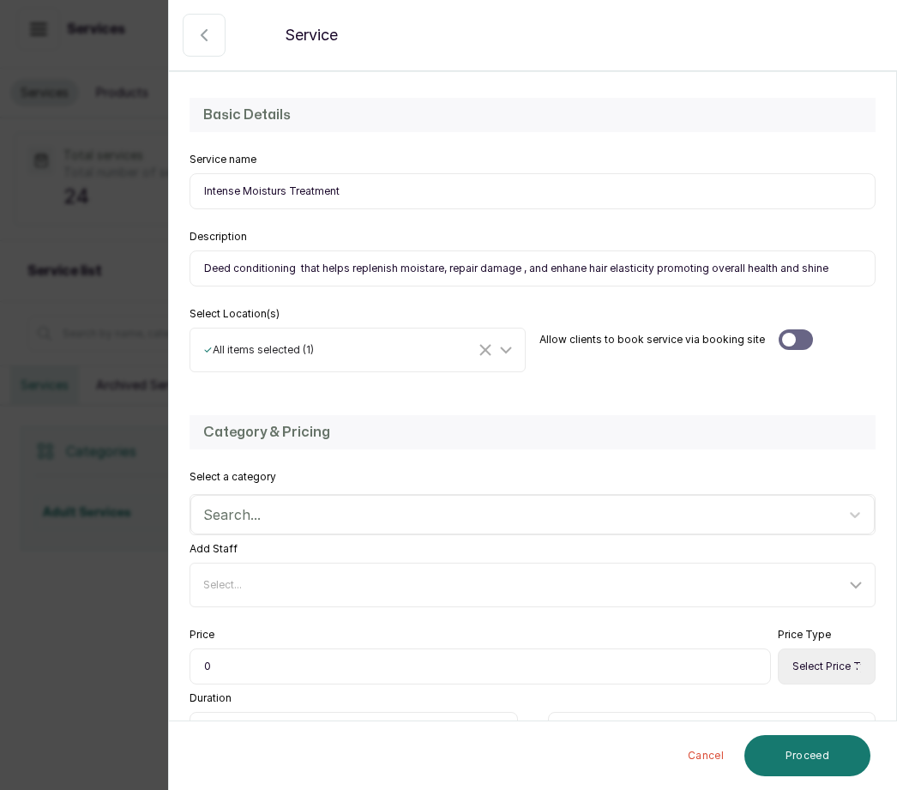
scroll to position [130, 0]
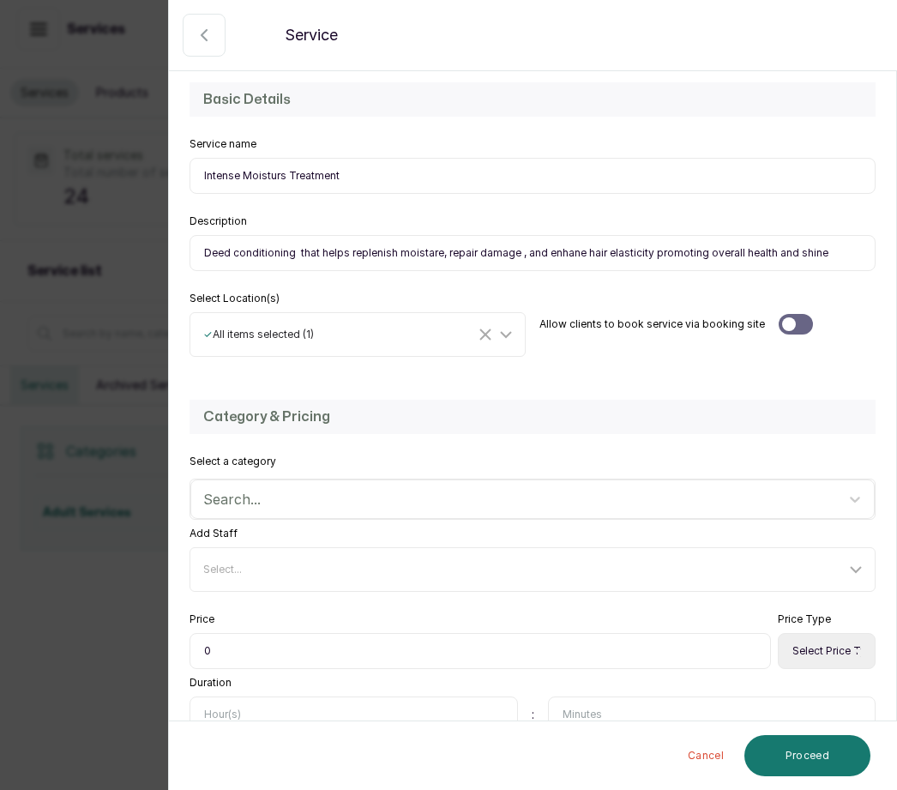
type input "Deed conditioning that helps replenish moistare, repair damage , and enhane hai…"
click at [832, 644] on select "Select Price Type Fixed From" at bounding box center [827, 651] width 98 height 36
select select "fixed"
click at [254, 648] on input "0" at bounding box center [479, 651] width 581 height 36
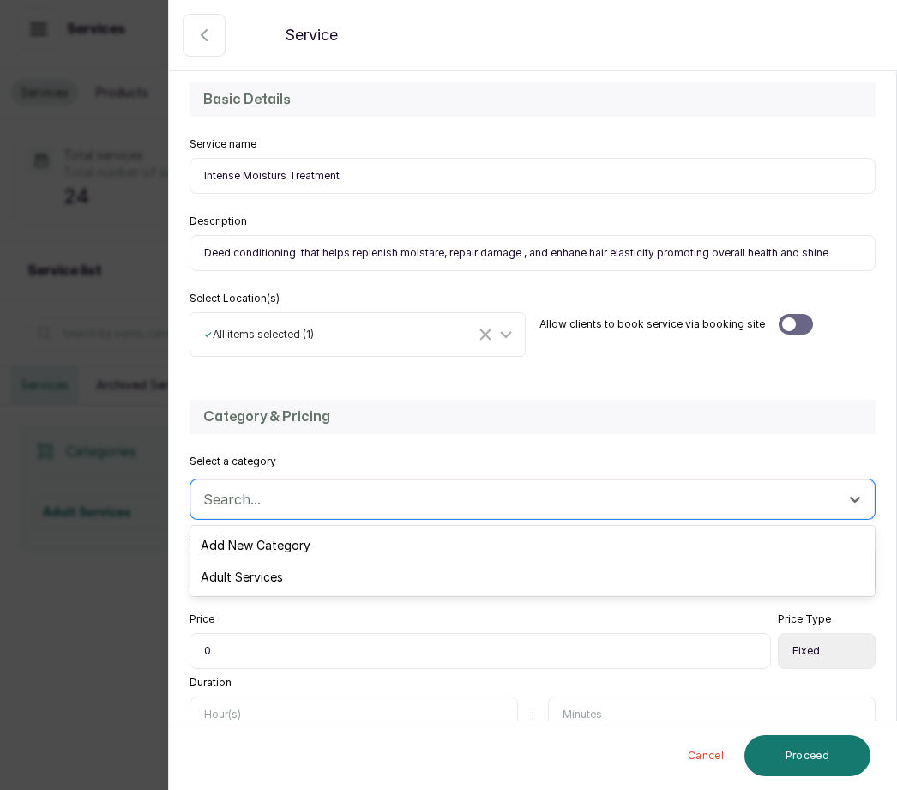
click at [292, 575] on div "Adult Services" at bounding box center [532, 577] width 684 height 32
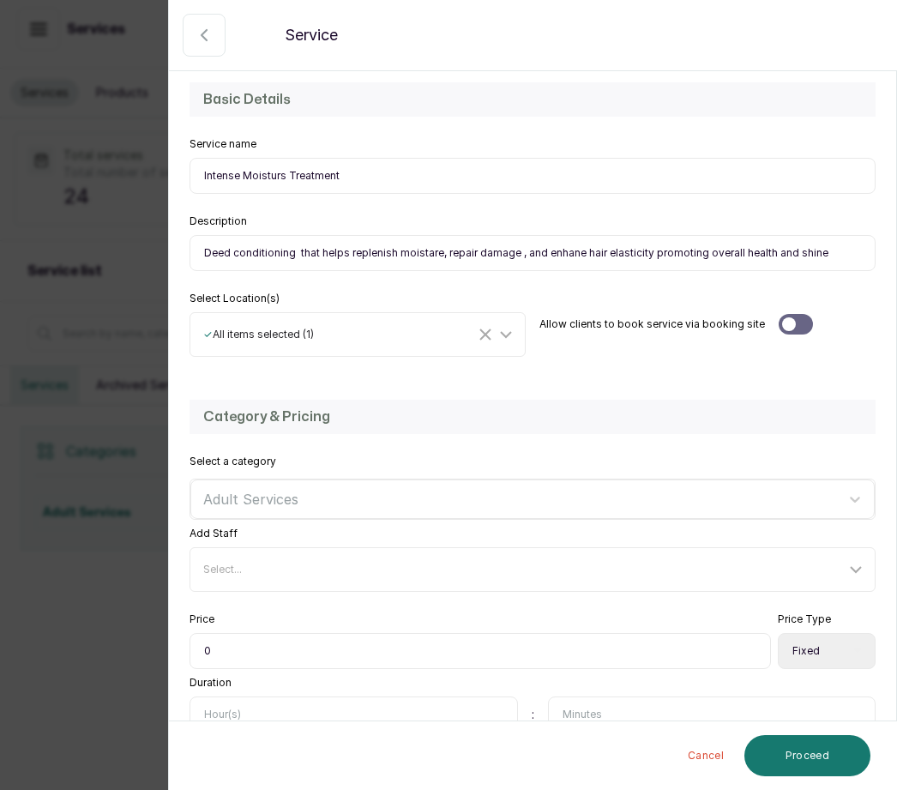
click at [237, 648] on input "0" at bounding box center [479, 651] width 581 height 36
type input "015,000"
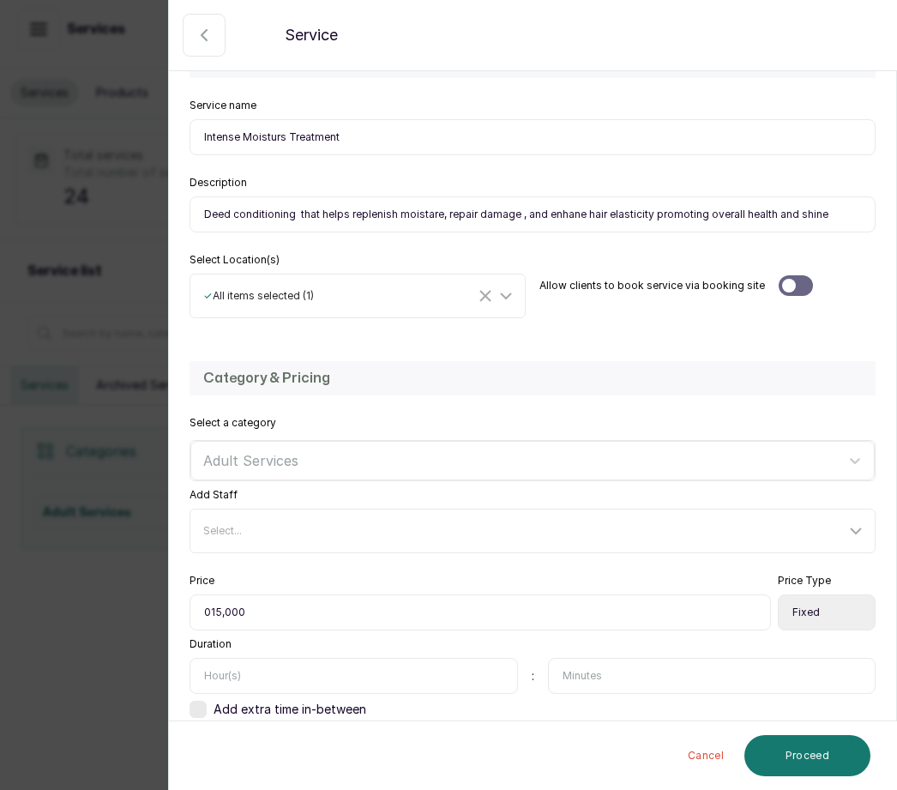
scroll to position [168, 0]
click at [267, 666] on input "text" at bounding box center [353, 676] width 328 height 36
type input "1"
click at [608, 681] on input "text" at bounding box center [712, 676] width 328 height 36
type input "30"
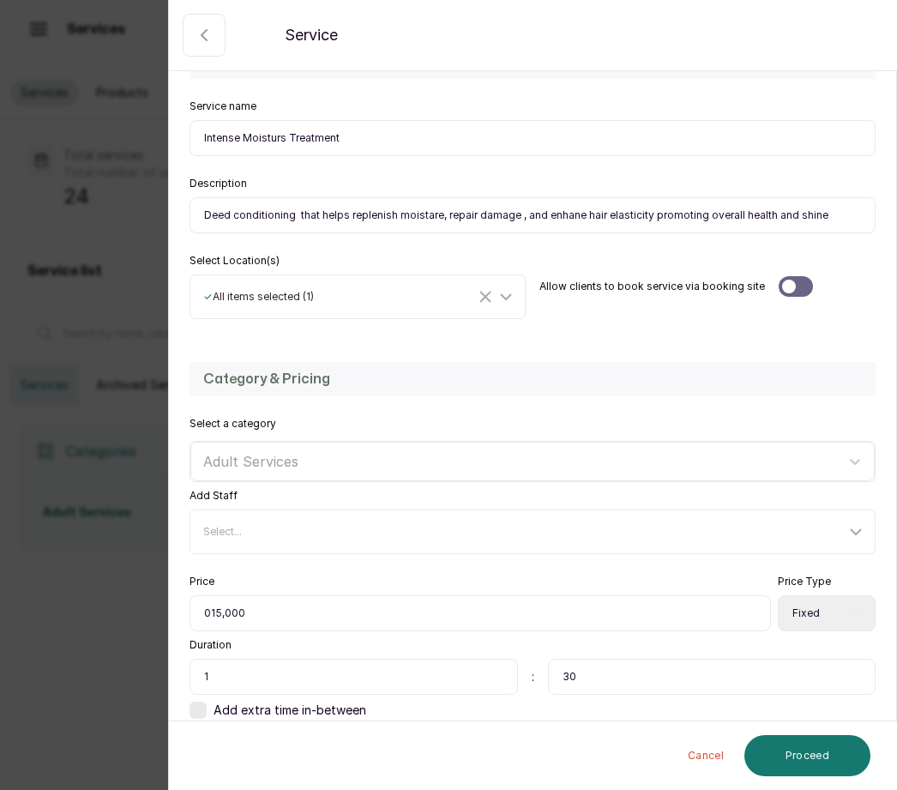
scroll to position [49, 0]
click at [821, 760] on button "Proceed" at bounding box center [807, 755] width 126 height 41
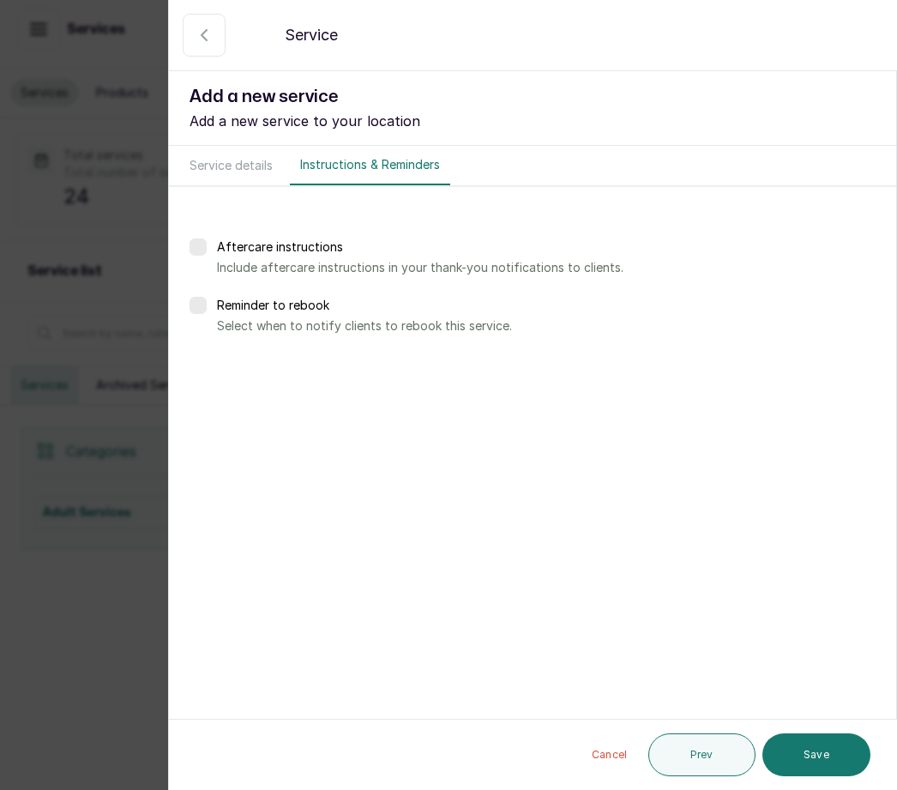
scroll to position [0, 0]
click at [842, 752] on button "Save" at bounding box center [816, 754] width 108 height 43
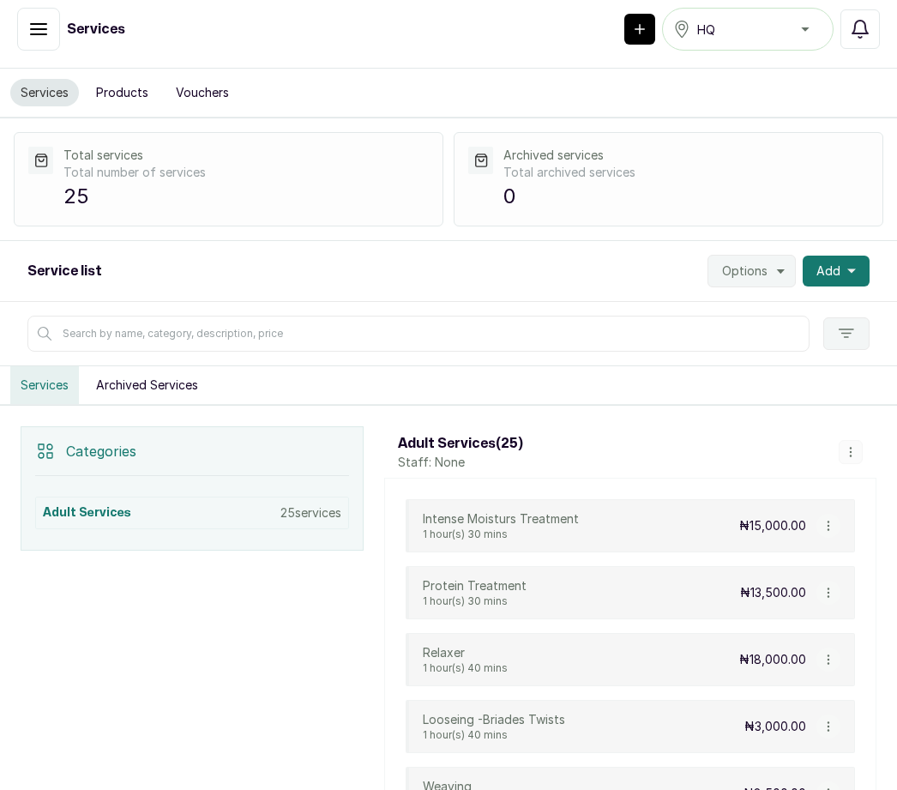
click at [846, 256] on button "Add" at bounding box center [836, 271] width 67 height 31
click at [753, 307] on span "Add Service" at bounding box center [773, 317] width 165 height 21
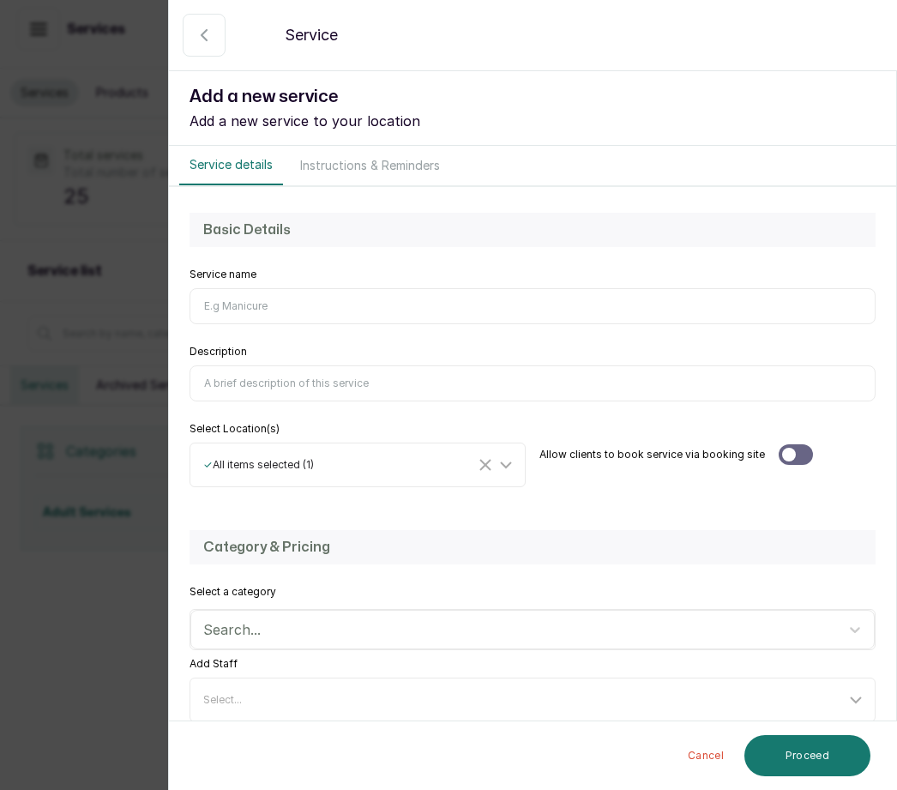
click at [241, 319] on input "Service name" at bounding box center [532, 306] width 686 height 36
type input "Hot Oil Treatment Olorl Cosmetics"
click at [260, 372] on input "Description" at bounding box center [532, 383] width 686 height 36
type input "Hellps anclog pores in the scalpw hich encourages healthy hair growth"
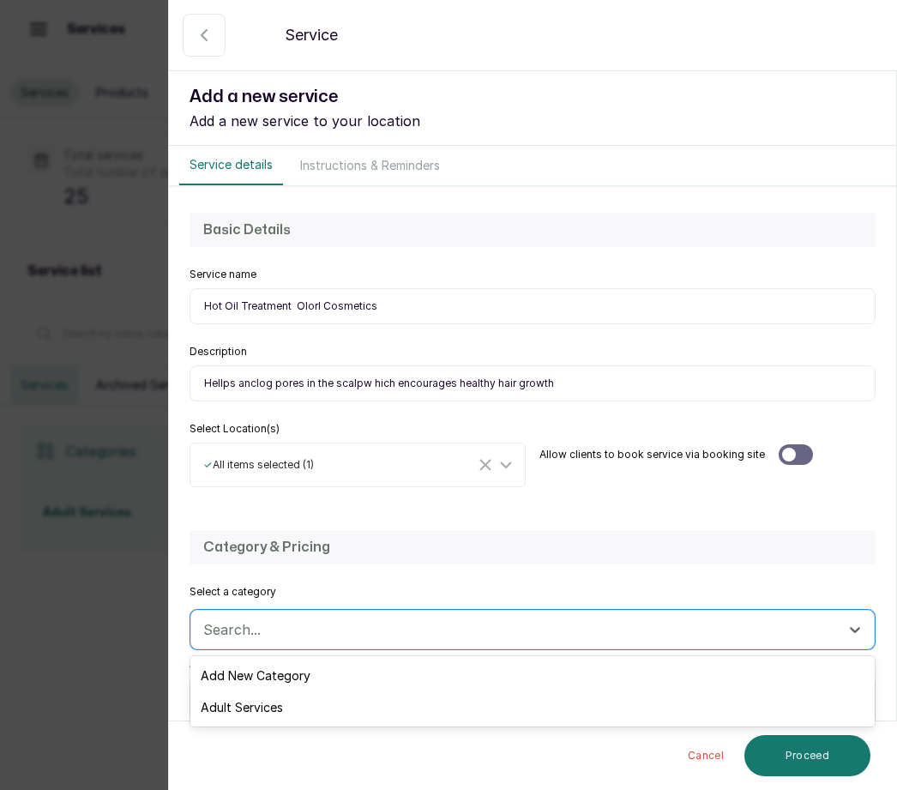
click at [288, 709] on div "Adult Services" at bounding box center [532, 707] width 684 height 32
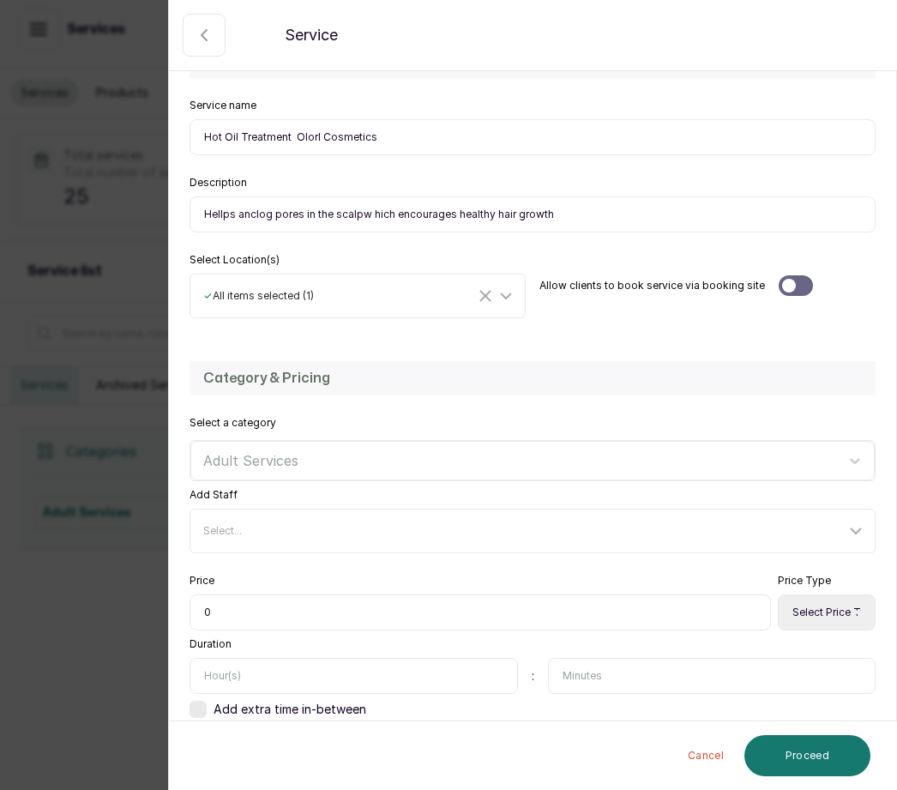
scroll to position [168, 0]
click at [239, 605] on input "0" at bounding box center [479, 613] width 581 height 36
click at [245, 669] on input "text" at bounding box center [353, 676] width 328 height 36
click at [231, 600] on input "10" at bounding box center [479, 613] width 581 height 36
type input "1"
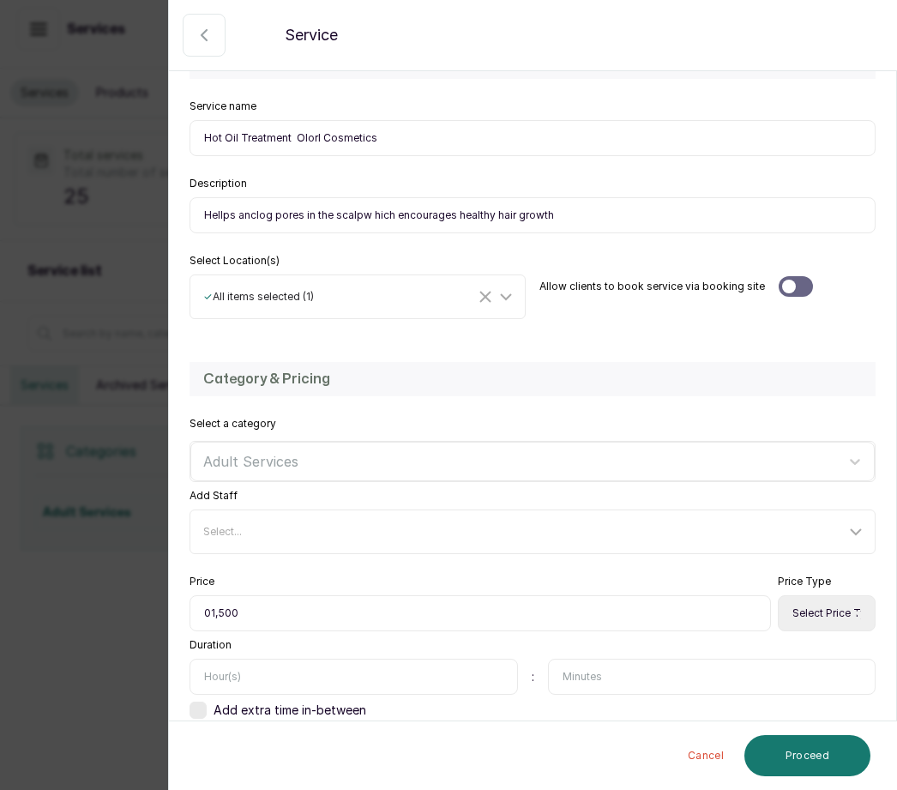
type input "015,000"
click at [235, 672] on input "text" at bounding box center [353, 676] width 328 height 36
type input "1"
click at [828, 607] on select "Select Price Type Fixed From" at bounding box center [827, 613] width 98 height 36
select select "fixed"
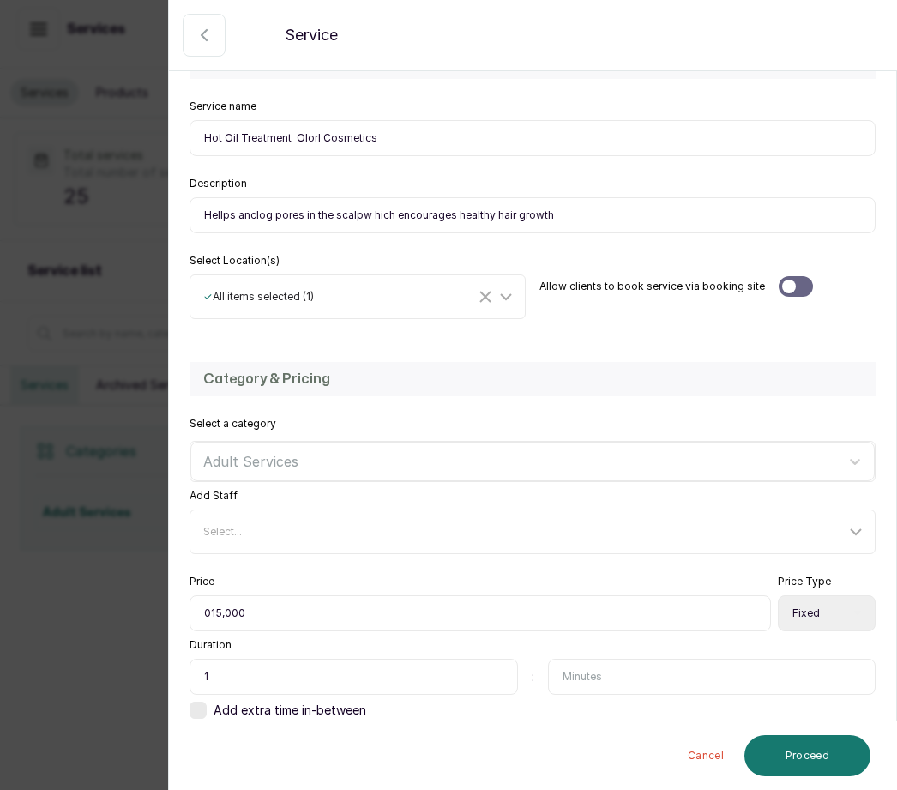
click at [827, 752] on button "Proceed" at bounding box center [807, 755] width 126 height 41
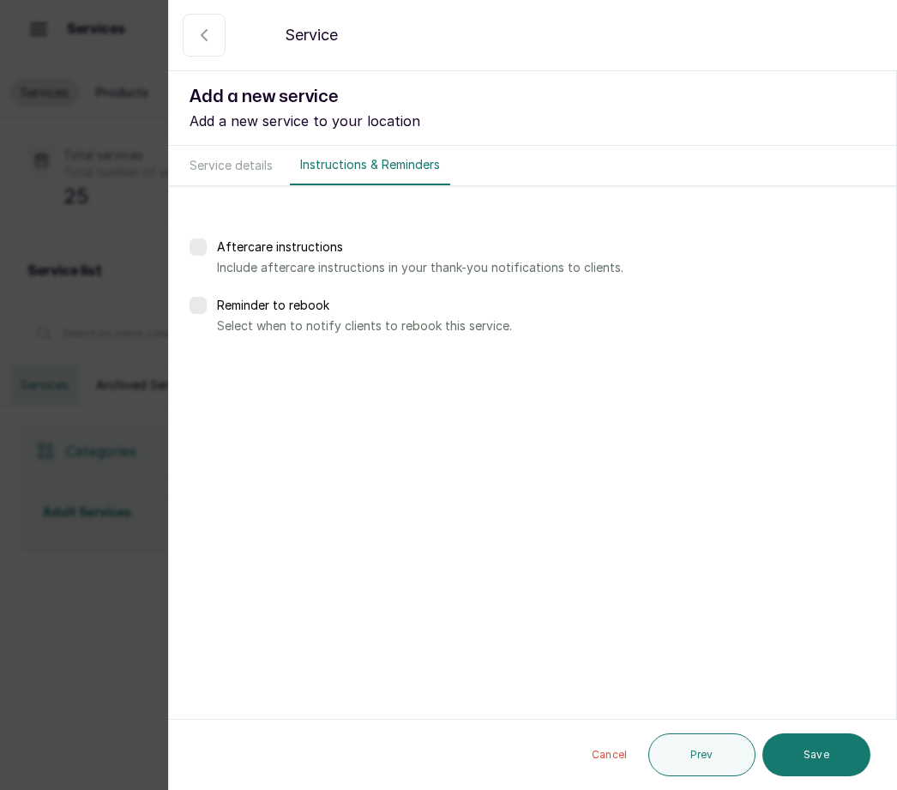
scroll to position [0, 0]
click at [827, 754] on button "Save" at bounding box center [816, 754] width 108 height 43
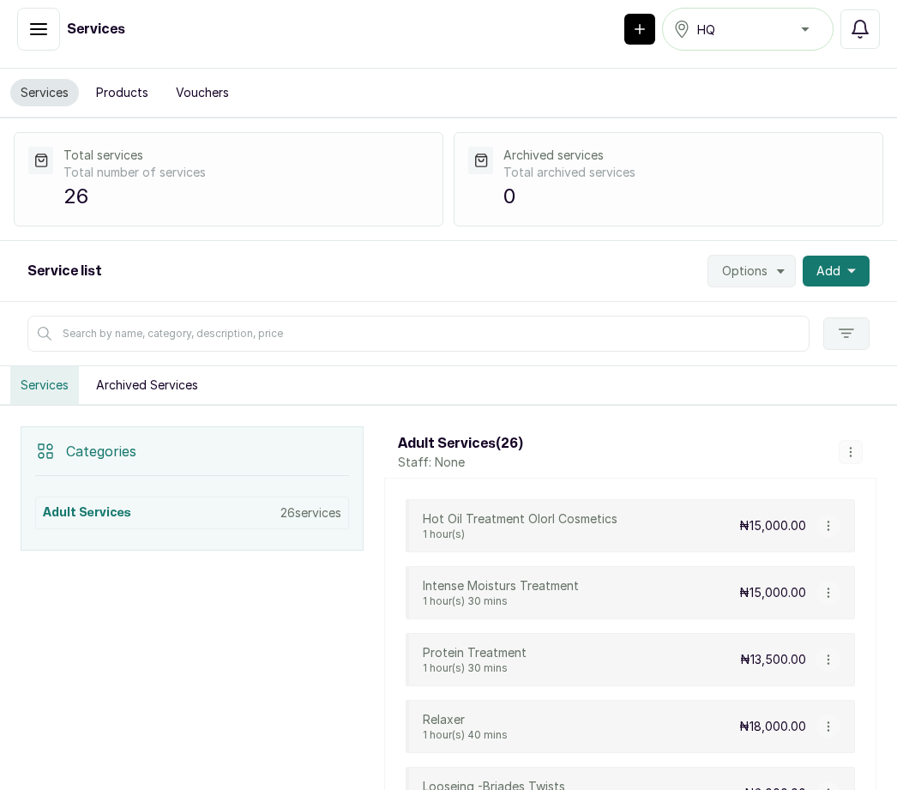
click at [839, 262] on span "Add" at bounding box center [828, 270] width 24 height 17
click at [765, 307] on span "Add Service" at bounding box center [773, 317] width 165 height 21
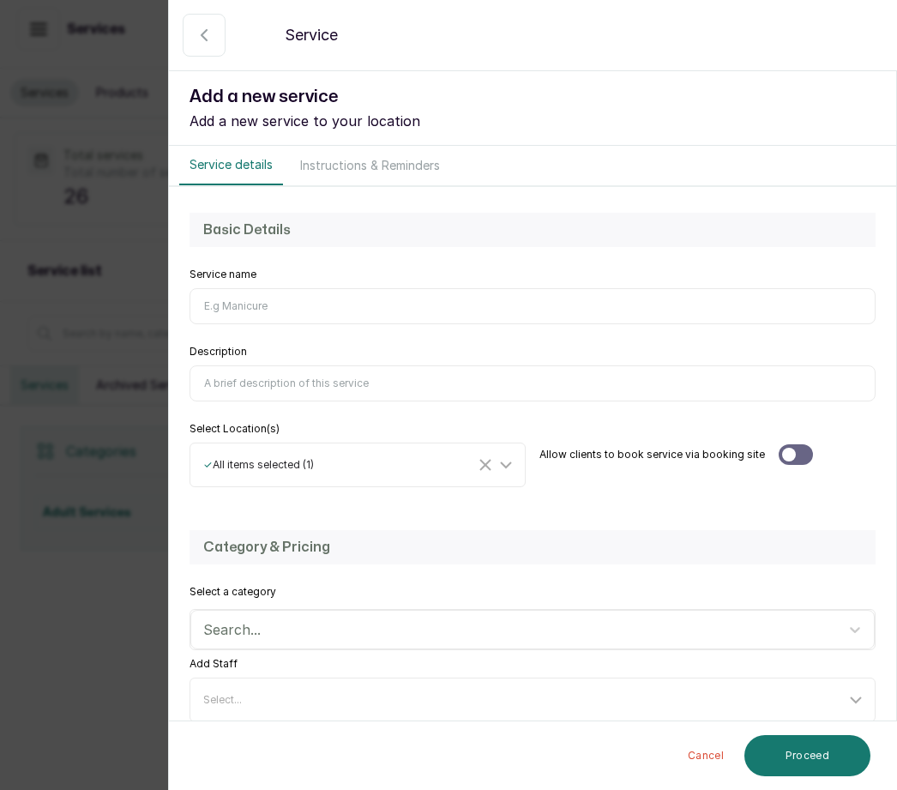
click at [257, 303] on input "Service name" at bounding box center [532, 306] width 686 height 36
type input "W"
type input "Wesh ,Blow Dry And Trim"
click at [268, 385] on input "Description" at bounding box center [532, 383] width 686 height 36
type input "T"
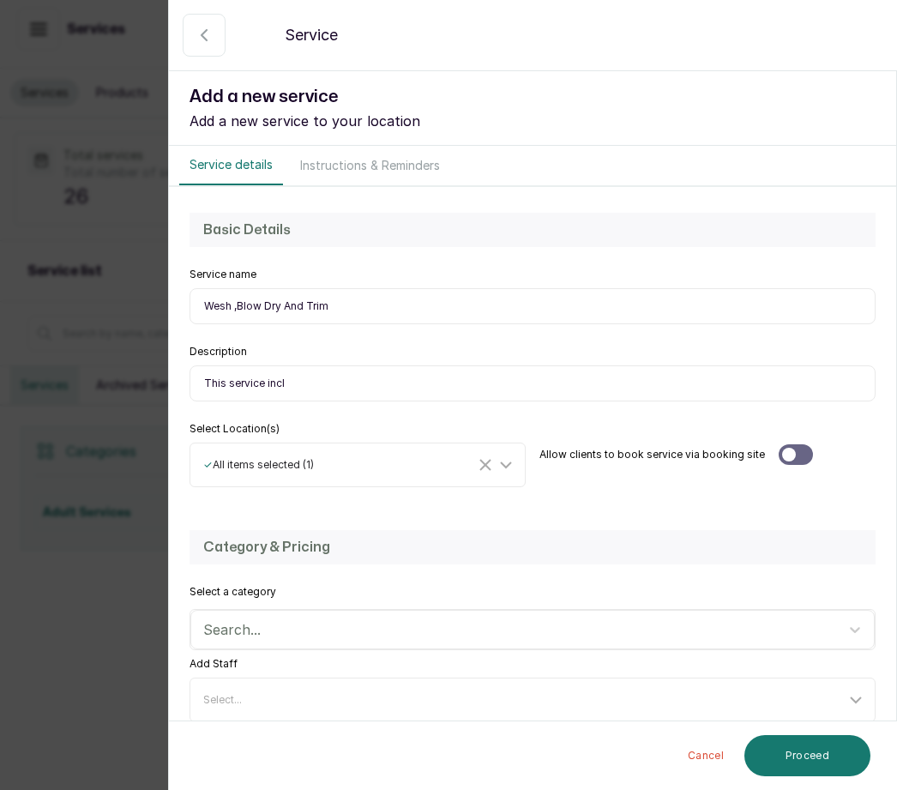
click at [304, 377] on input "This service incl" at bounding box center [532, 383] width 686 height 36
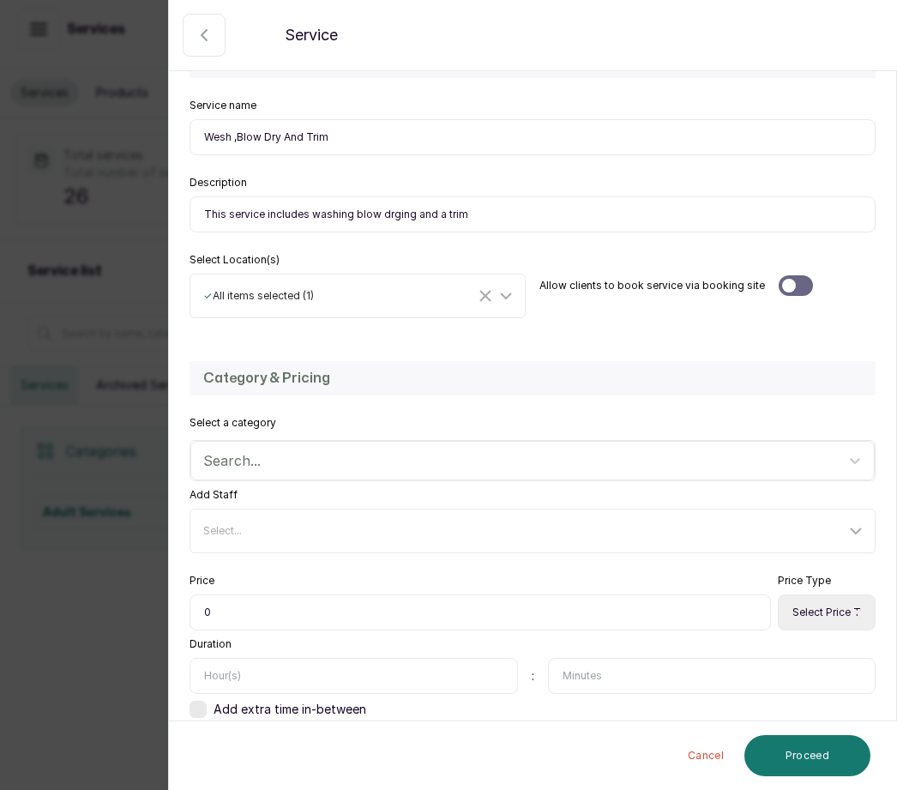
scroll to position [168, 0]
type input "This service includes washing blow drging and a trim"
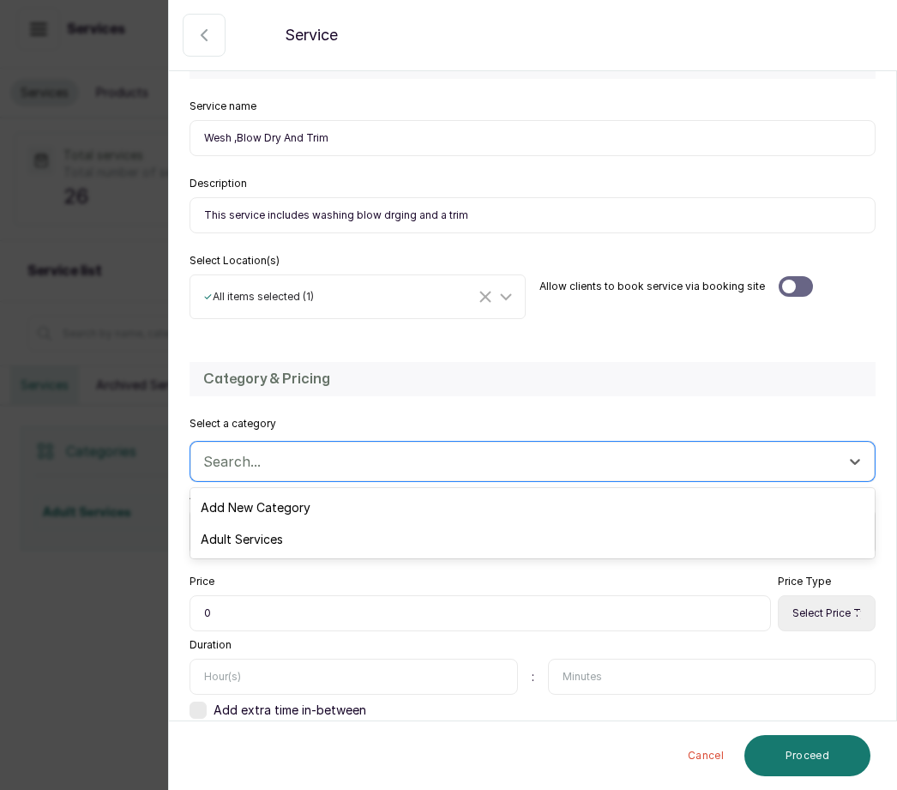
click at [285, 533] on div "Adult Services" at bounding box center [532, 539] width 684 height 32
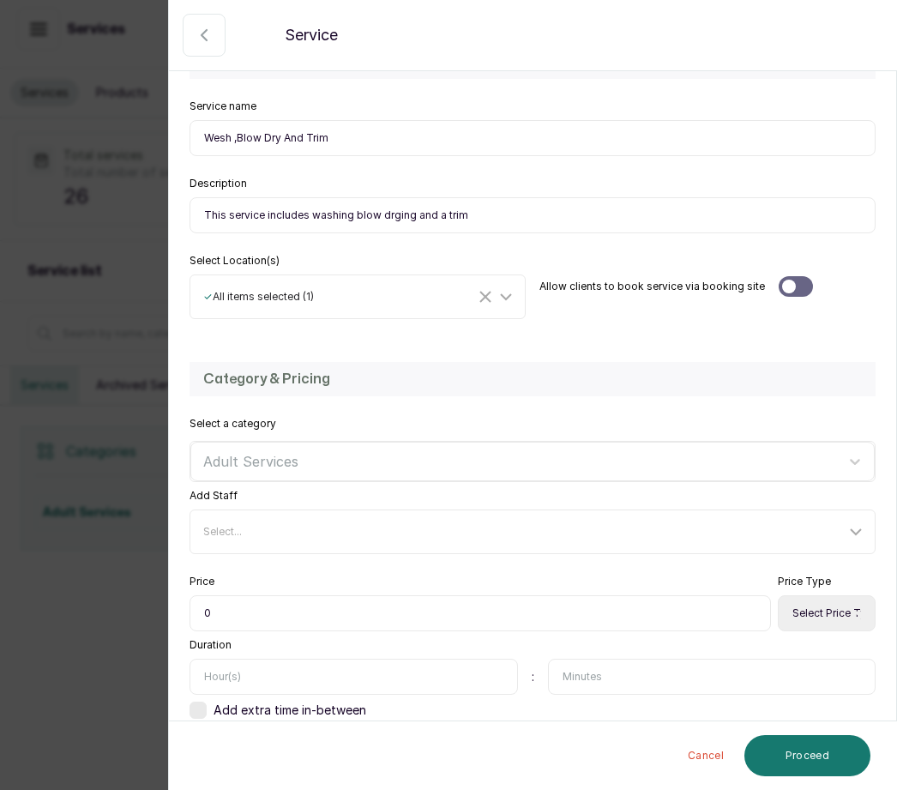
click at [827, 608] on select "Select Price Type Fixed From" at bounding box center [827, 613] width 98 height 36
select select "fixed"
click at [213, 599] on input "0" at bounding box center [479, 613] width 581 height 36
click at [227, 604] on input "80" at bounding box center [479, 613] width 581 height 36
click at [241, 627] on input "80" at bounding box center [479, 613] width 581 height 36
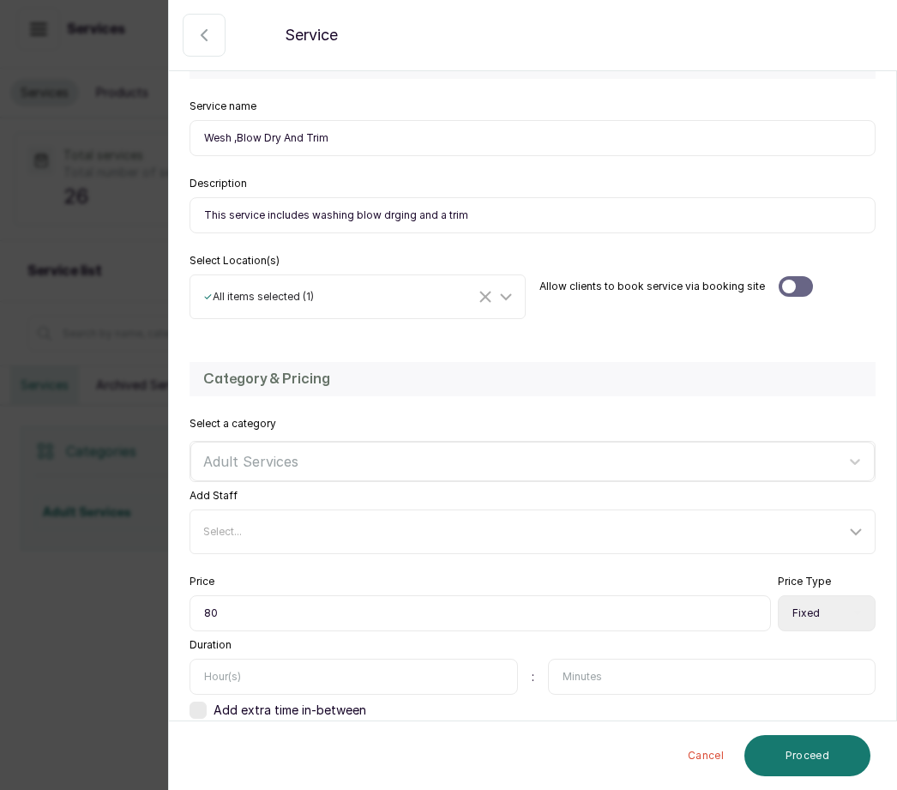
click at [220, 609] on input "80" at bounding box center [479, 613] width 581 height 36
type input "8"
type input "08,000"
click at [238, 658] on input "text" at bounding box center [353, 676] width 328 height 36
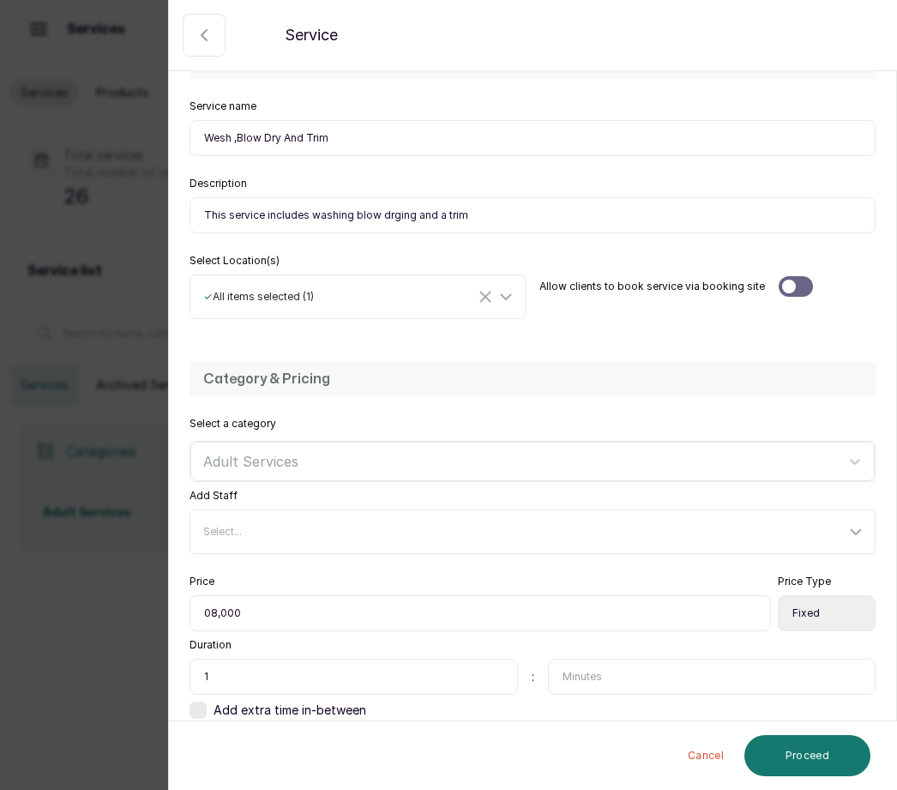
type input "1"
click at [586, 658] on input "text" at bounding box center [712, 676] width 328 height 36
type input "50"
click at [244, 525] on div "Select..." at bounding box center [524, 532] width 642 height 14
click at [250, 489] on div "Add Staff Select... Select All Fluff n Puff Hair" at bounding box center [532, 521] width 686 height 65
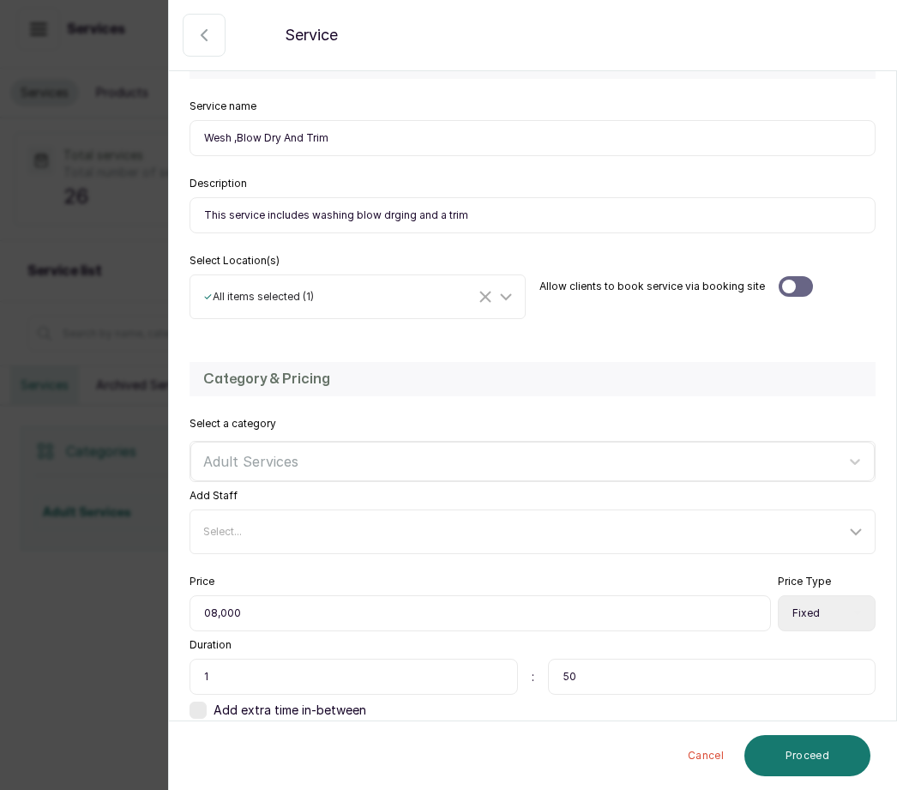
click at [813, 757] on button "Proceed" at bounding box center [807, 755] width 126 height 41
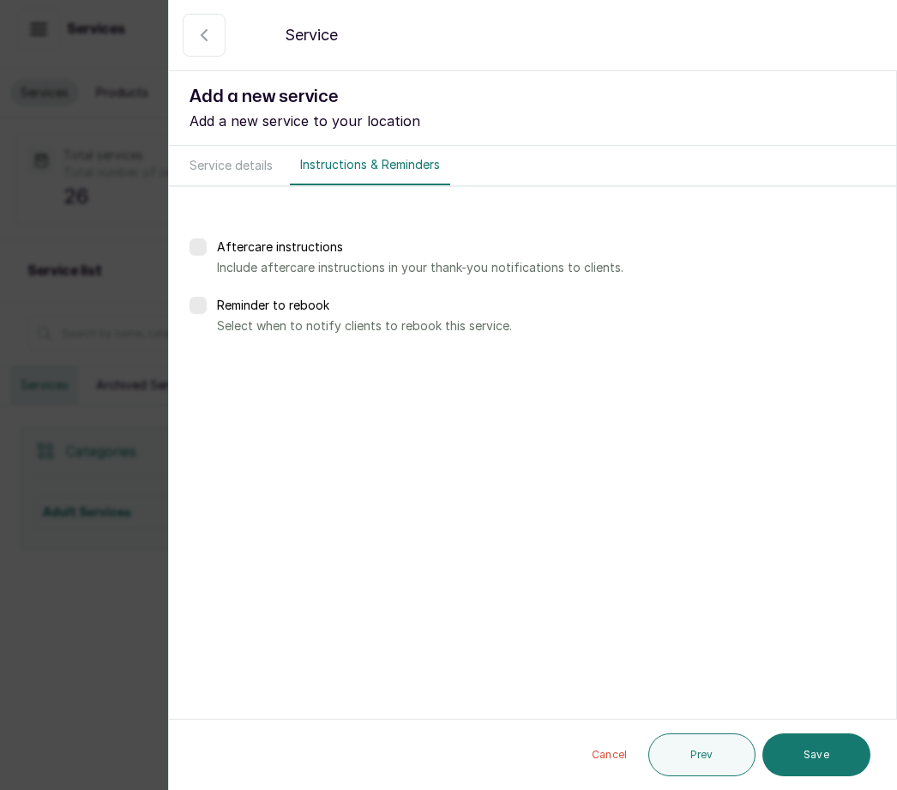
scroll to position [0, 0]
click at [821, 749] on button "Save" at bounding box center [816, 754] width 108 height 43
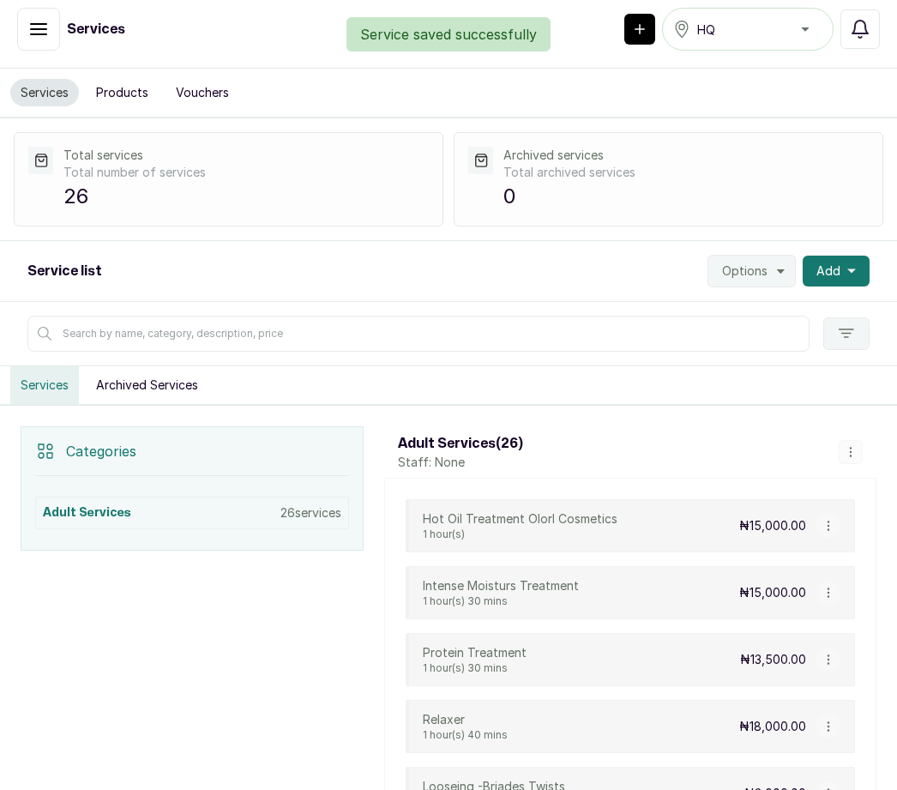
click at [847, 256] on button "Add" at bounding box center [836, 271] width 67 height 31
click at [791, 307] on span "Add Service" at bounding box center [773, 317] width 165 height 21
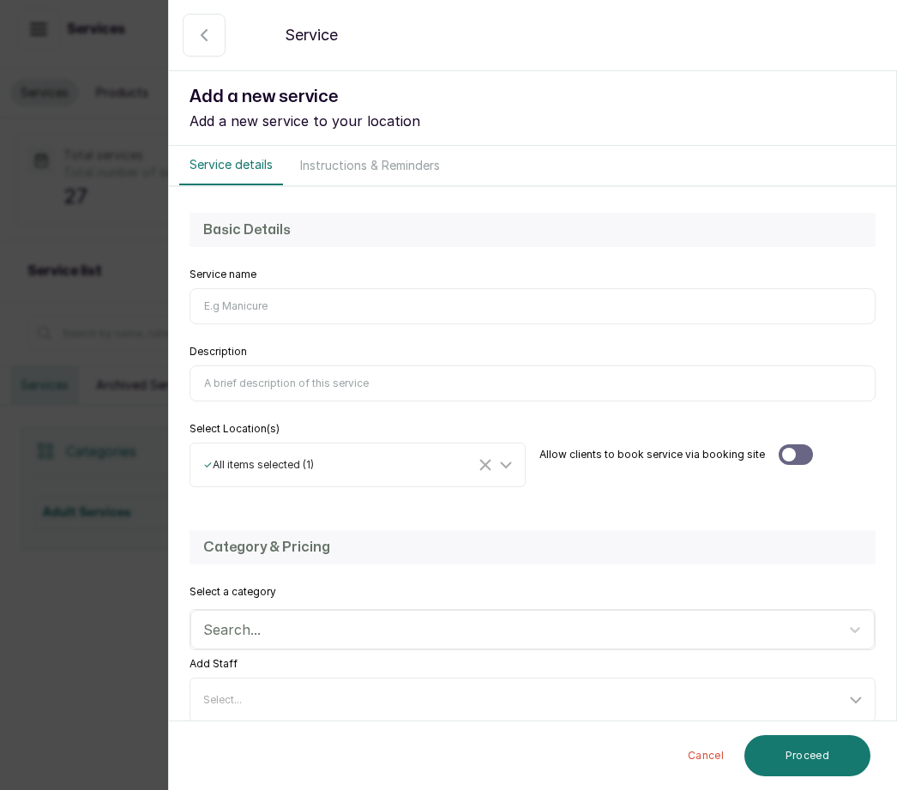
click at [258, 291] on input "Service name" at bounding box center [532, 306] width 686 height 36
type input "Wash And Blow Dry"
click at [256, 394] on input "Description" at bounding box center [532, 383] width 686 height 36
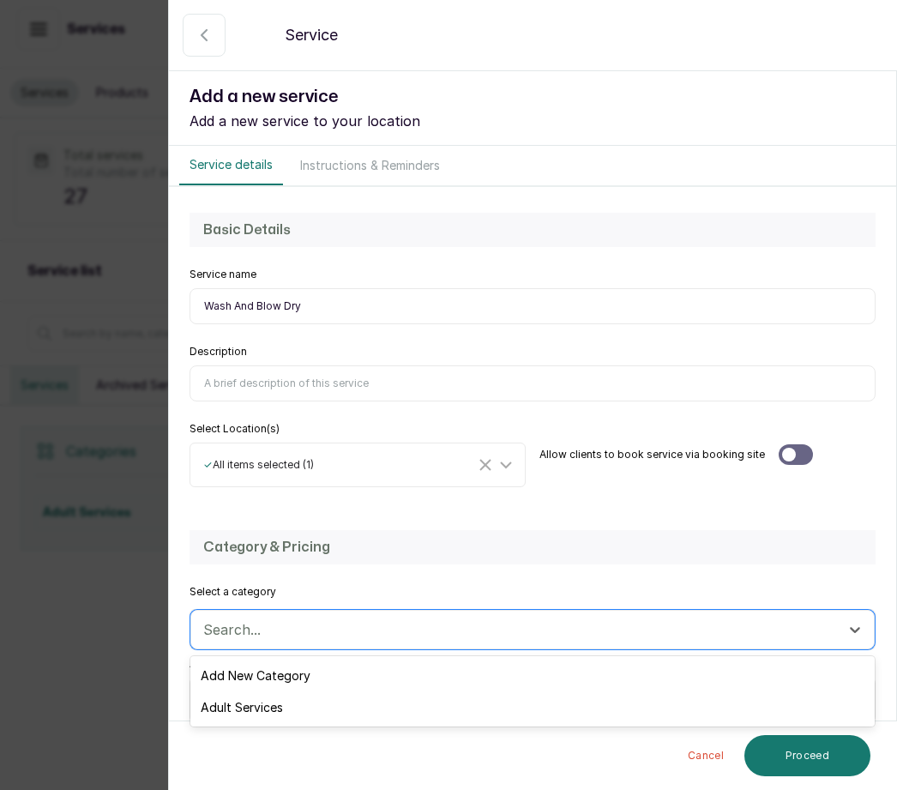
click at [275, 707] on div "Adult Services" at bounding box center [532, 707] width 684 height 32
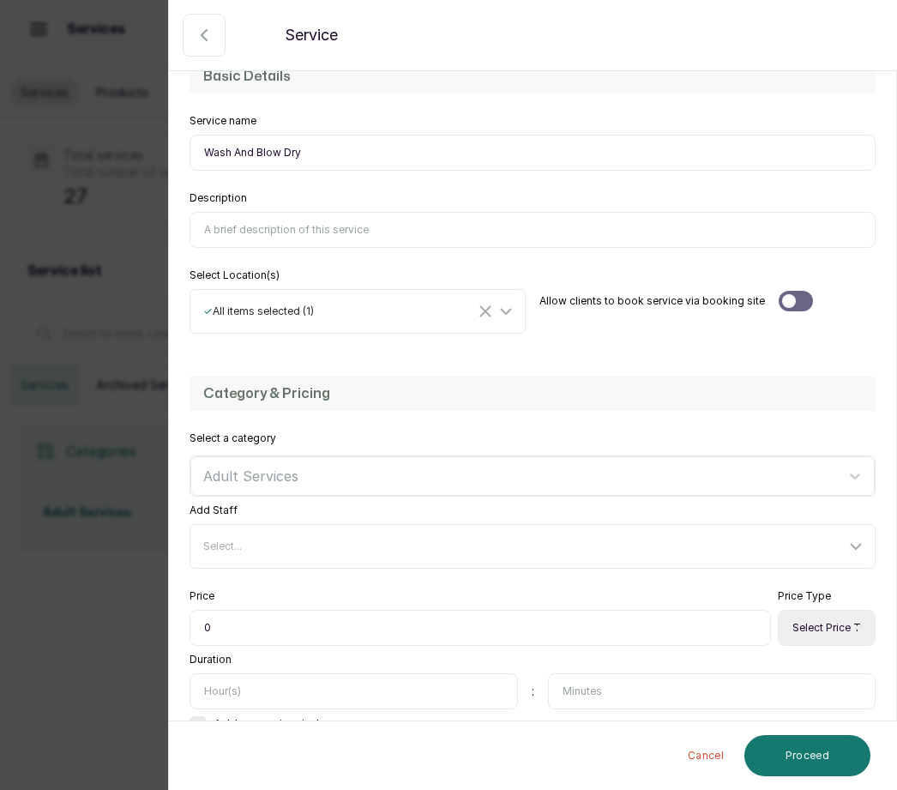
scroll to position [164, 0]
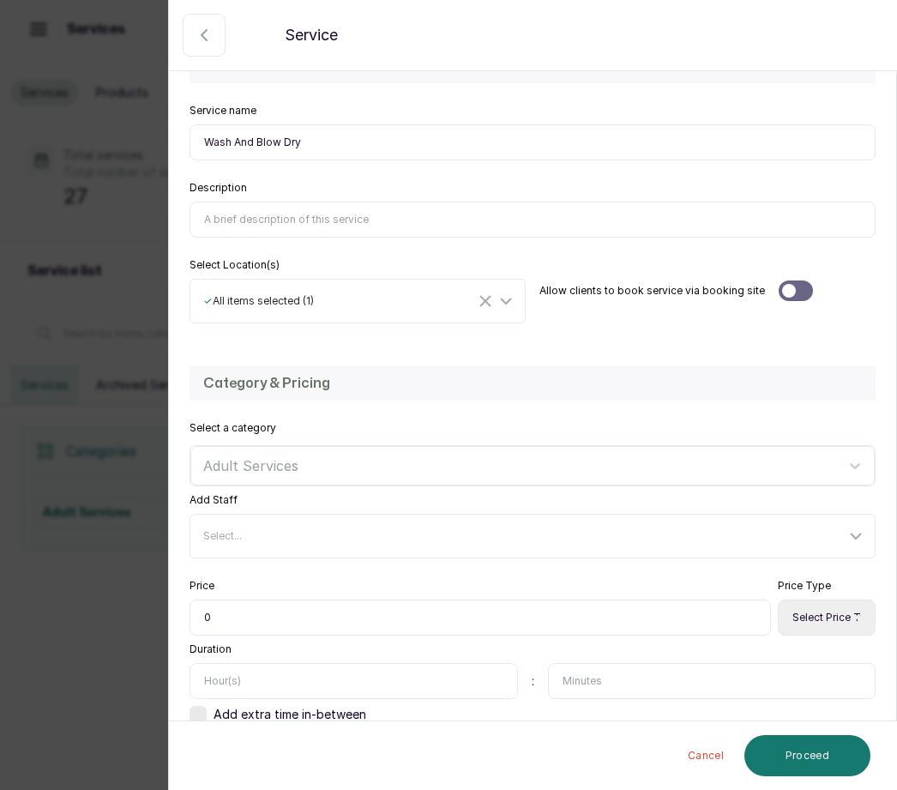
click at [820, 620] on select "Select Price Type Fixed From" at bounding box center [827, 617] width 98 height 36
select select "fixed"
click at [225, 610] on input "0" at bounding box center [479, 617] width 581 height 36
type input "06,000"
click at [229, 677] on input "text" at bounding box center [353, 681] width 328 height 36
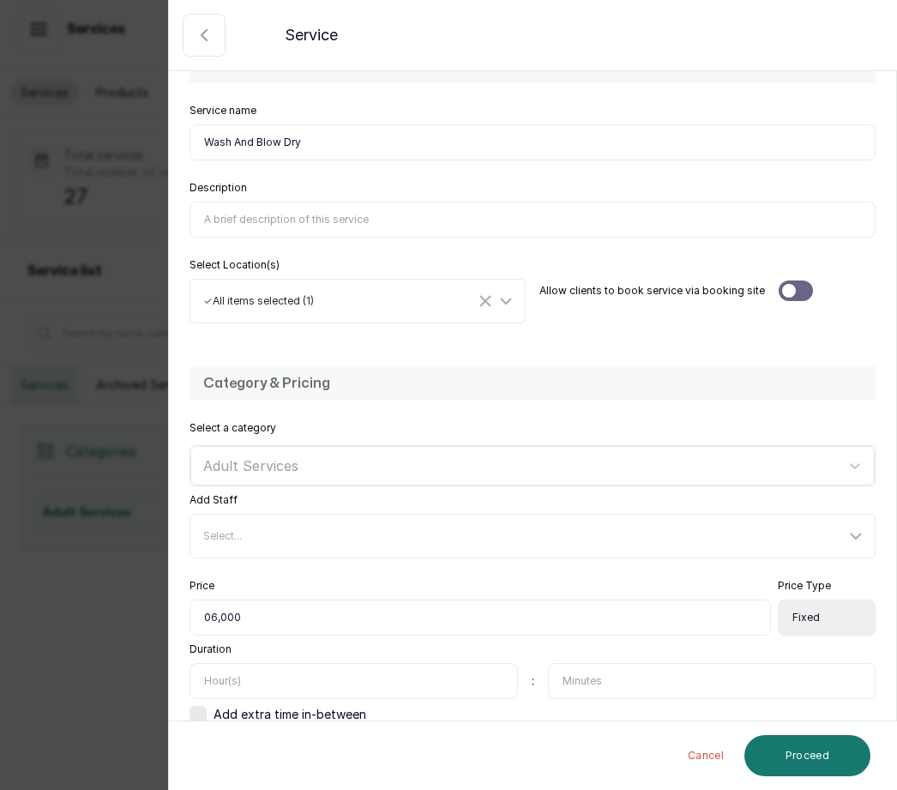
type input "1"
click at [830, 748] on button "Proceed" at bounding box center [807, 755] width 126 height 41
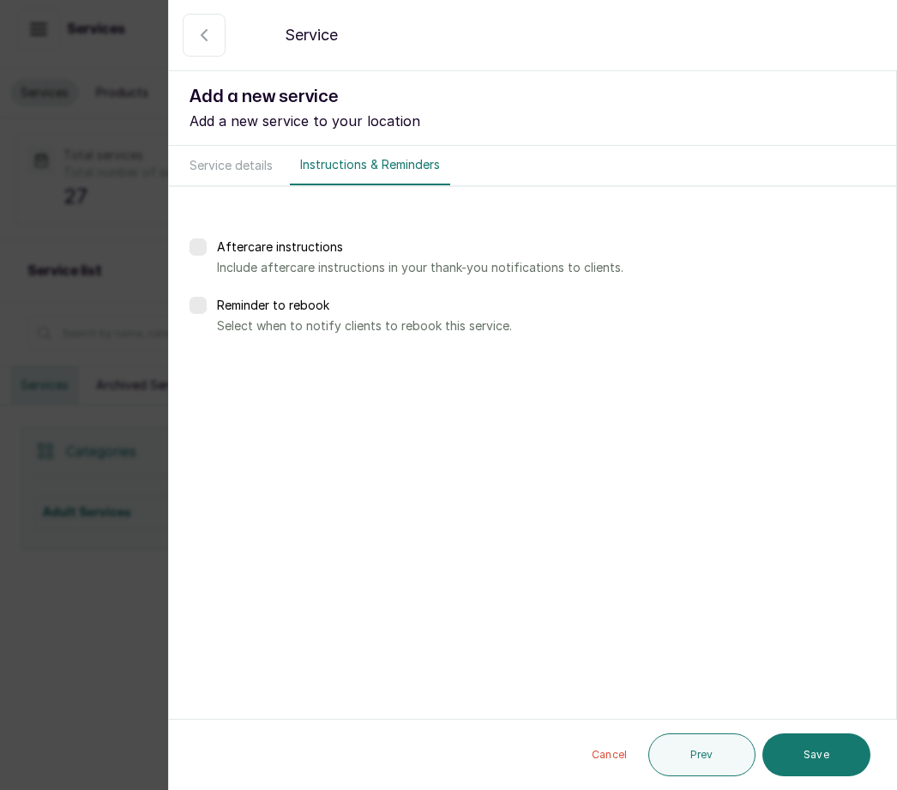
scroll to position [0, 0]
click at [823, 756] on button "Save" at bounding box center [816, 754] width 108 height 43
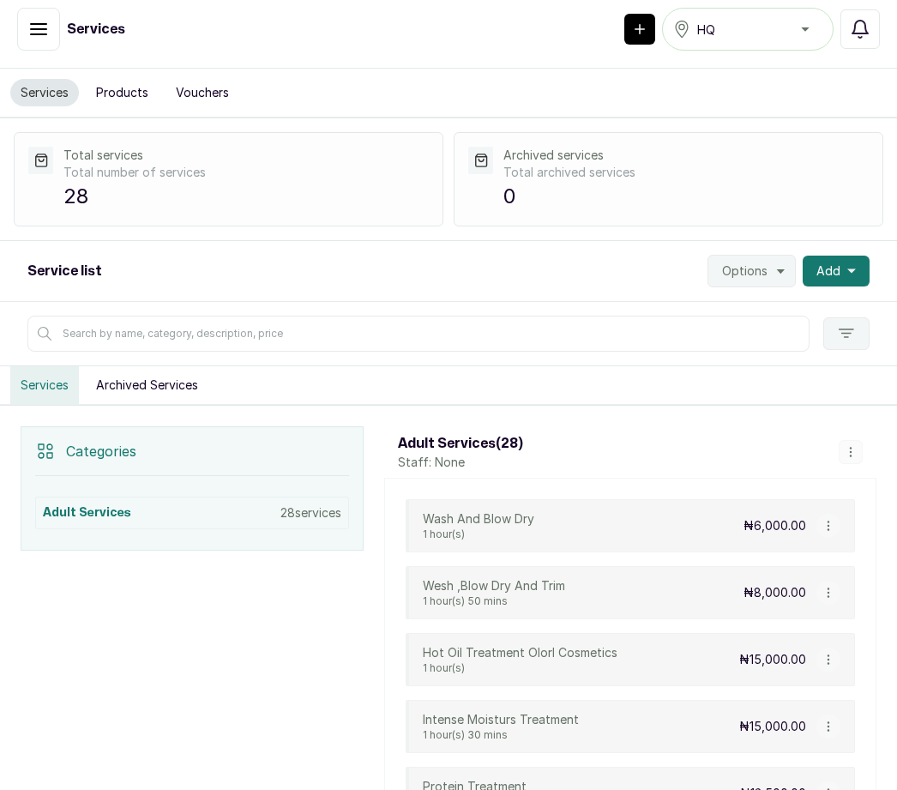
click at [840, 256] on button "Add" at bounding box center [836, 271] width 67 height 31
click at [773, 307] on span "Add Service" at bounding box center [773, 317] width 165 height 21
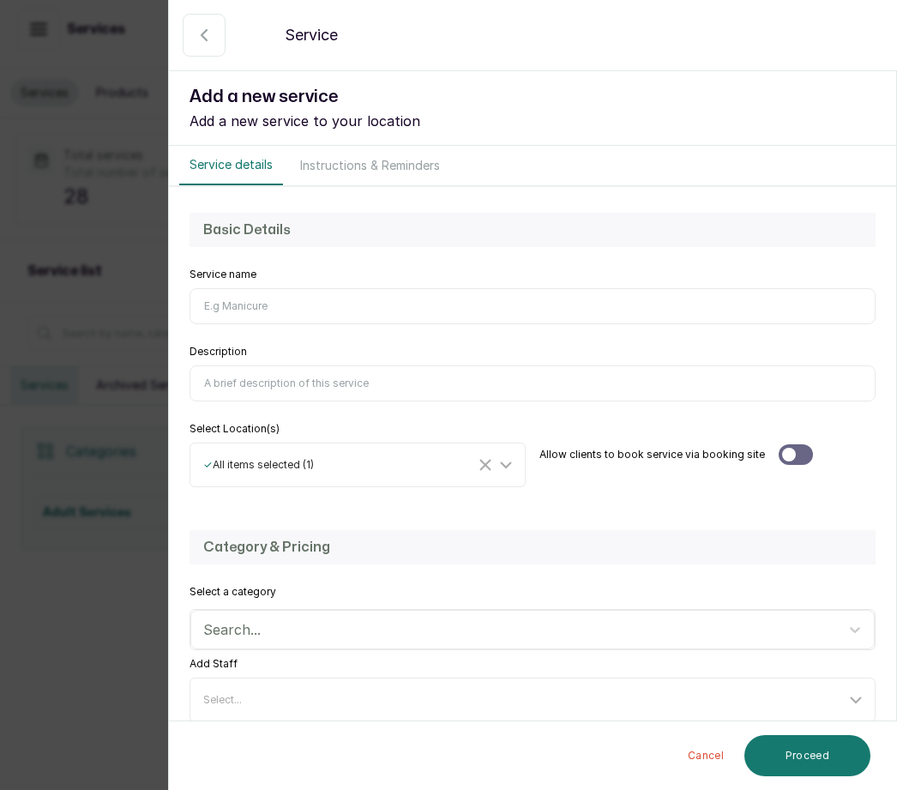
click at [230, 315] on input "Service name" at bounding box center [532, 306] width 686 height 36
type input "W"
type input "Wash N G"
type input "O"
click at [262, 290] on input "Wash N G" at bounding box center [532, 306] width 686 height 36
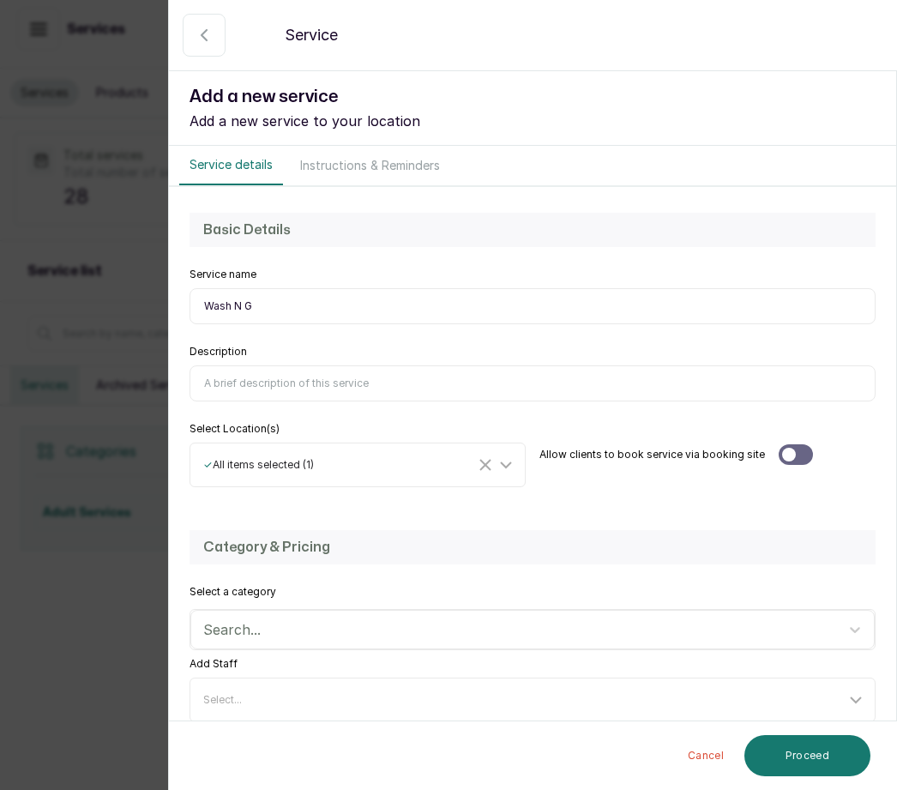
click at [274, 307] on input "Wash N G" at bounding box center [532, 306] width 686 height 36
type input "Wash N Go"
click at [244, 379] on input "Description" at bounding box center [532, 383] width 686 height 36
type input "A Wash style. And go service using close to no produets after the wash"
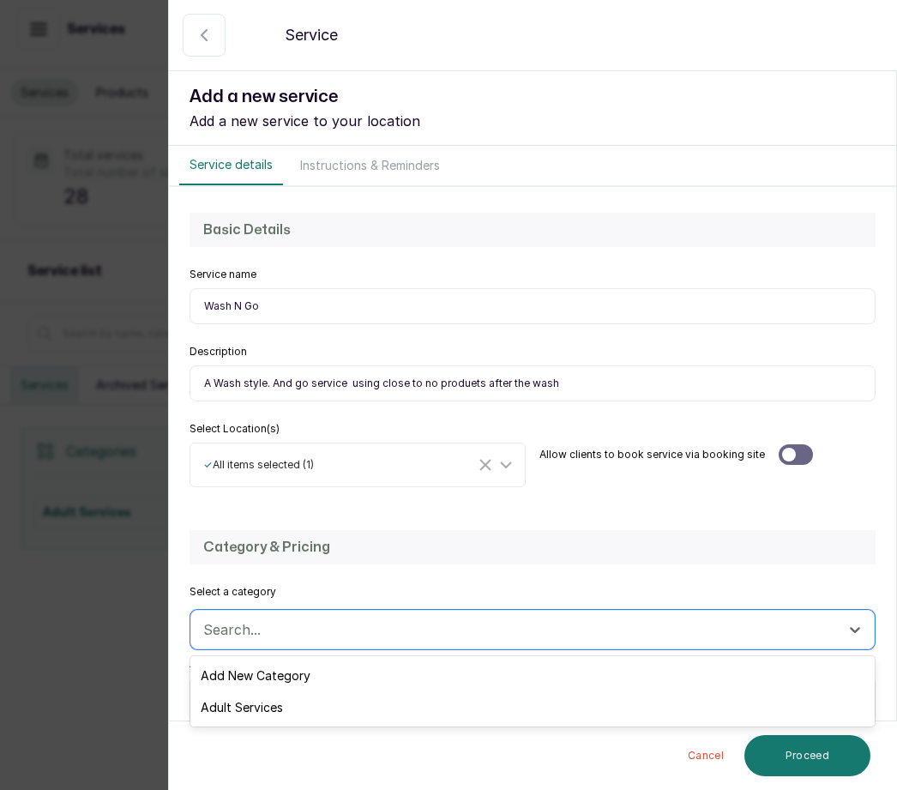
click at [272, 707] on div "Adult Services" at bounding box center [532, 707] width 684 height 32
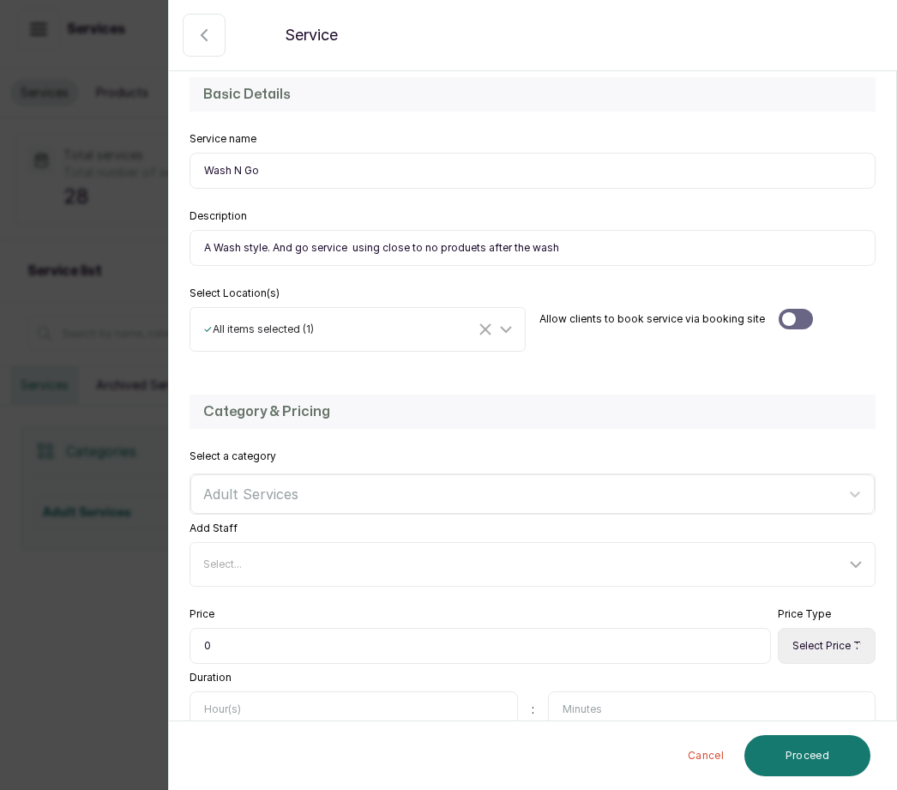
scroll to position [142, 0]
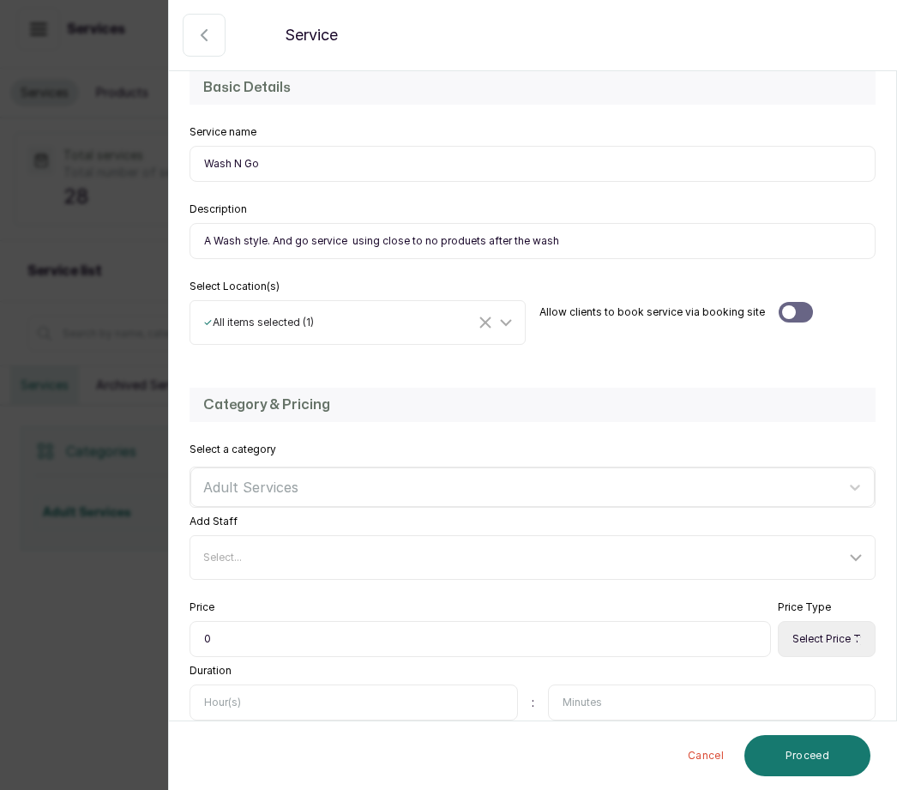
click at [229, 633] on input "0" at bounding box center [479, 639] width 581 height 36
type input "05,500"
click at [806, 635] on select "Select Price Type Fixed From" at bounding box center [827, 639] width 98 height 36
select select "fixed"
click at [212, 689] on input "text" at bounding box center [353, 702] width 328 height 36
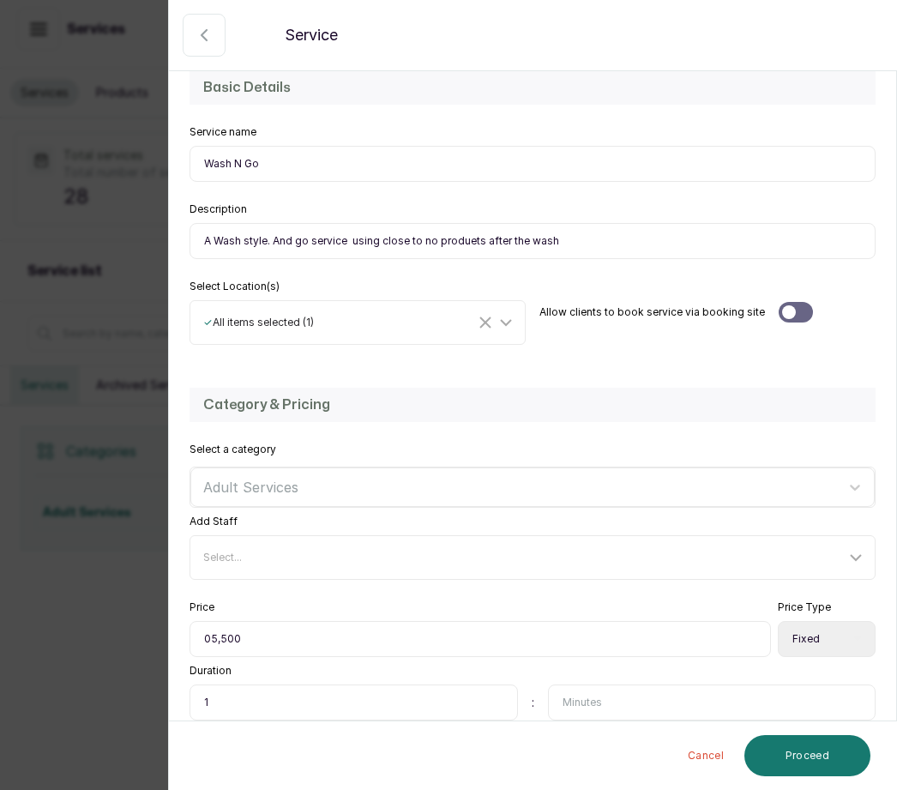
type input "1"
click at [602, 700] on input "text" at bounding box center [712, 702] width 328 height 36
type input "30"
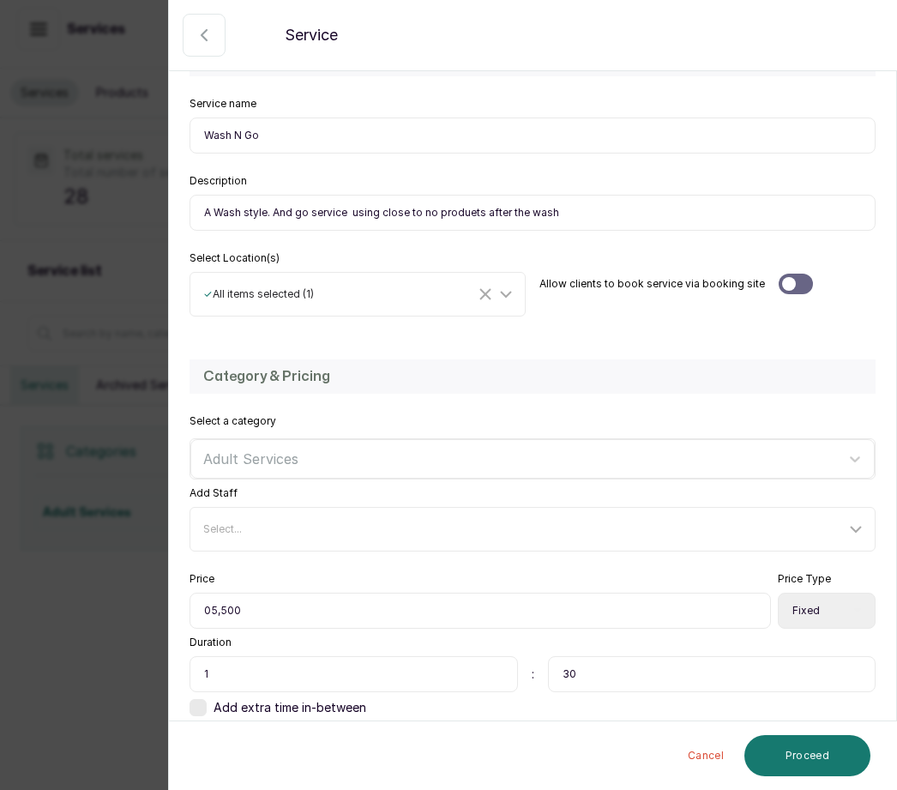
scroll to position [169, 0]
click at [825, 743] on button "Proceed" at bounding box center [807, 755] width 126 height 41
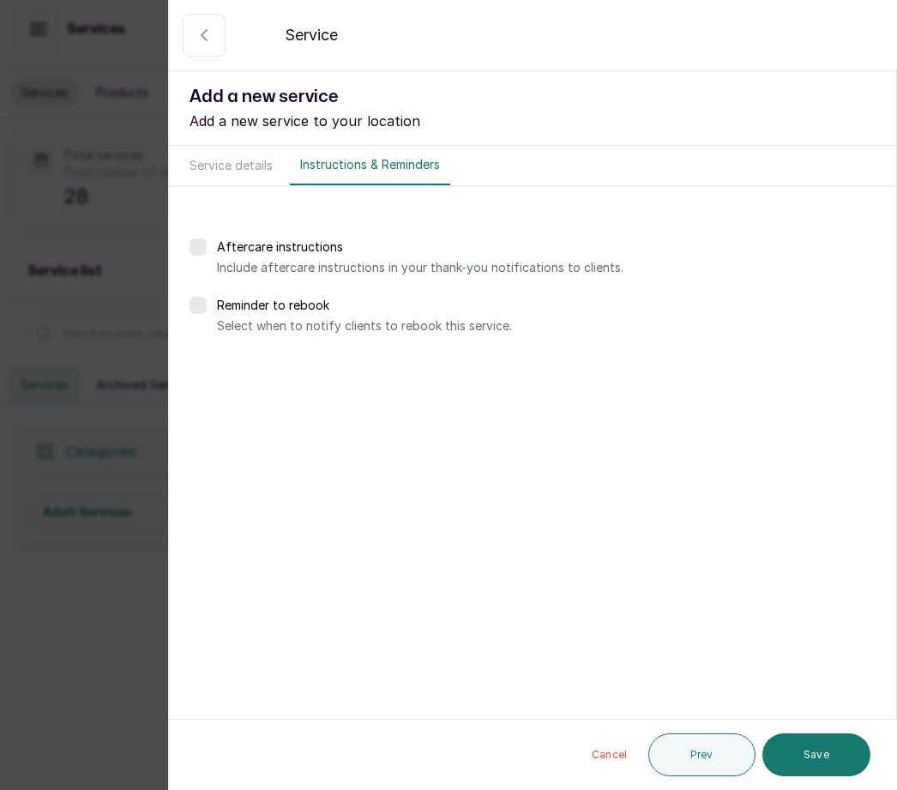
scroll to position [0, 0]
click at [833, 752] on button "Save" at bounding box center [816, 754] width 108 height 43
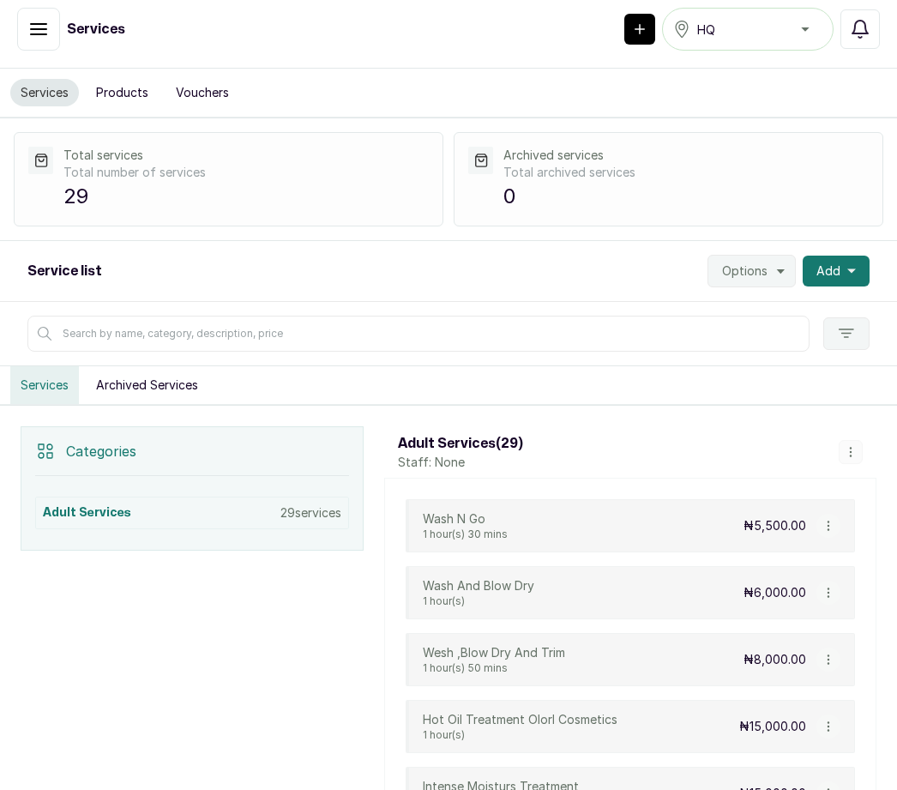
click at [832, 262] on span "Add" at bounding box center [828, 270] width 24 height 17
click at [770, 307] on span "Add Service" at bounding box center [773, 317] width 165 height 21
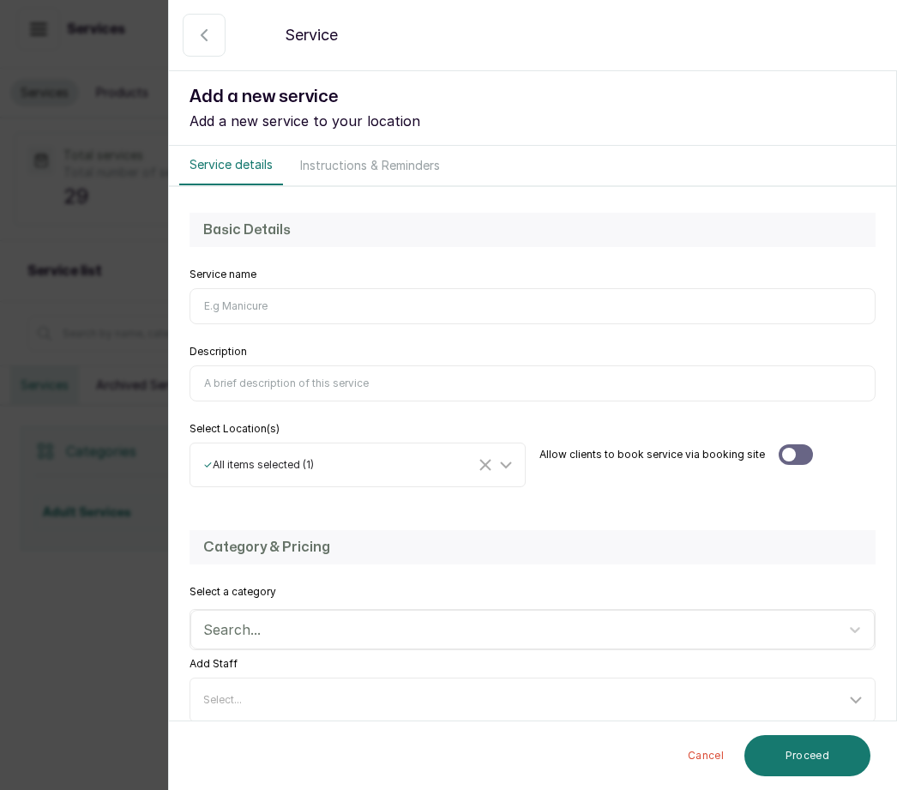
click at [255, 293] on input "Service name" at bounding box center [532, 306] width 686 height 36
type input "W"
type input "Wash Plas Additional Styie"
click at [270, 376] on input "Description" at bounding box center [532, 383] width 686 height 36
type input "This service hair and styi"
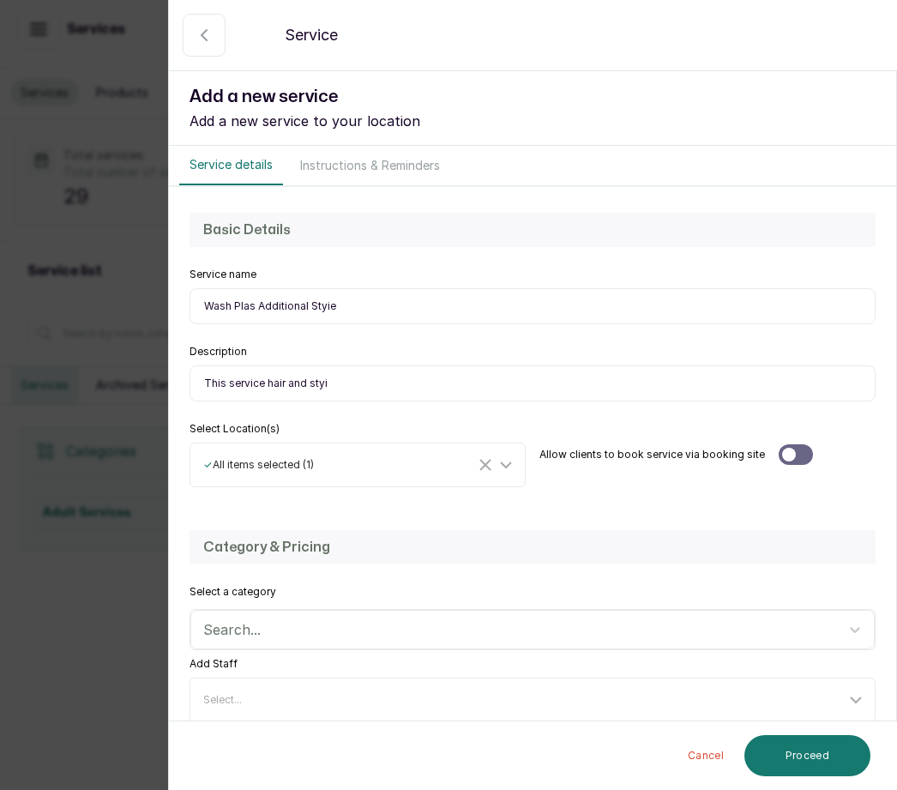
click at [339, 292] on input "Wash Plas Additional Styie" at bounding box center [532, 306] width 686 height 36
click at [357, 316] on input "Wash Plas Additional Styie" at bounding box center [532, 306] width 686 height 36
type input "Wash Plas Additional Style"
click at [333, 376] on input "This service hair and styi" at bounding box center [532, 383] width 686 height 36
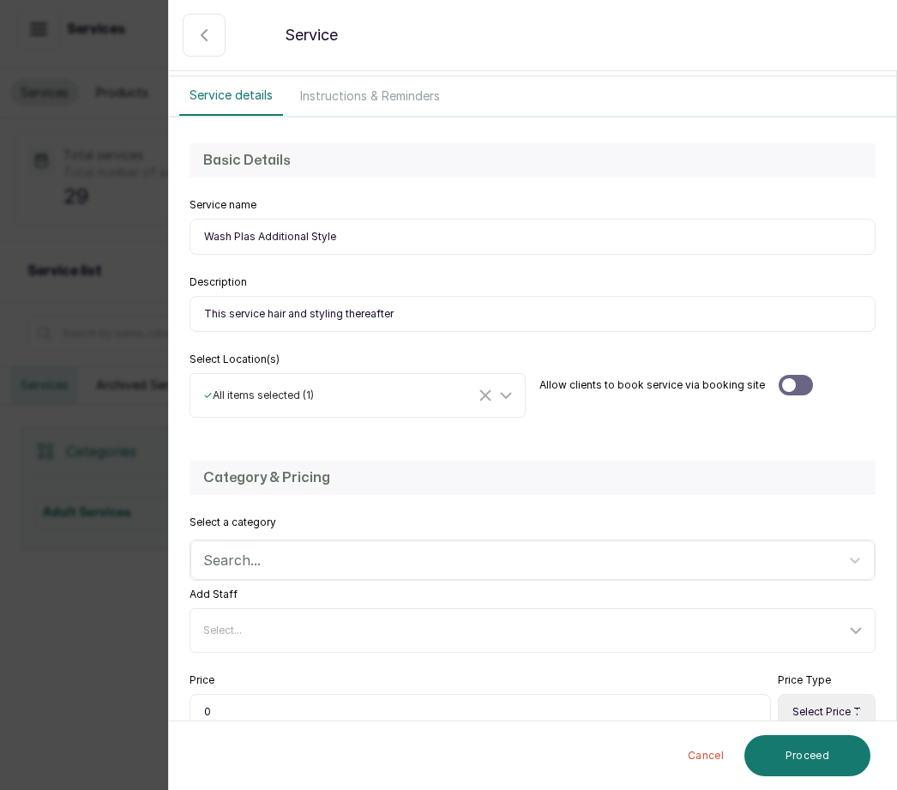
scroll to position [98, 0]
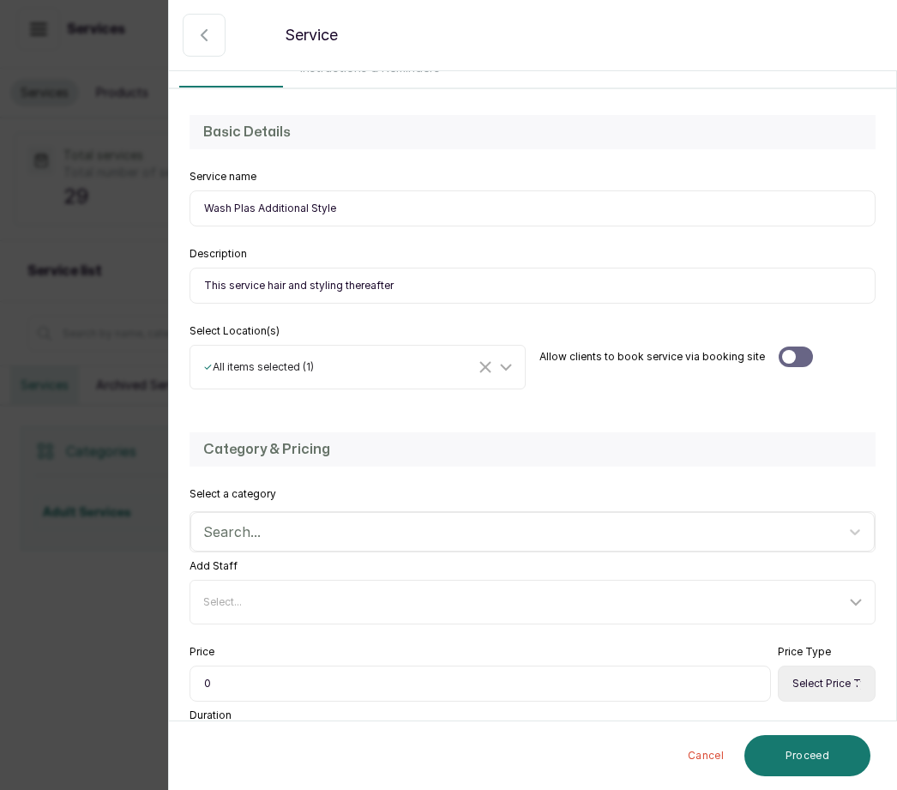
type input "This service hair and styling thereafter"
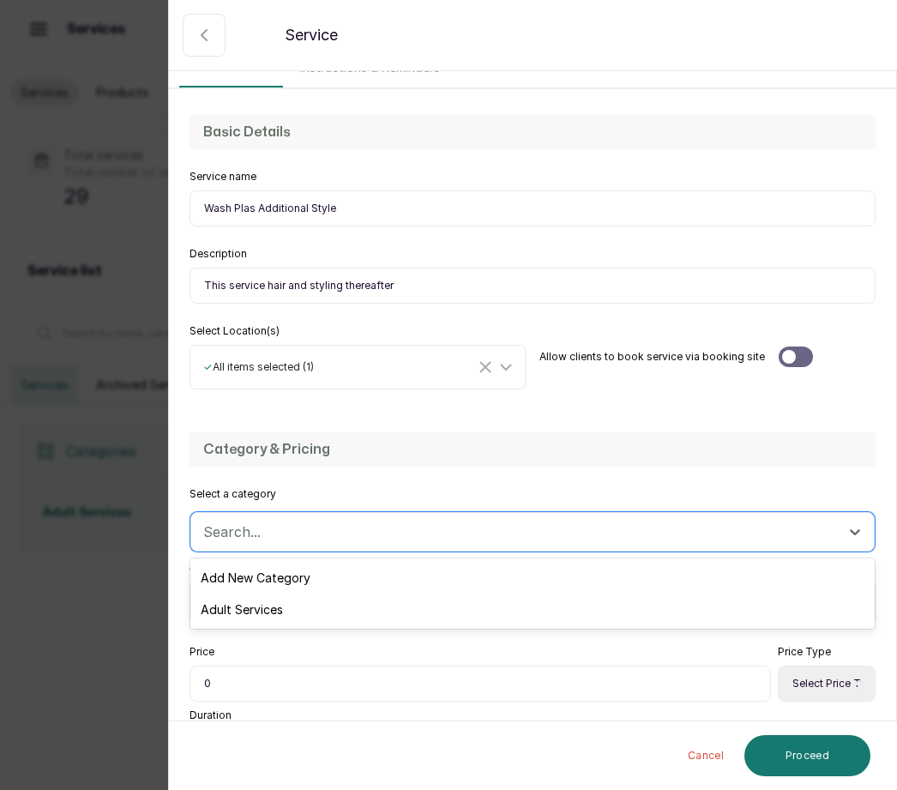
click at [264, 600] on div "Adult Services" at bounding box center [532, 609] width 684 height 32
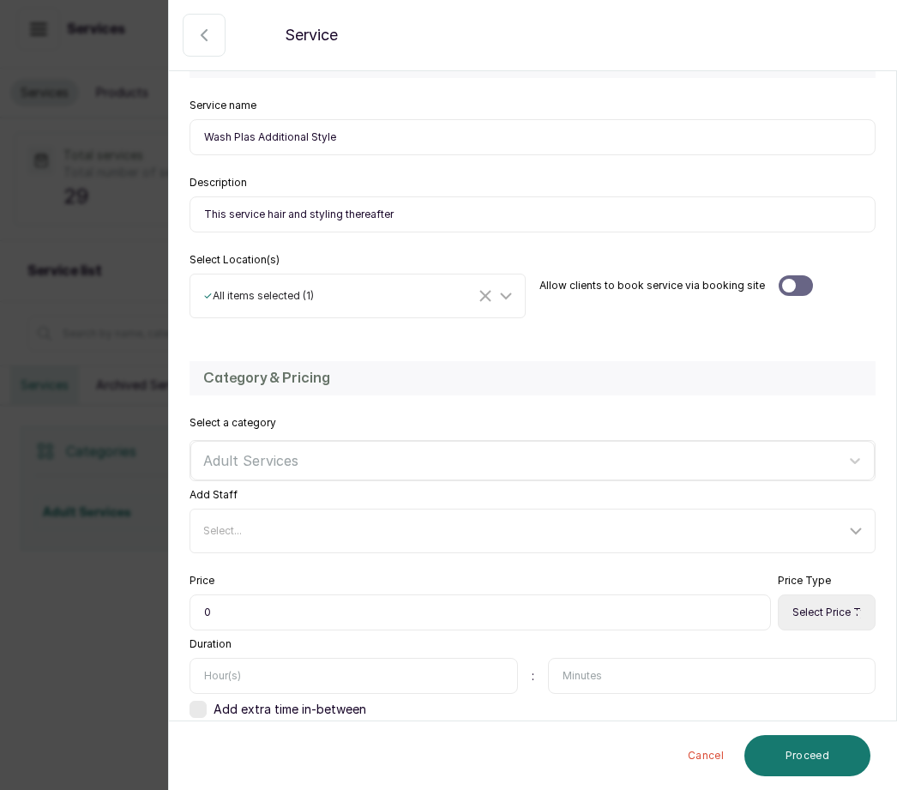
scroll to position [168, 0]
click at [226, 609] on input "0" at bounding box center [479, 613] width 581 height 36
type input "04,000"
click at [840, 617] on select "Select Price Type Fixed From" at bounding box center [827, 613] width 98 height 36
select select "fixed"
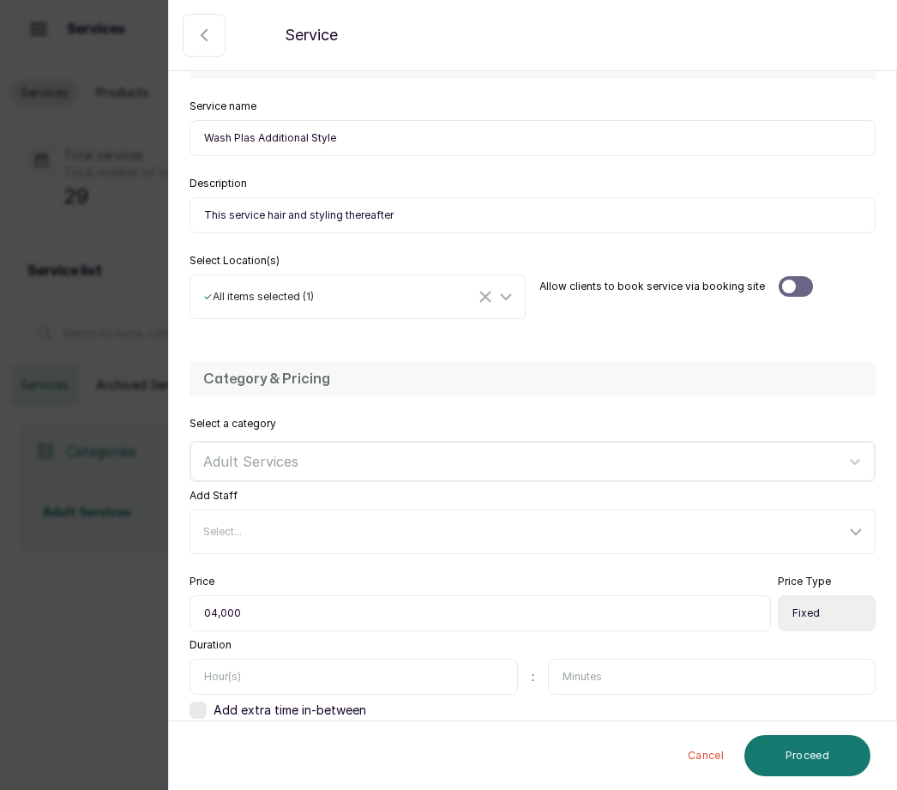
scroll to position [57, 0]
click at [267, 658] on input "text" at bounding box center [353, 676] width 328 height 36
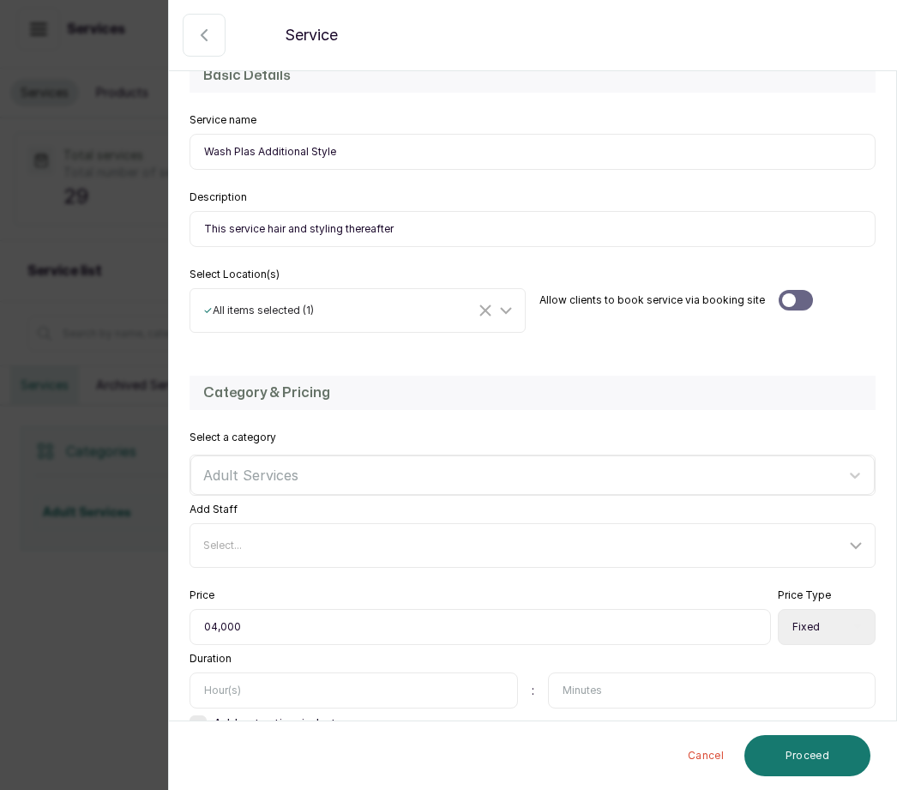
scroll to position [168, 0]
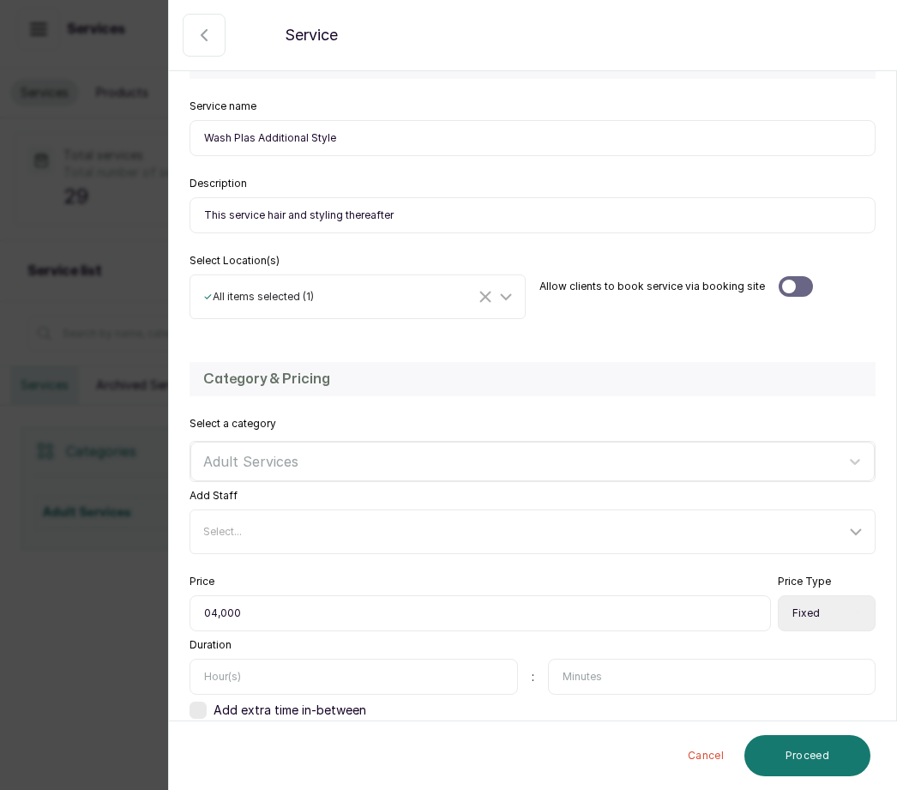
click at [602, 658] on input "text" at bounding box center [712, 676] width 328 height 36
type input "20"
click at [821, 752] on button "Proceed" at bounding box center [807, 755] width 126 height 41
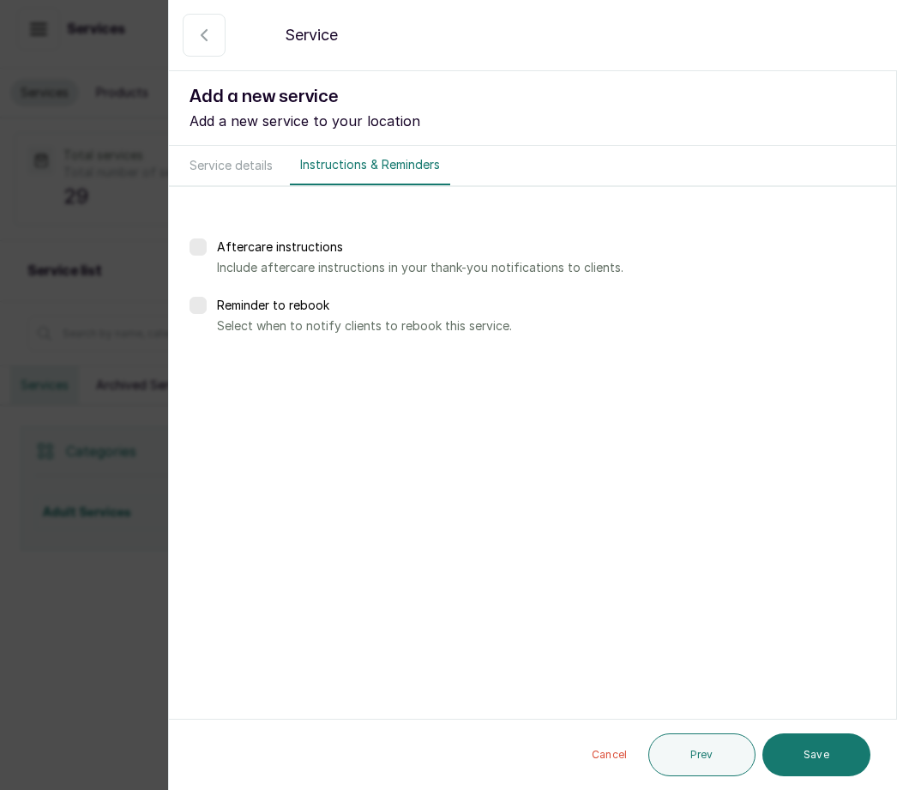
scroll to position [0, 0]
click at [834, 759] on button "Save" at bounding box center [816, 754] width 108 height 43
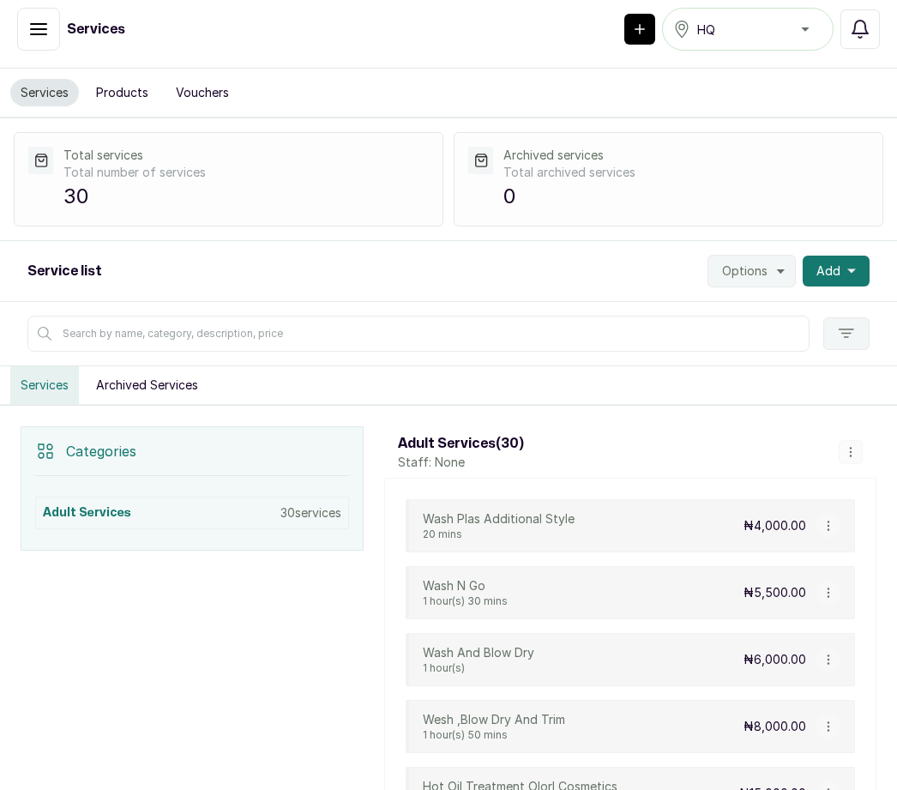
click at [645, 147] on p "Archived services" at bounding box center [685, 155] width 365 height 17
